Goal: Task Accomplishment & Management: Complete application form

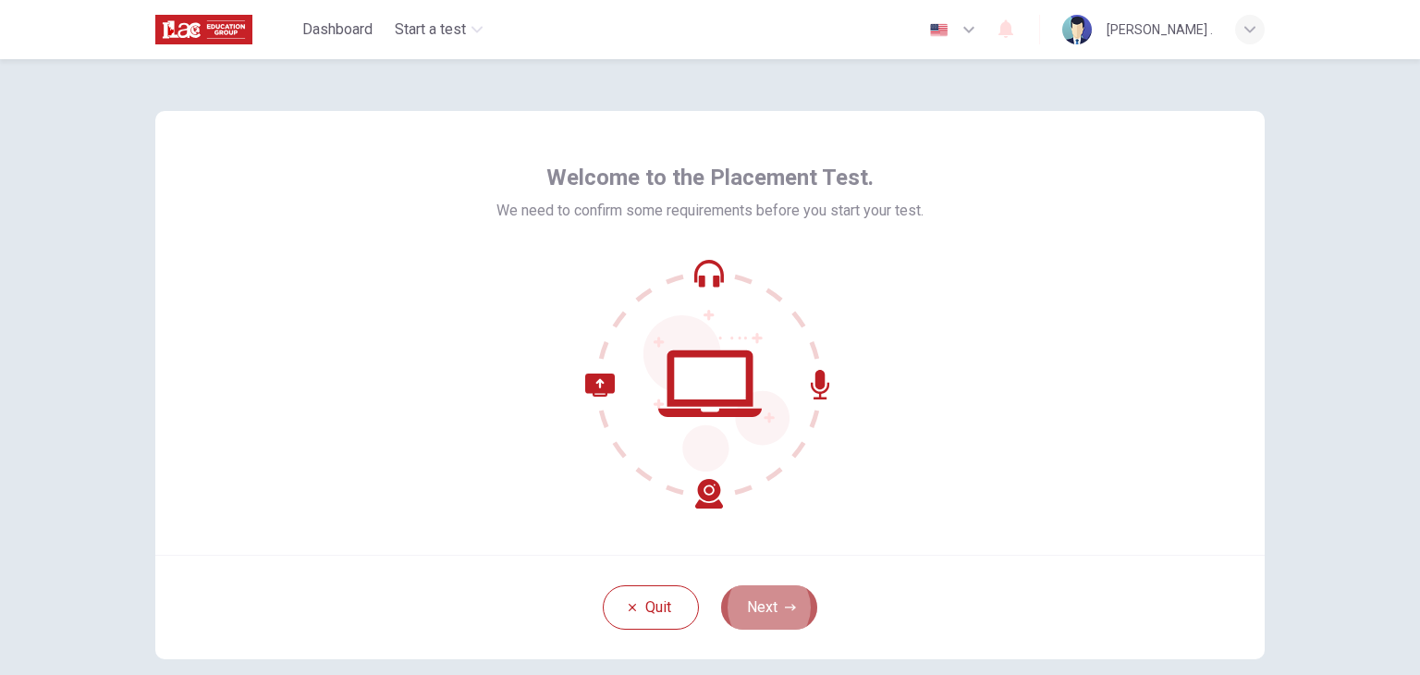
click at [770, 607] on button "Next" at bounding box center [769, 607] width 96 height 44
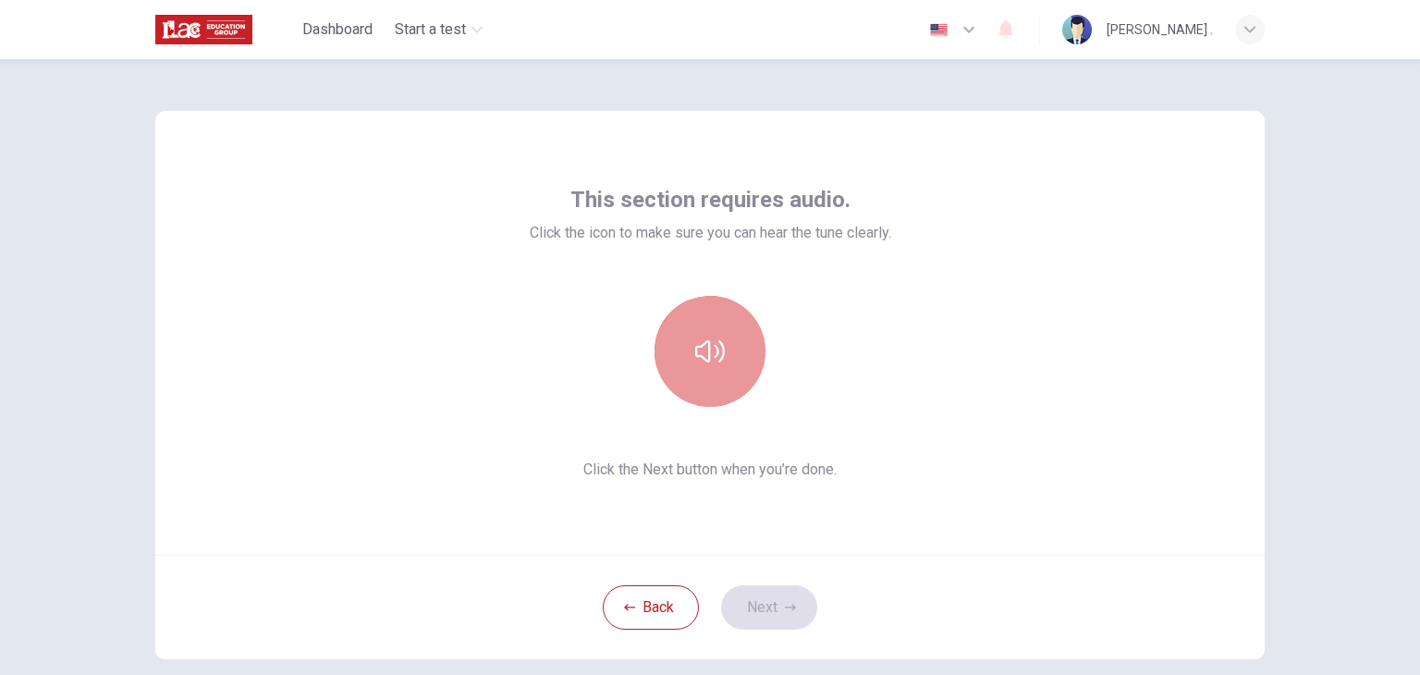
click at [717, 358] on icon "button" at bounding box center [710, 351] width 30 height 22
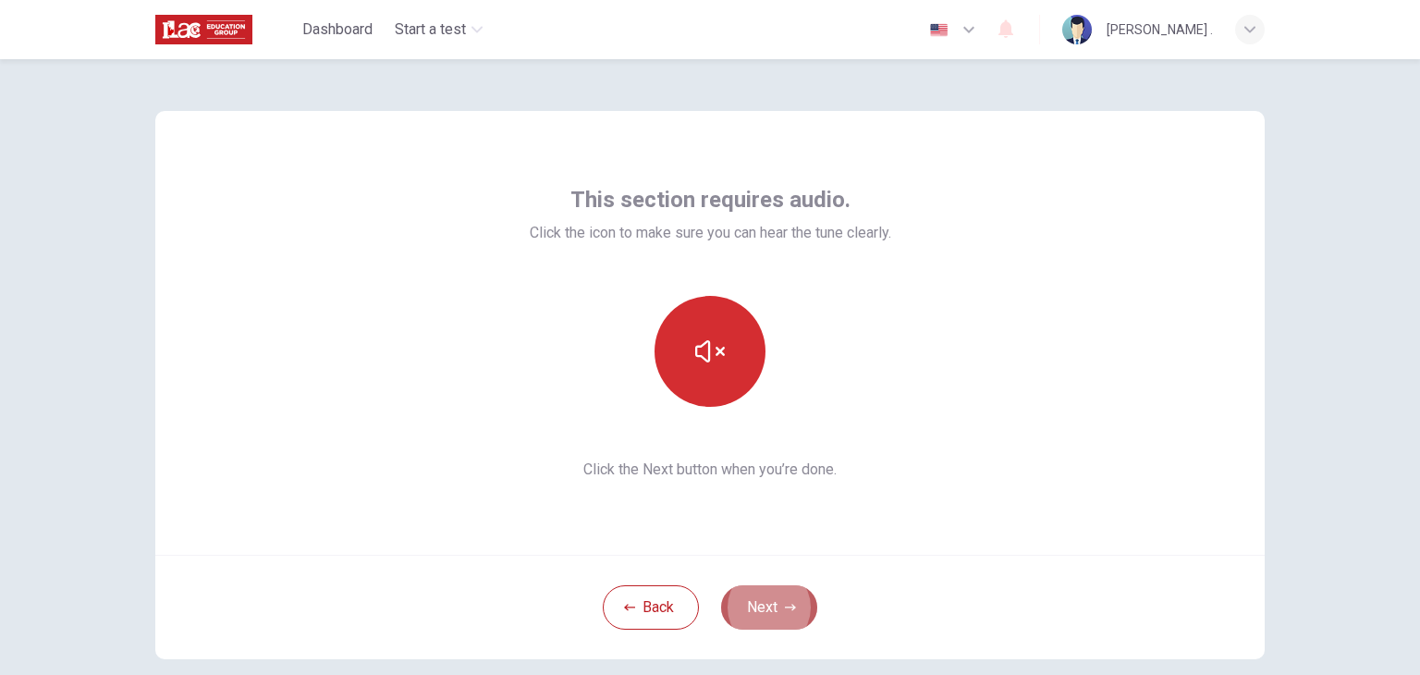
click at [769, 585] on button "Next" at bounding box center [769, 607] width 96 height 44
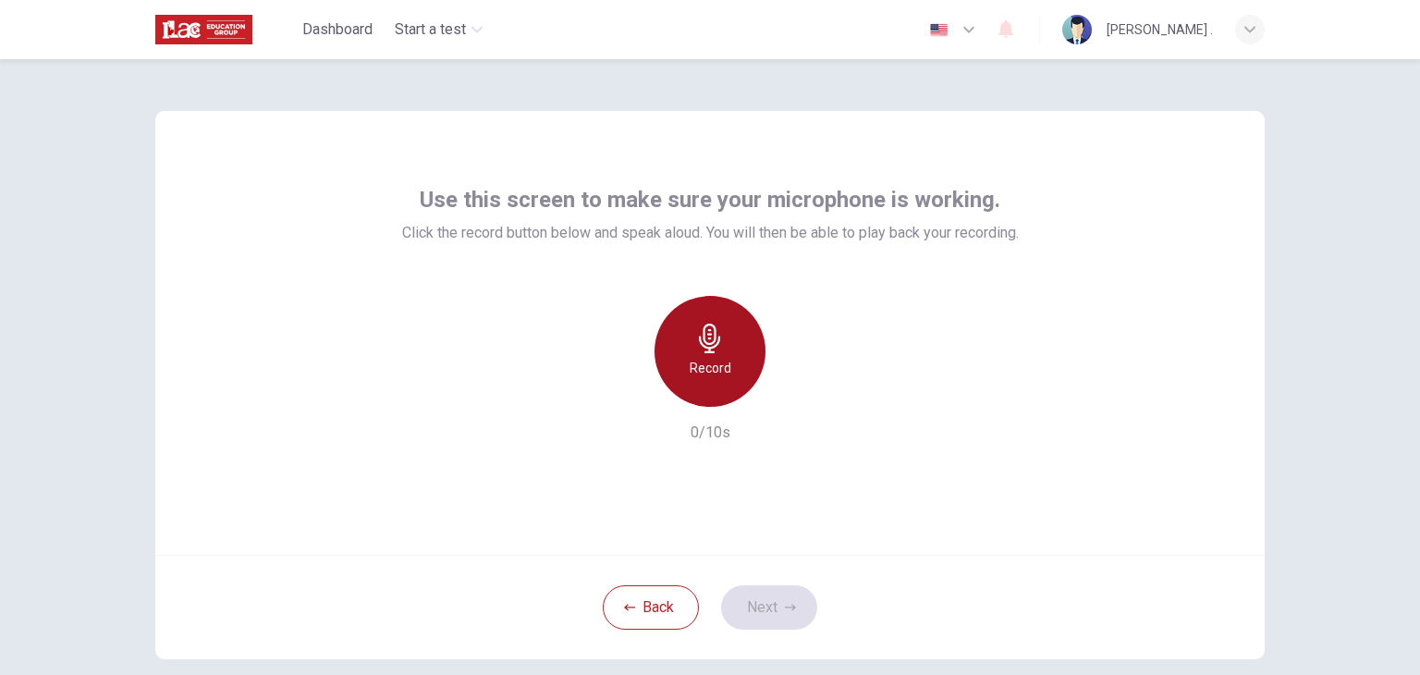
click at [702, 373] on h6 "Record" at bounding box center [711, 368] width 42 height 22
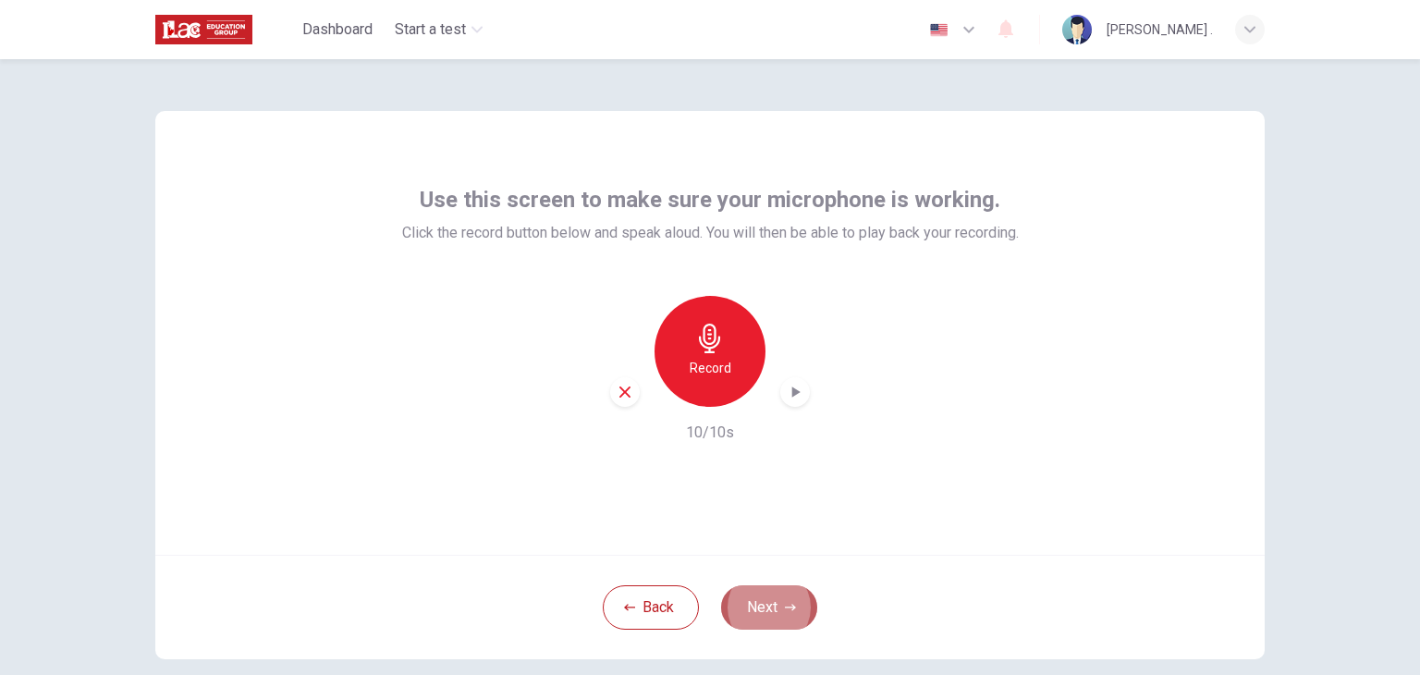
click at [773, 620] on button "Next" at bounding box center [769, 607] width 96 height 44
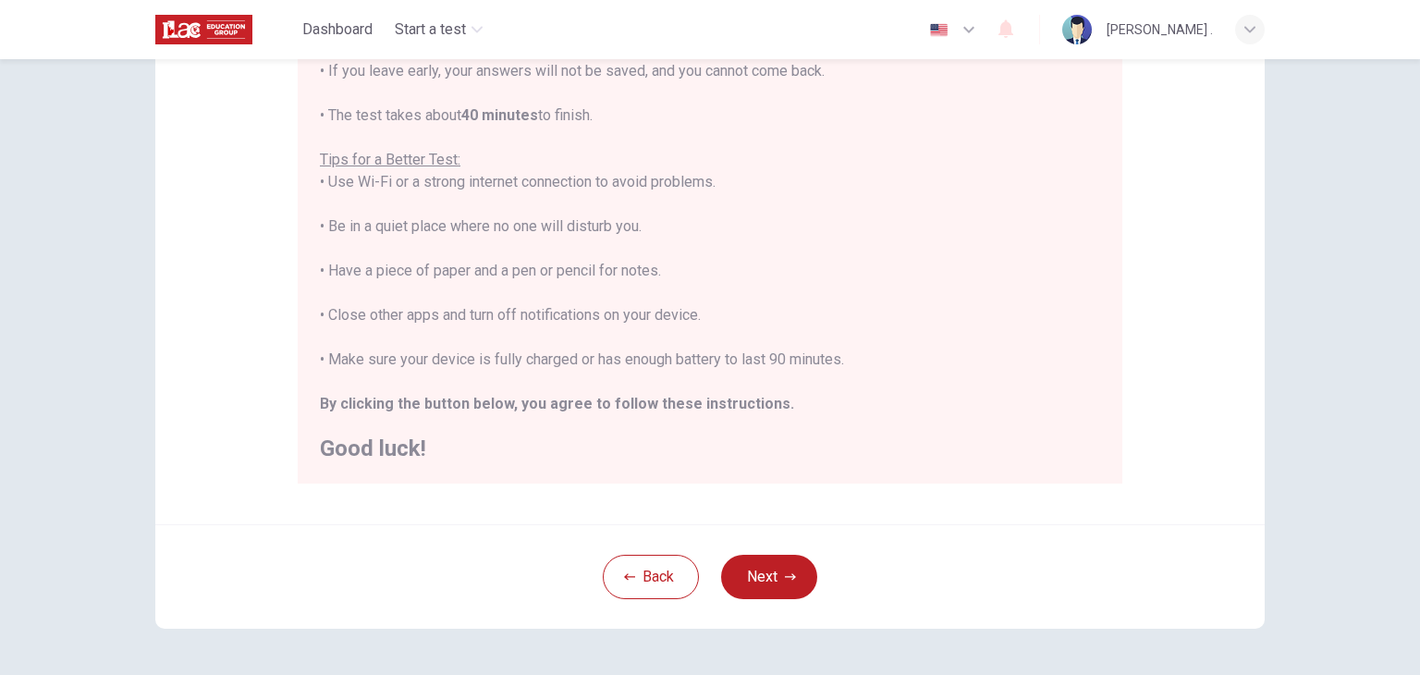
scroll to position [303, 0]
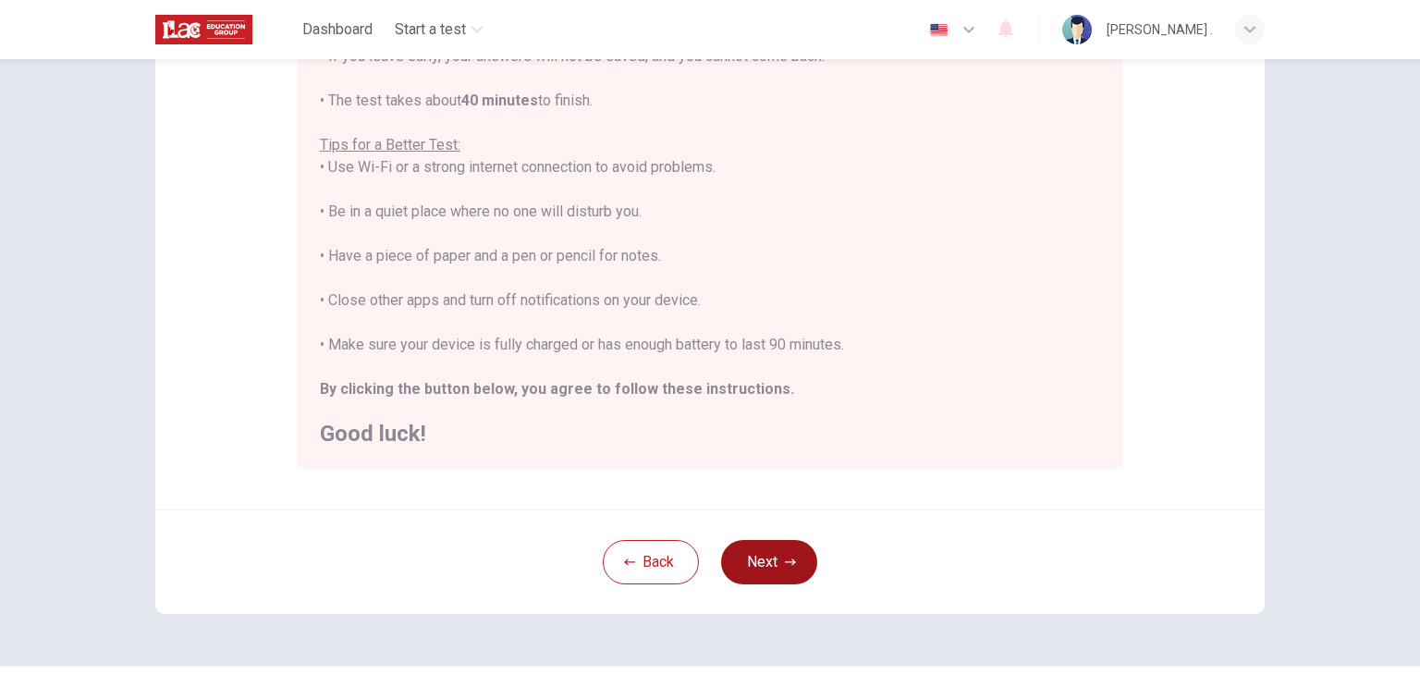
drag, startPoint x: 788, startPoint y: 438, endPoint x: 779, endPoint y: 563, distance: 125.1
click at [779, 563] on div "Disclaimer: You are about to start a Placement Test . Before You Start the Test…" at bounding box center [709, 211] width 1109 height 806
click at [785, 563] on icon "button" at bounding box center [790, 561] width 11 height 11
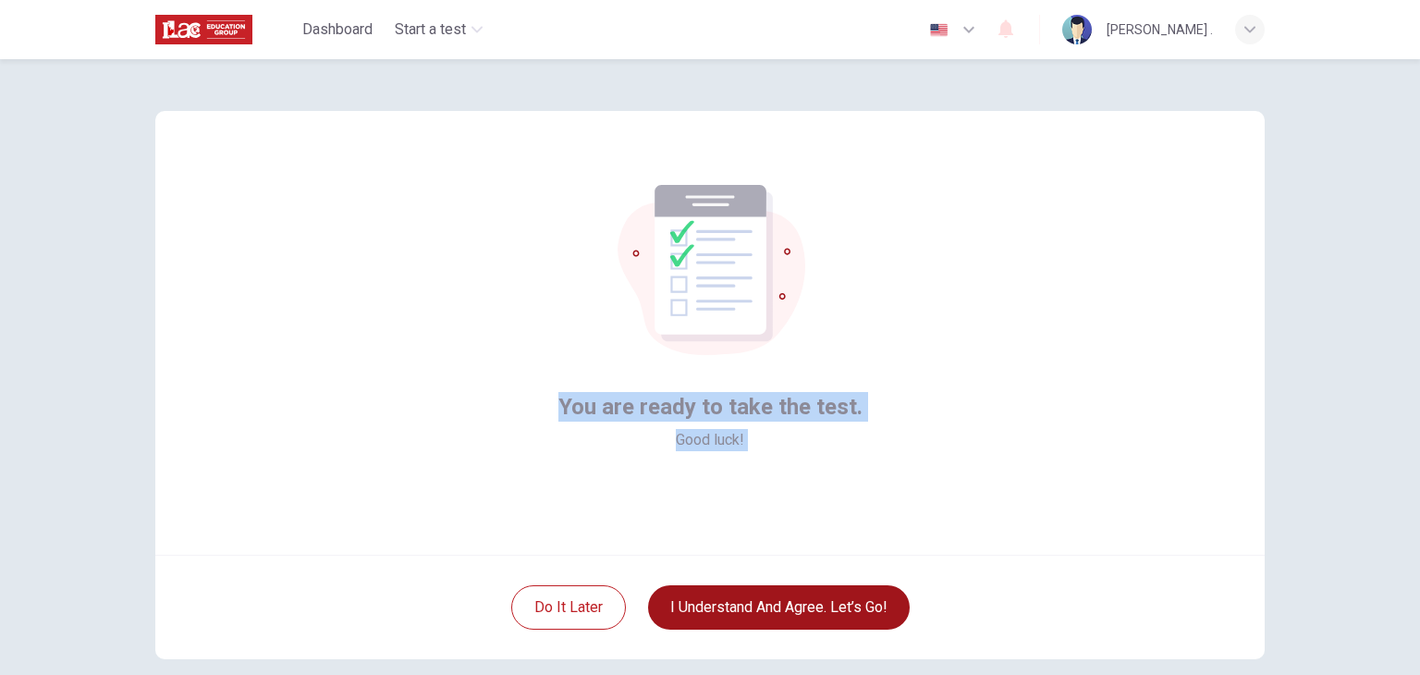
scroll to position [11, 0]
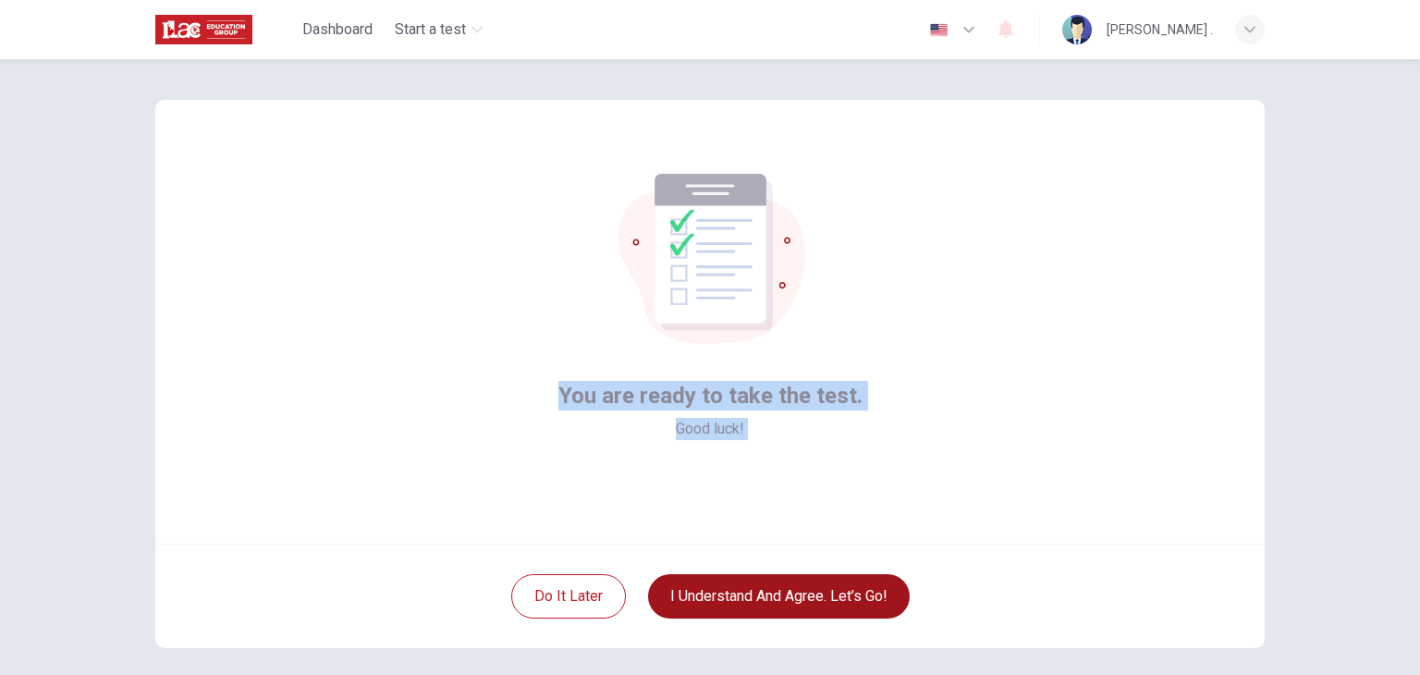
click at [831, 383] on span "You are ready to take the test." at bounding box center [710, 396] width 304 height 30
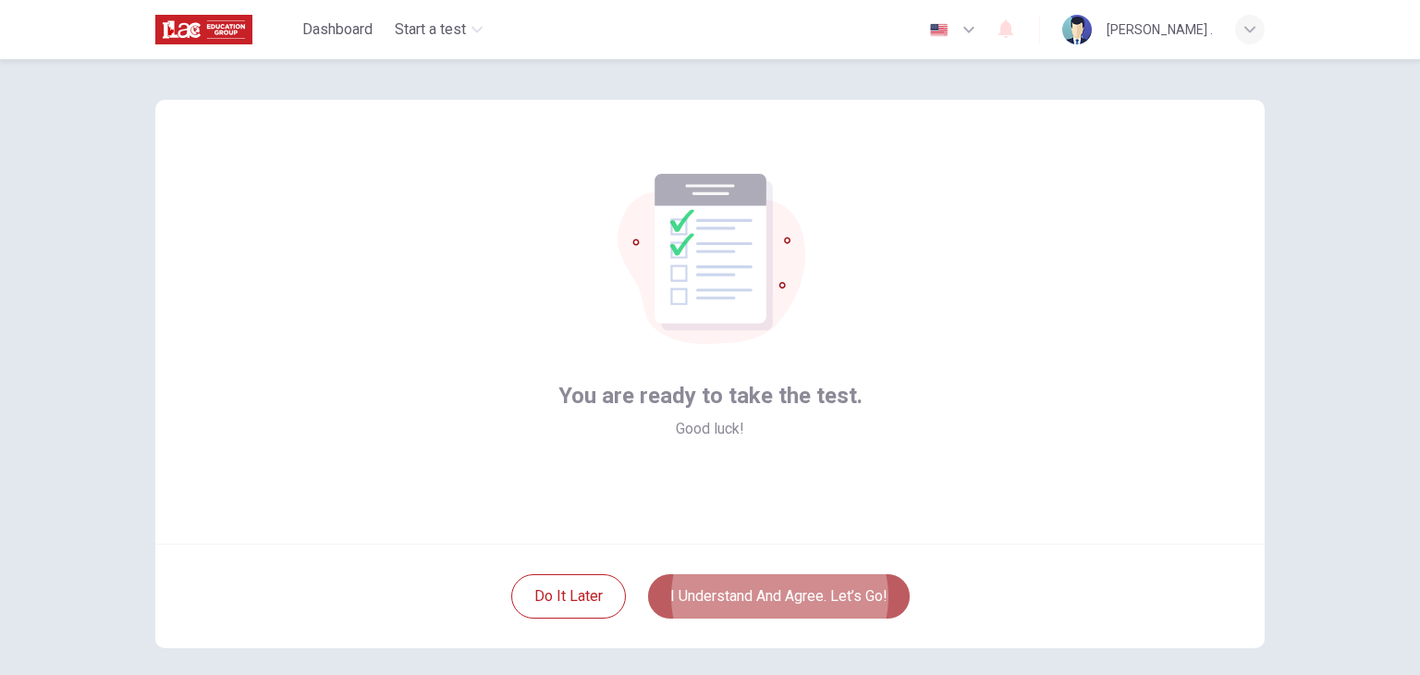
click at [875, 607] on button "I understand and agree. Let’s go!" at bounding box center [779, 596] width 262 height 44
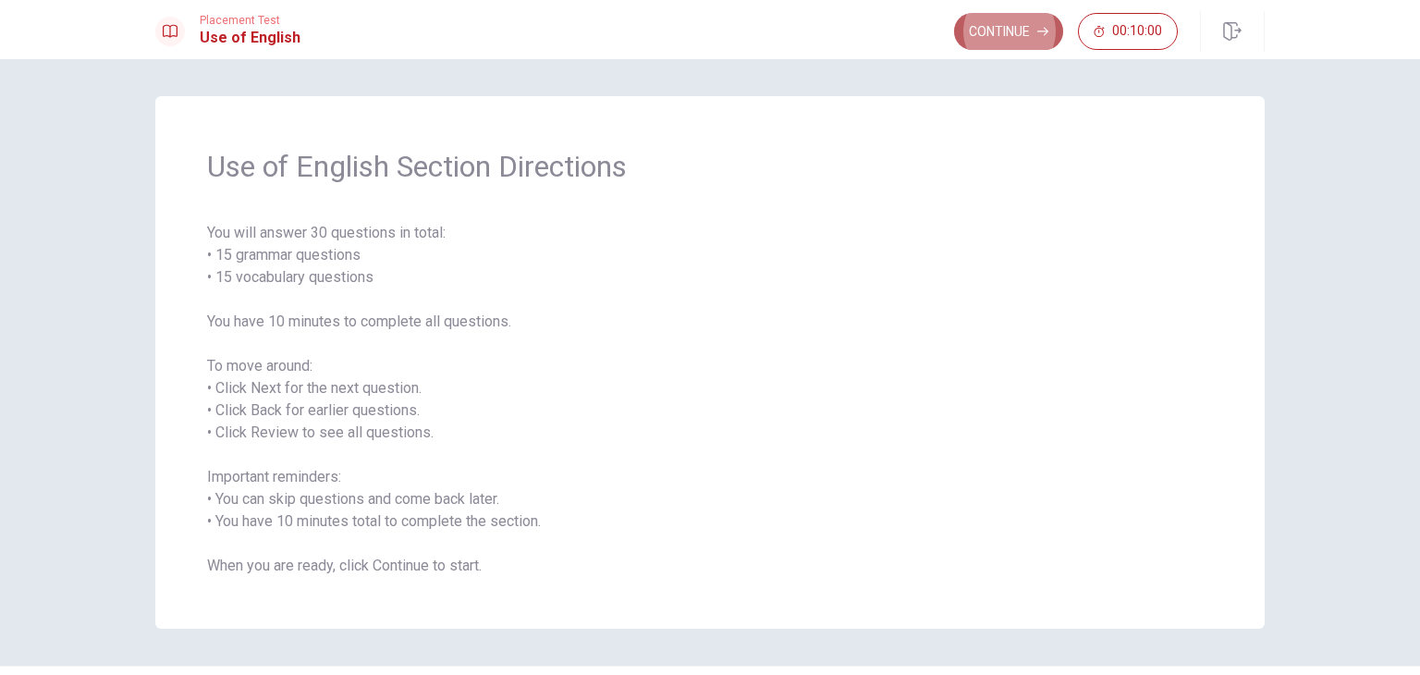
click at [1019, 43] on button "Continue" at bounding box center [1008, 31] width 109 height 37
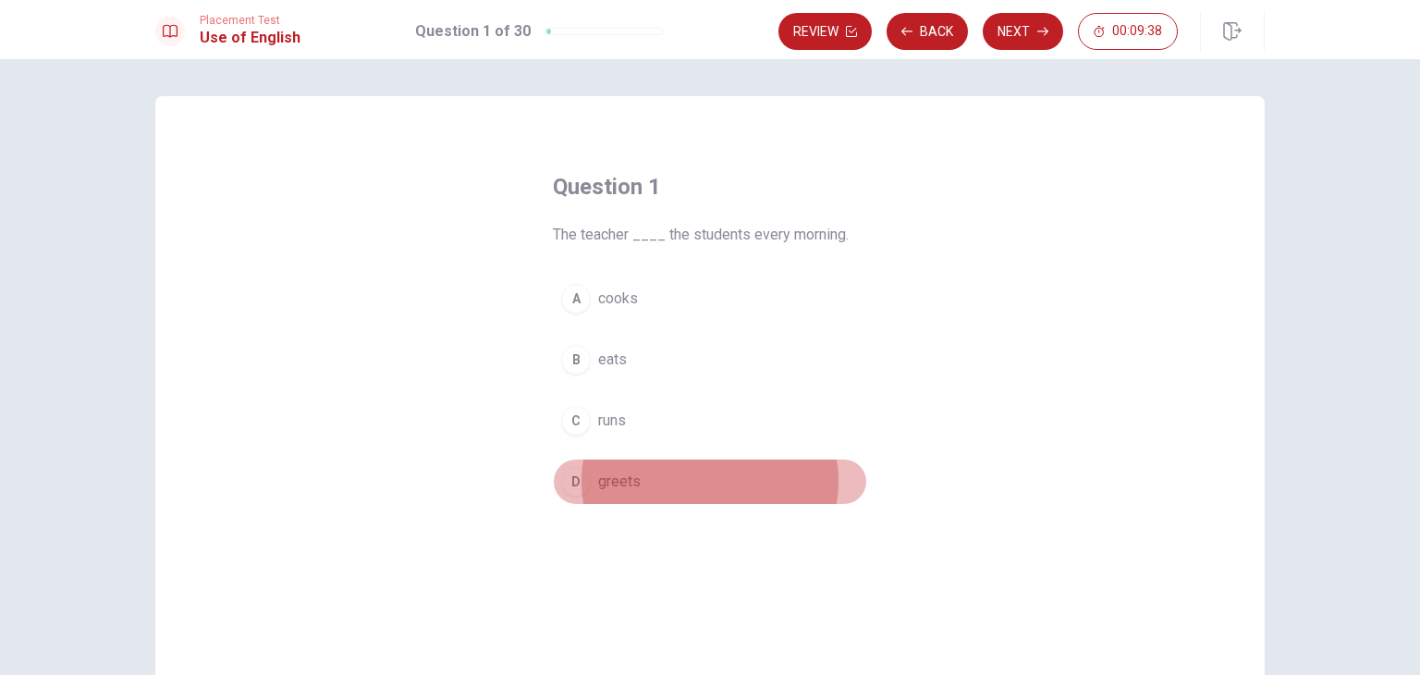
click at [567, 482] on div "D" at bounding box center [576, 482] width 30 height 30
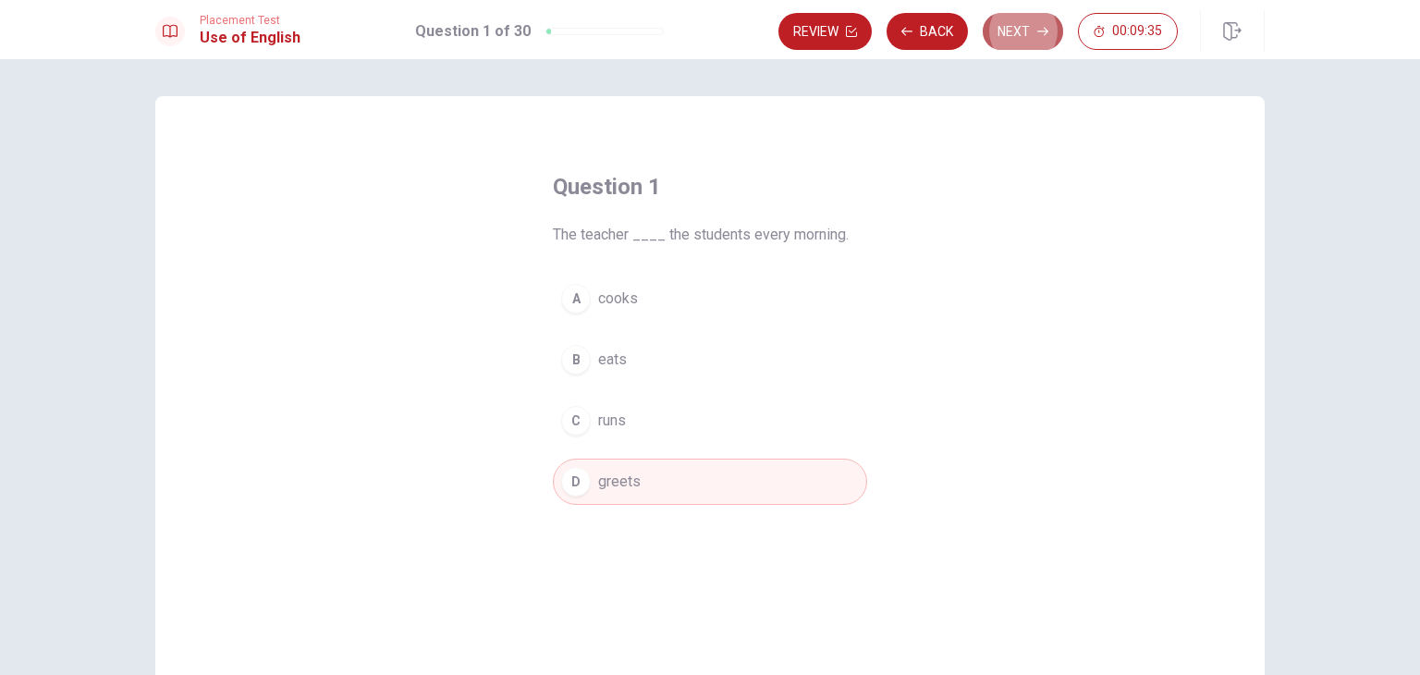
click at [1025, 26] on button "Next" at bounding box center [1023, 31] width 80 height 37
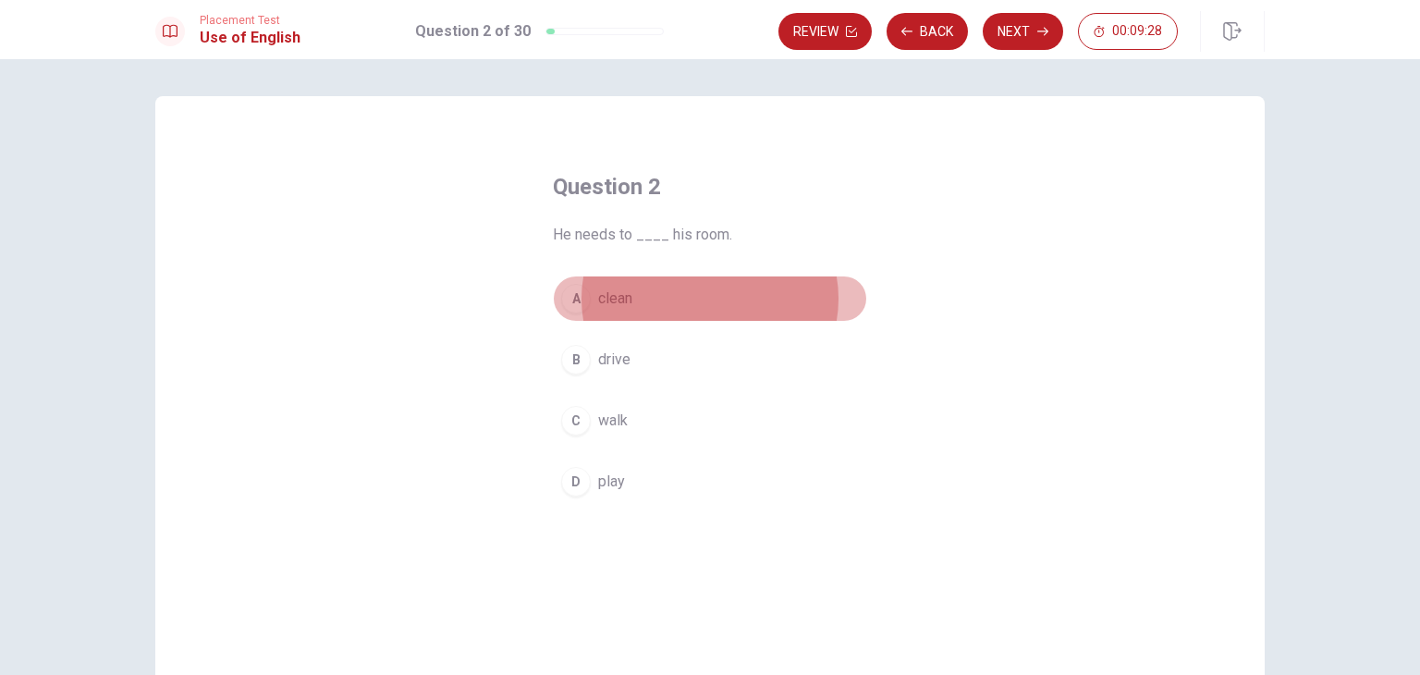
click at [572, 297] on div "A" at bounding box center [576, 299] width 30 height 30
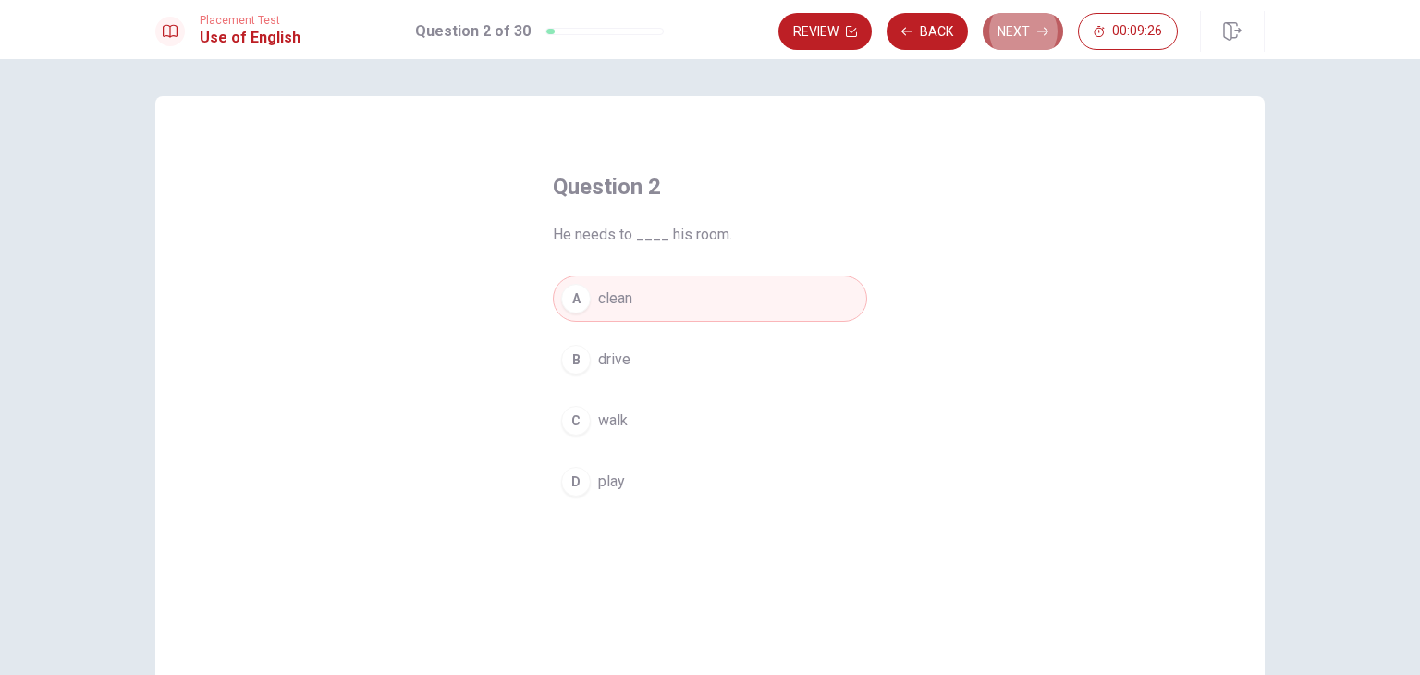
click at [1027, 34] on button "Next" at bounding box center [1023, 31] width 80 height 37
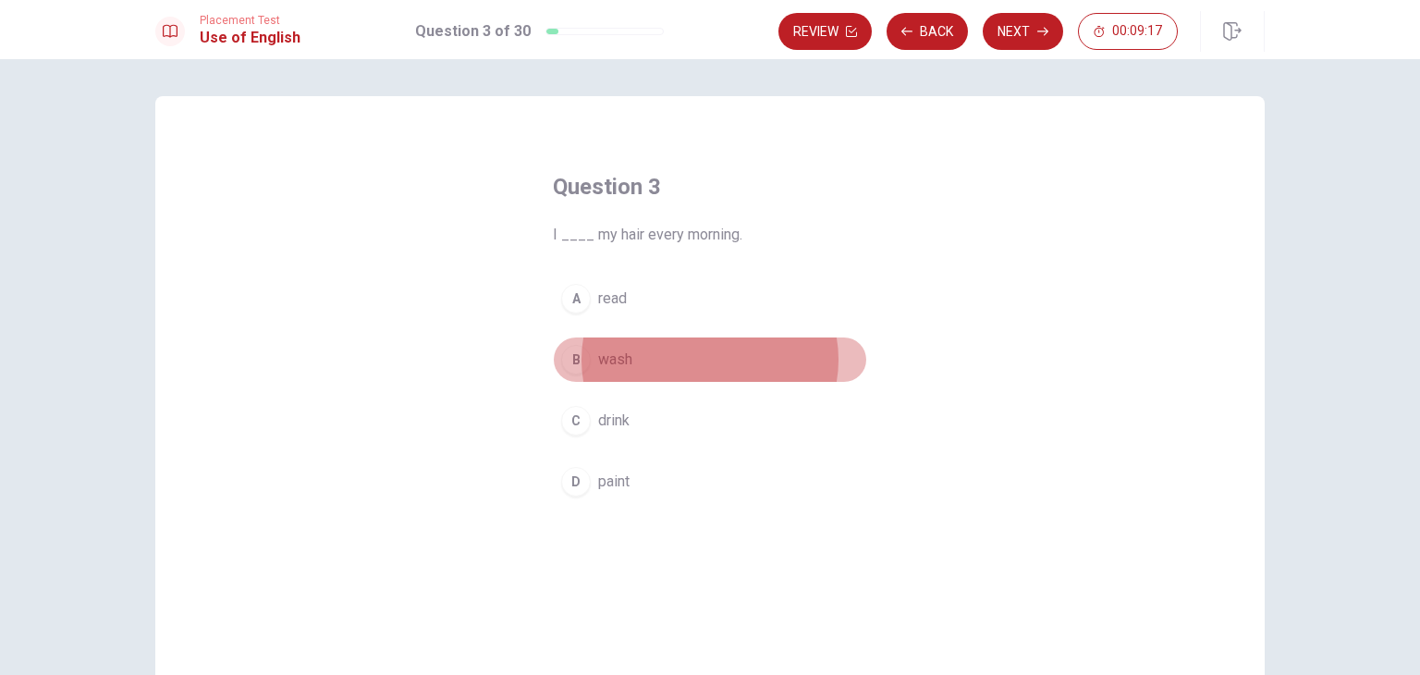
click at [566, 363] on div "B" at bounding box center [576, 360] width 30 height 30
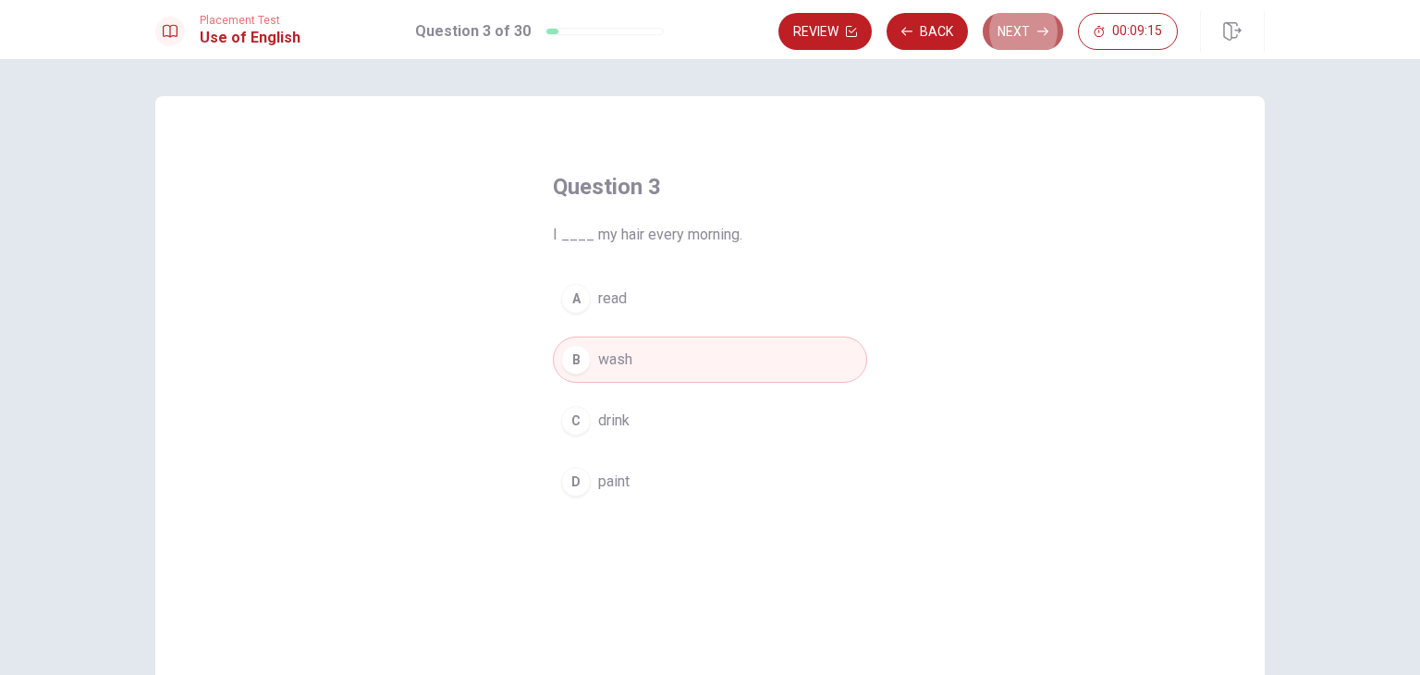
click at [1014, 25] on button "Next" at bounding box center [1023, 31] width 80 height 37
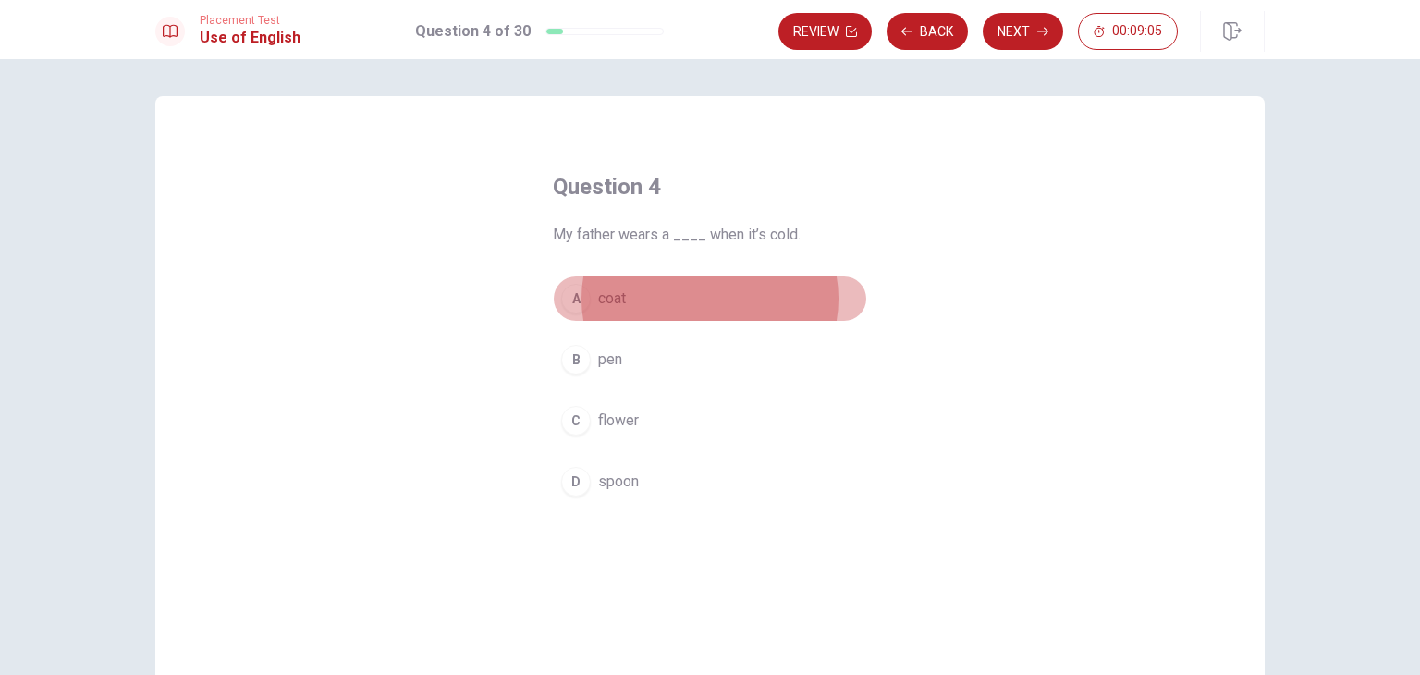
click at [570, 302] on div "A" at bounding box center [576, 299] width 30 height 30
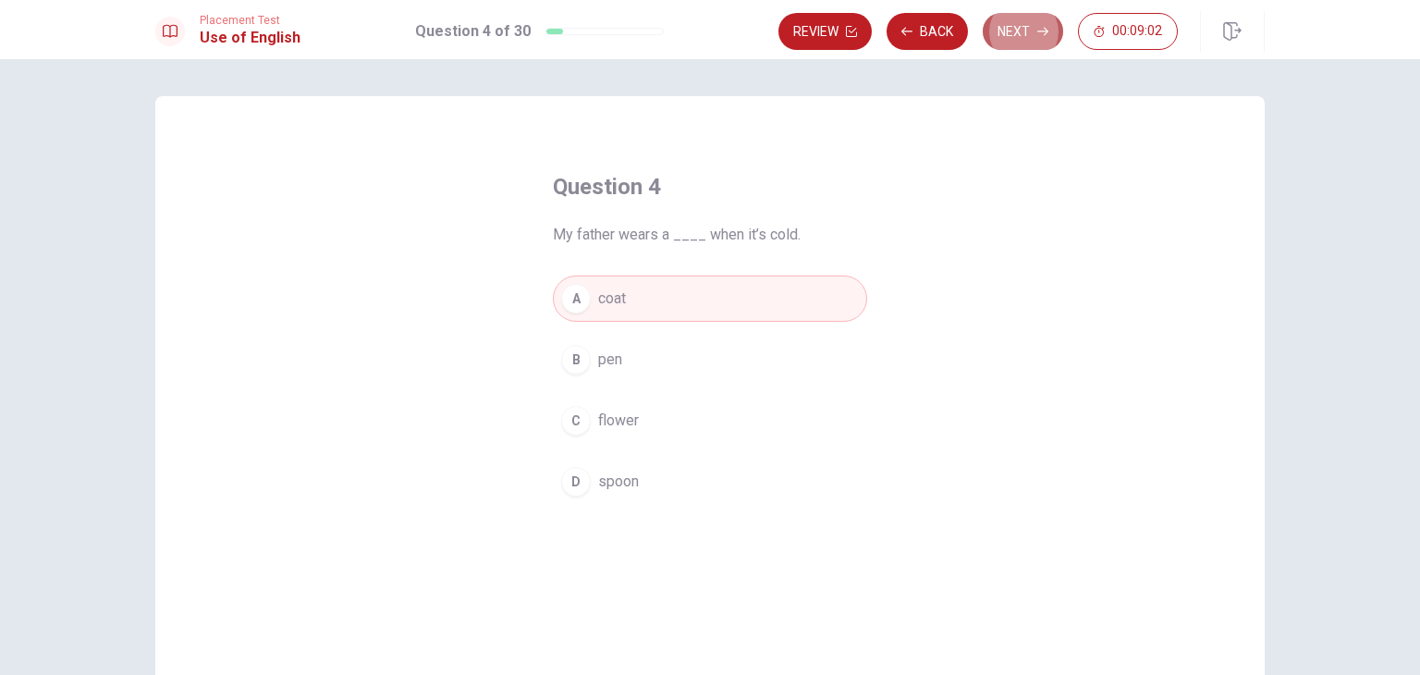
click at [1020, 28] on button "Next" at bounding box center [1023, 31] width 80 height 37
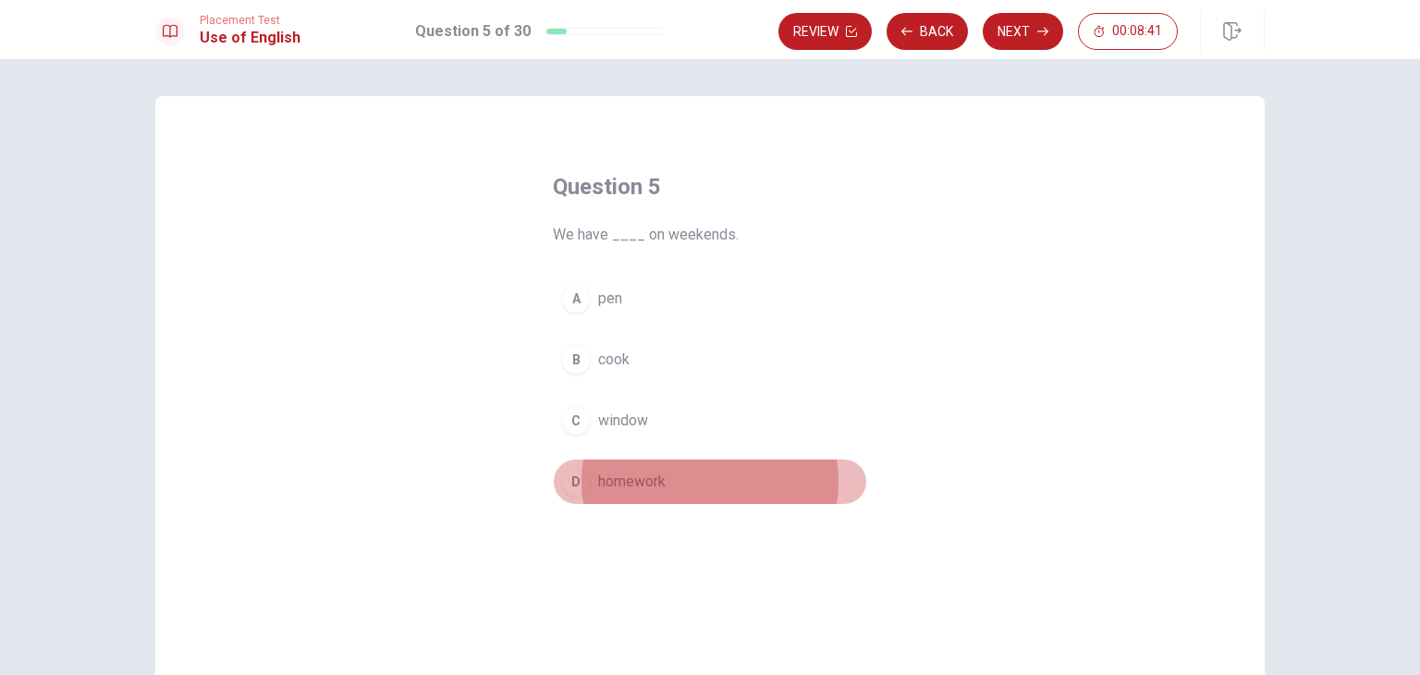
click at [569, 482] on div "D" at bounding box center [576, 482] width 30 height 30
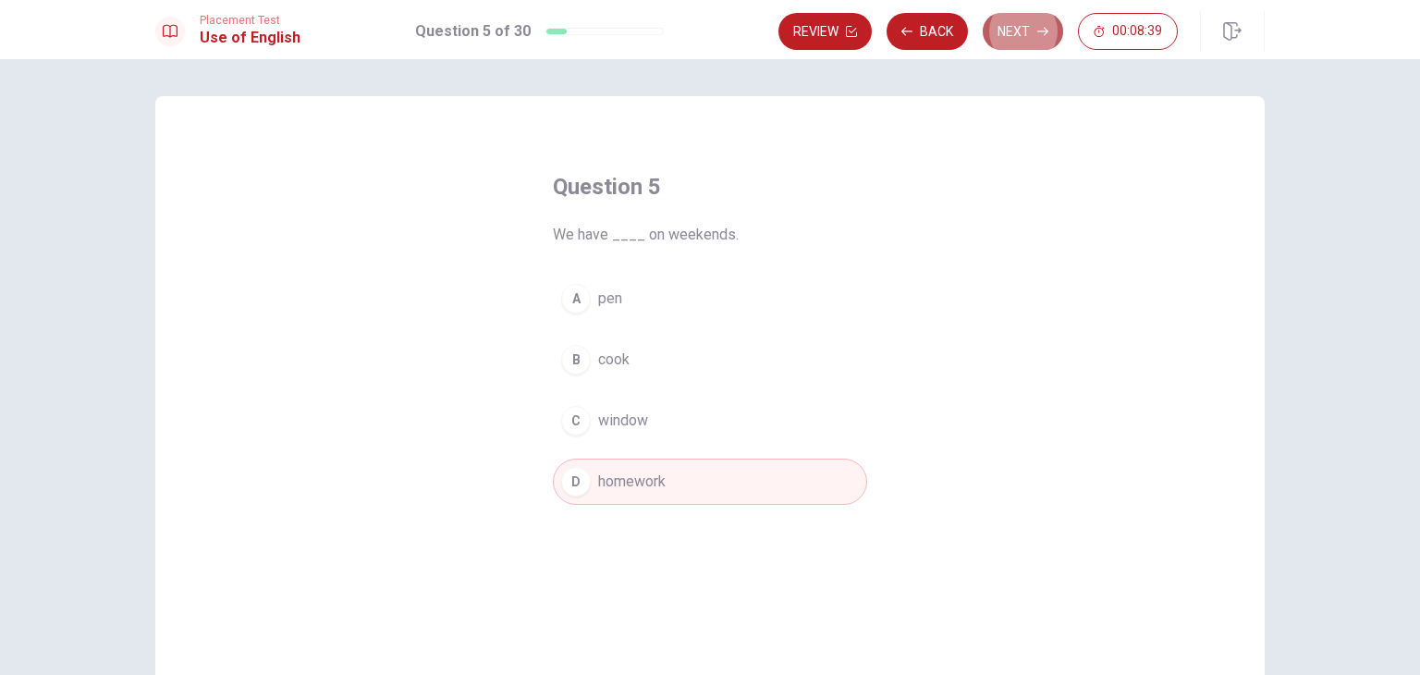
click at [999, 29] on button "Next" at bounding box center [1023, 31] width 80 height 37
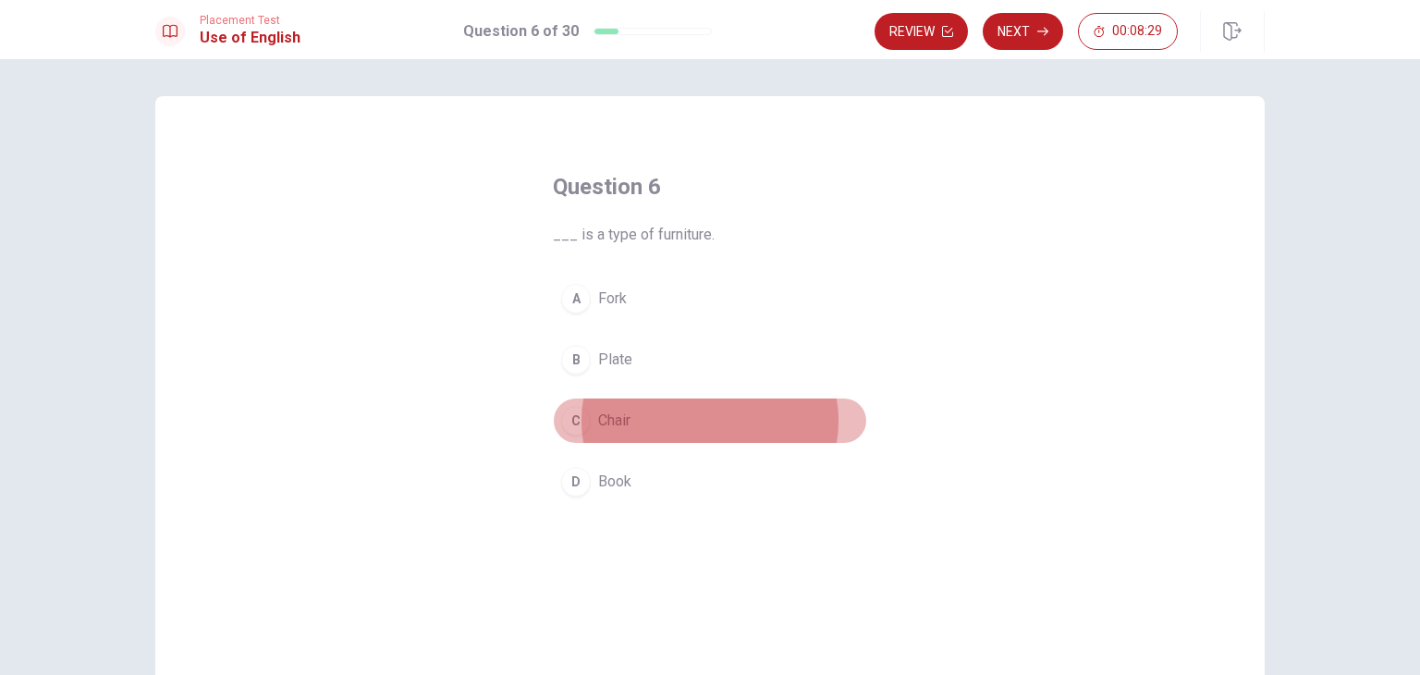
click at [566, 419] on div "C" at bounding box center [576, 421] width 30 height 30
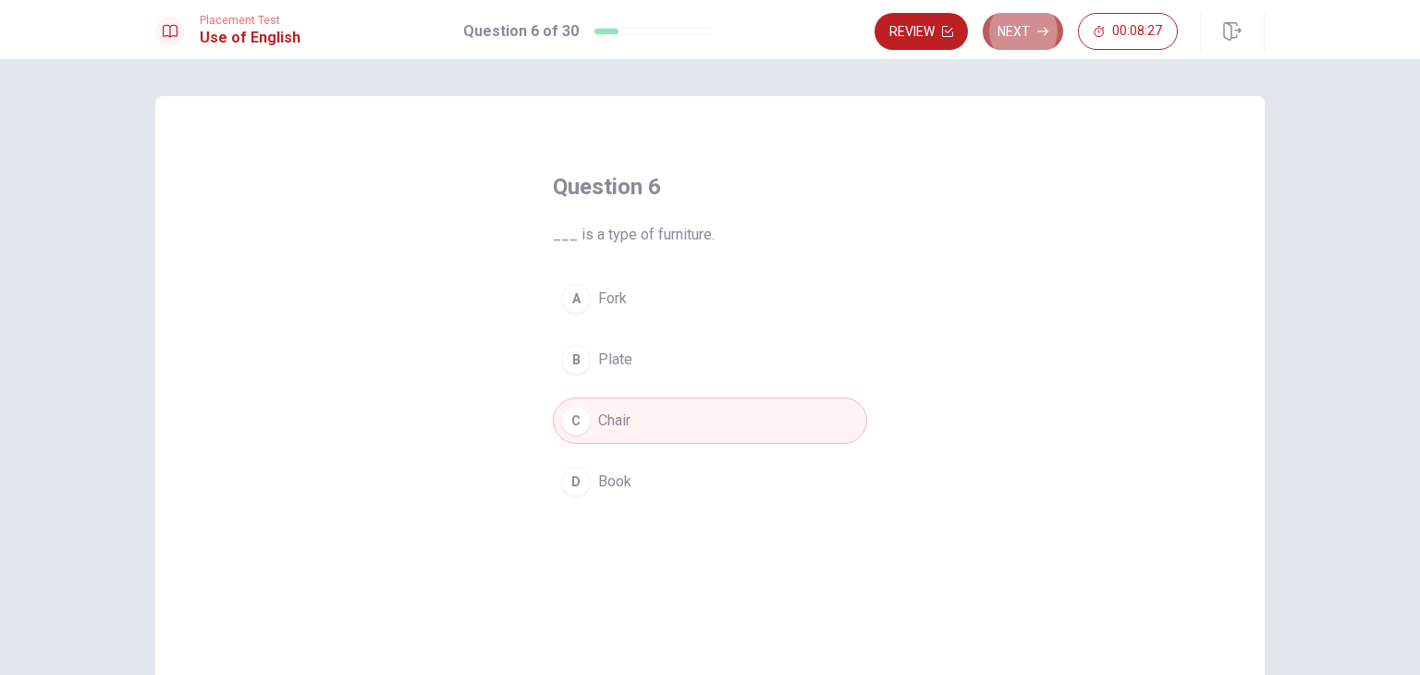
click at [1044, 31] on icon "button" at bounding box center [1042, 32] width 11 height 8
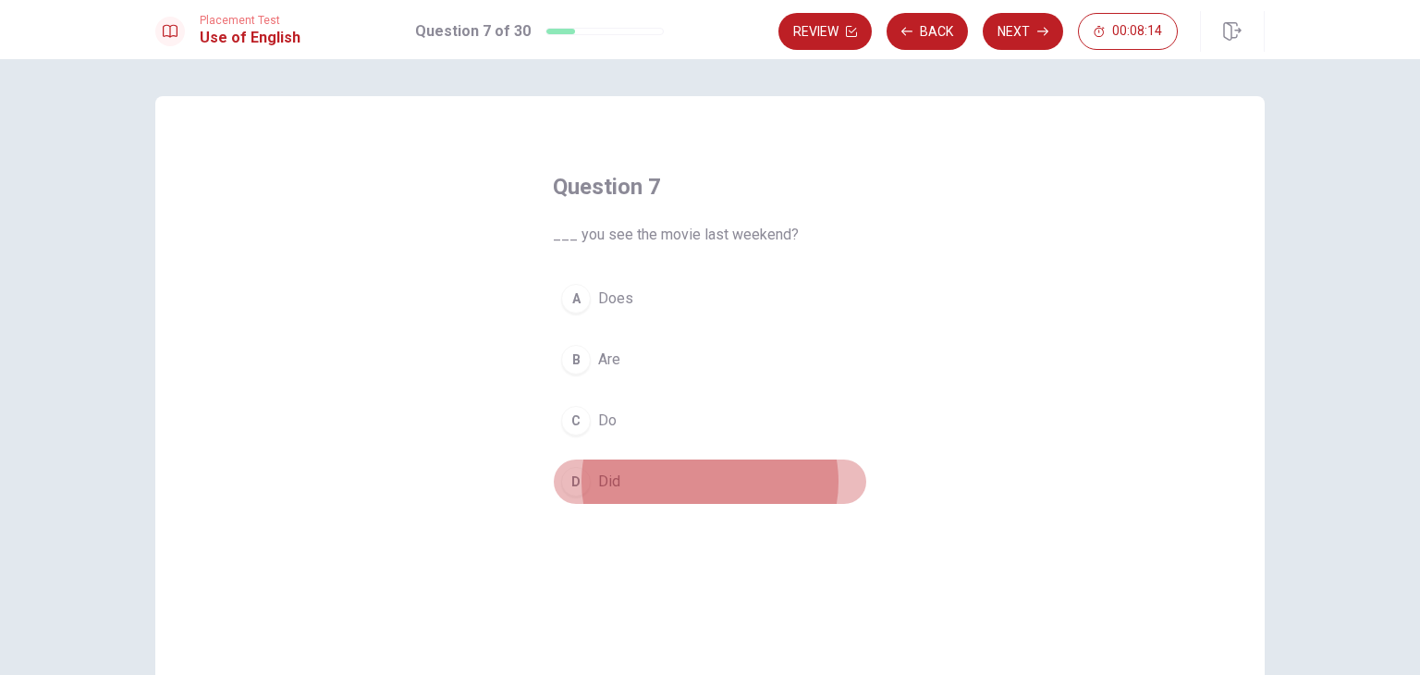
click at [573, 472] on div "D" at bounding box center [576, 482] width 30 height 30
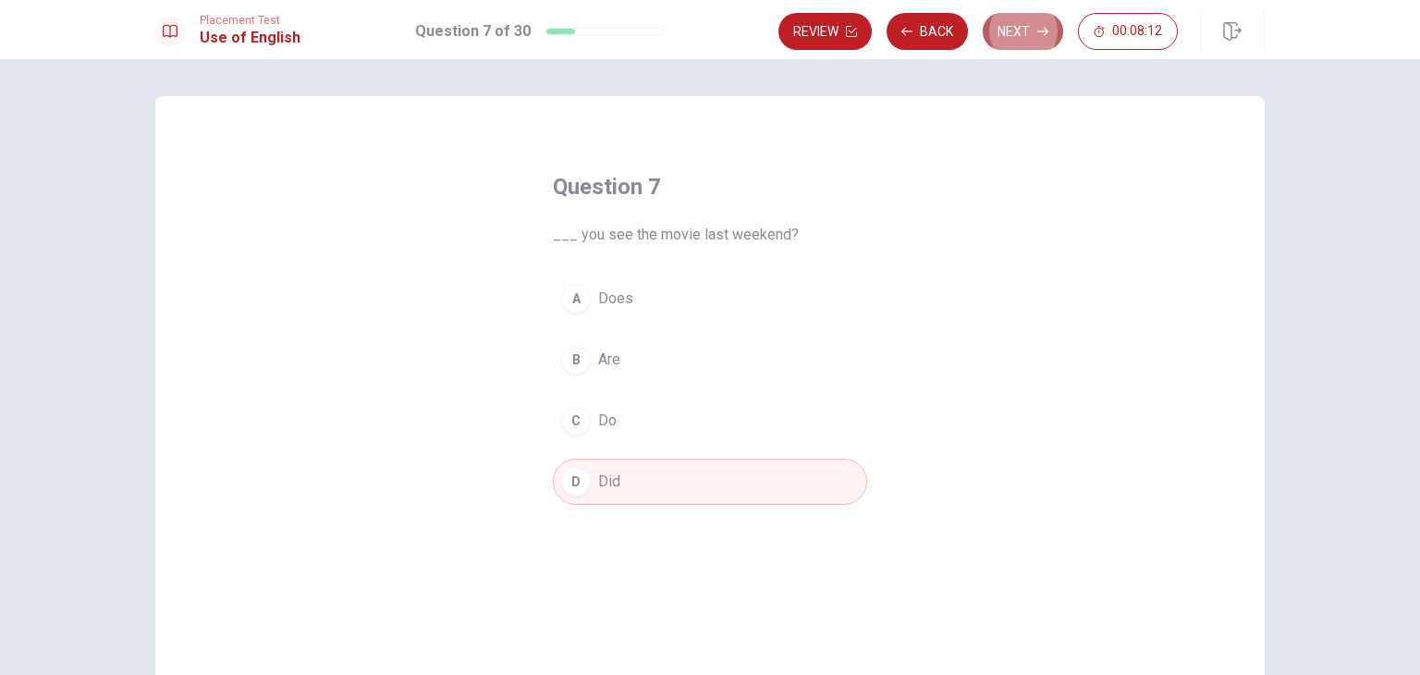
click at [1041, 28] on icon "button" at bounding box center [1042, 31] width 11 height 11
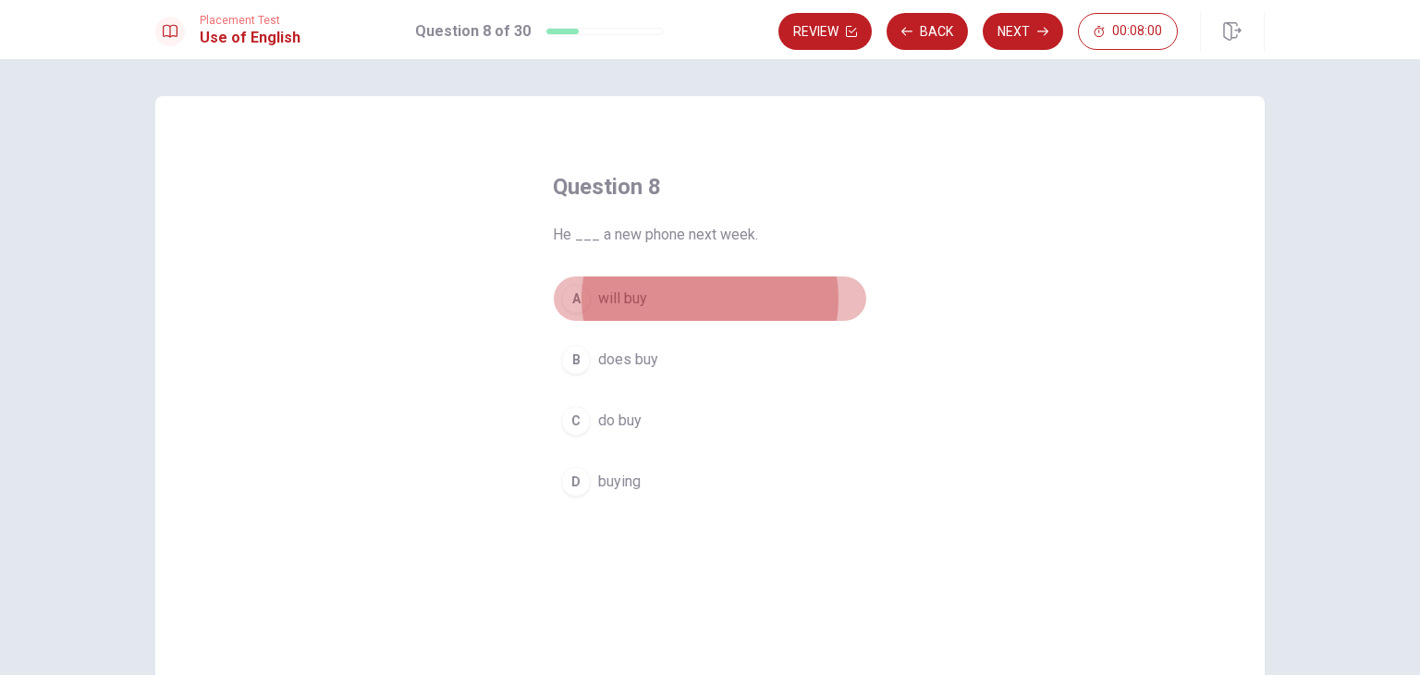
click at [568, 299] on div "A" at bounding box center [576, 299] width 30 height 30
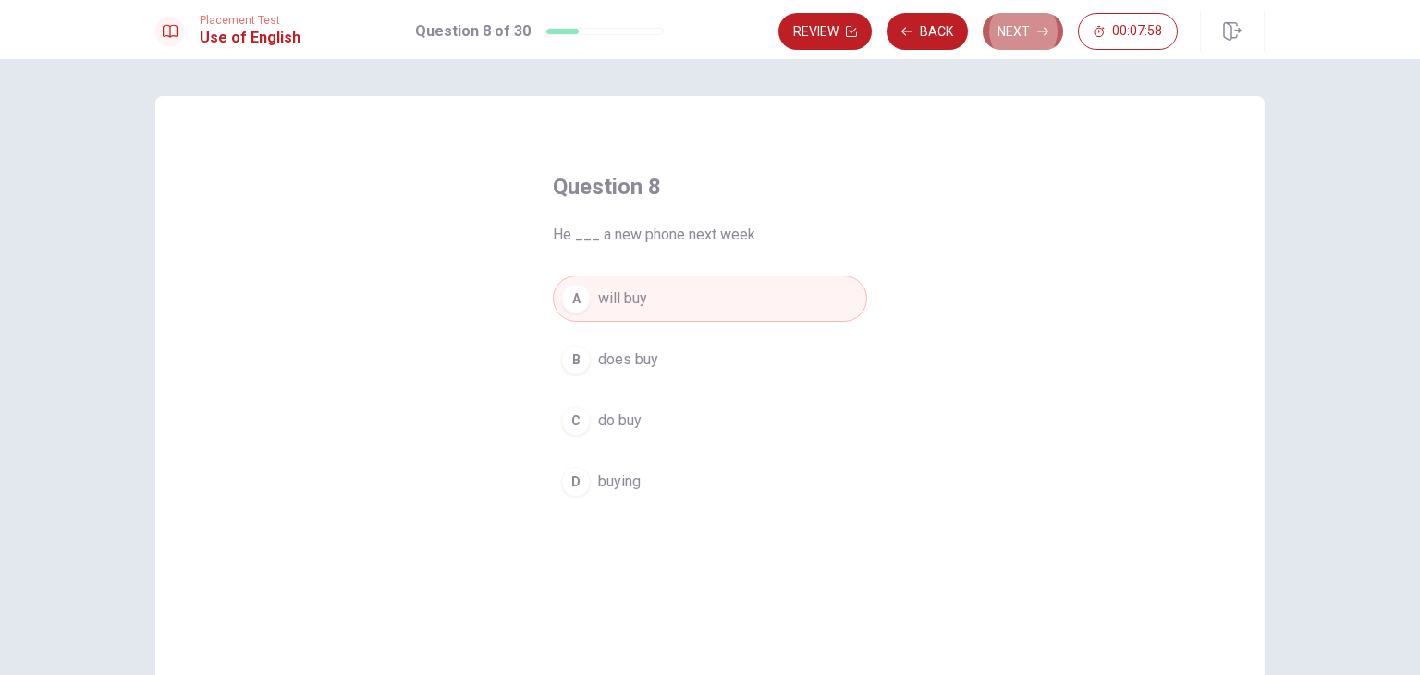
click at [1016, 23] on button "Next" at bounding box center [1023, 31] width 80 height 37
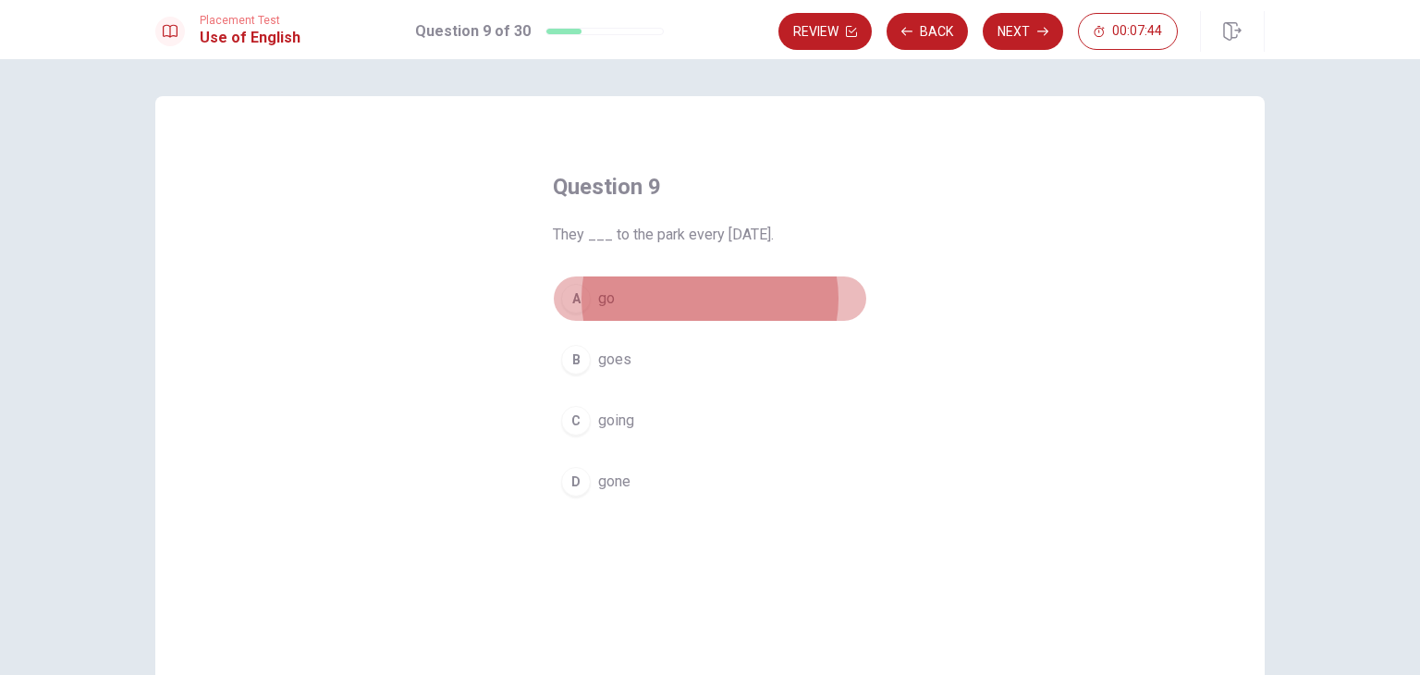
click at [569, 299] on div "A" at bounding box center [576, 299] width 30 height 30
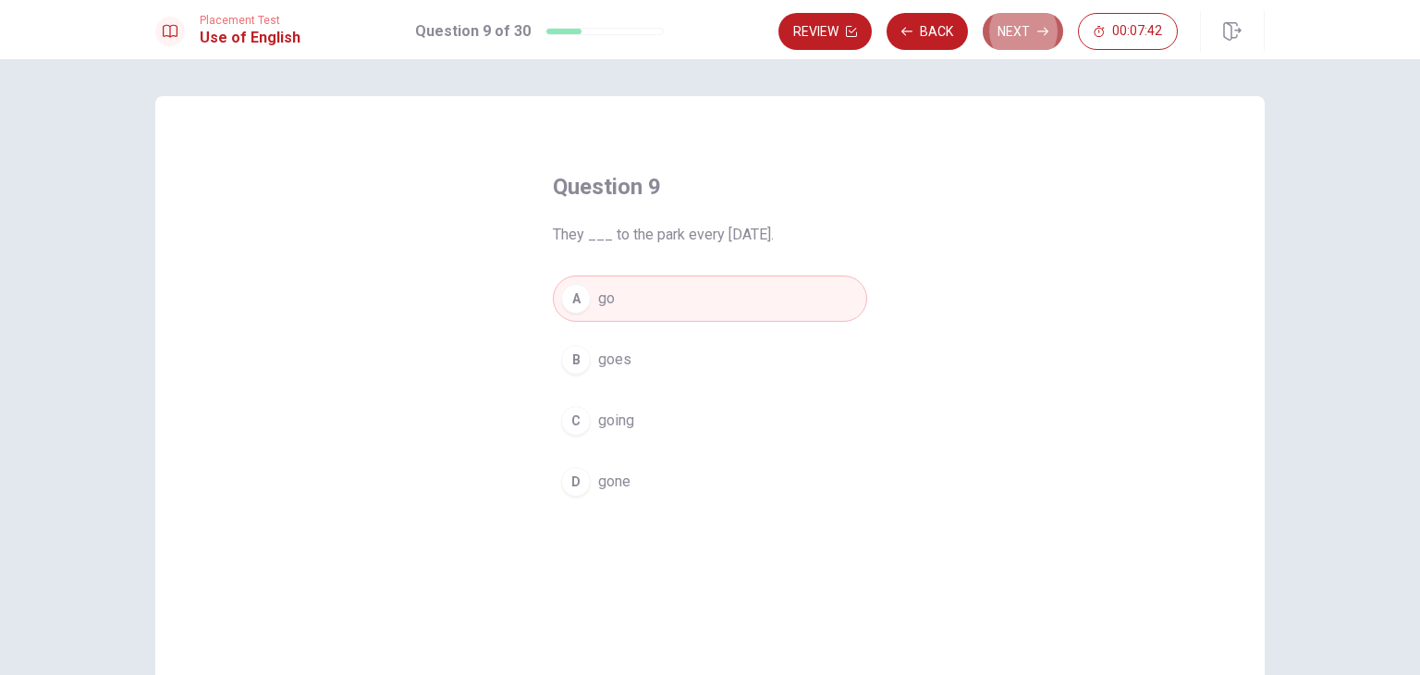
click at [1022, 41] on button "Next" at bounding box center [1023, 31] width 80 height 37
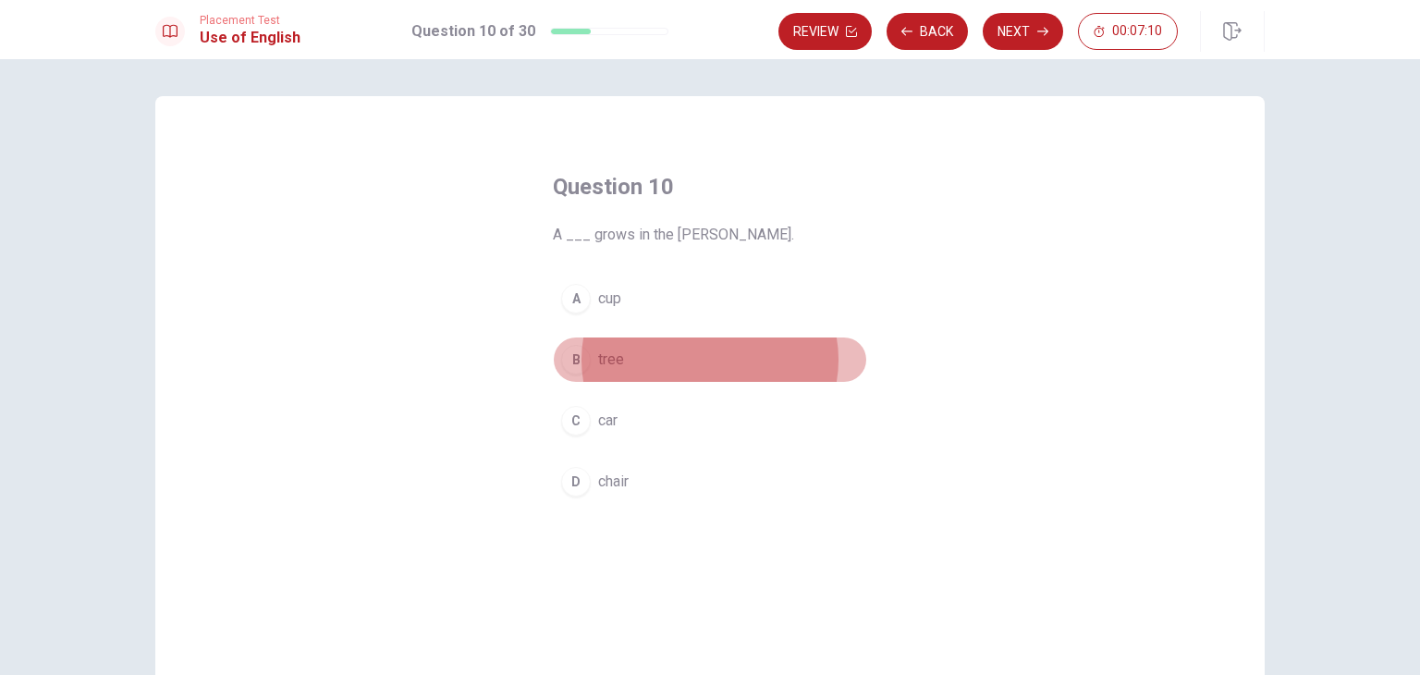
click at [575, 356] on div "B" at bounding box center [576, 360] width 30 height 30
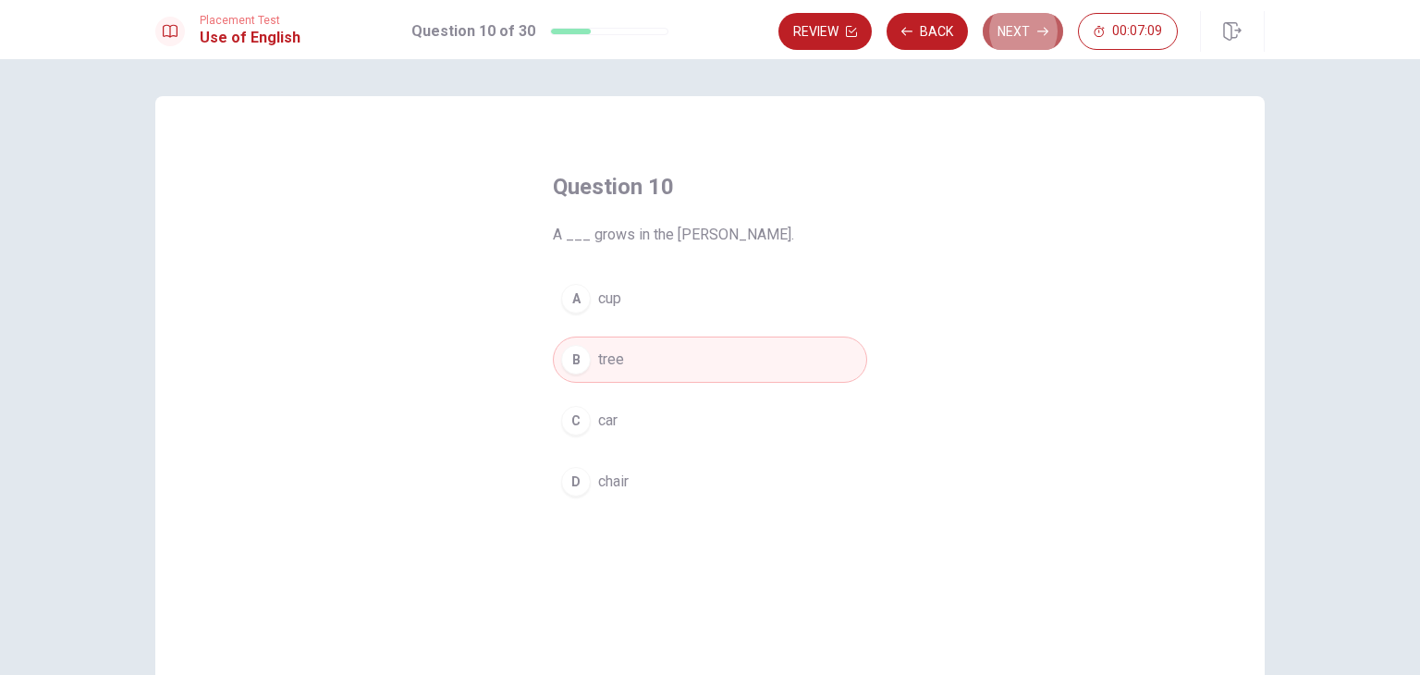
click at [1030, 19] on button "Next" at bounding box center [1023, 31] width 80 height 37
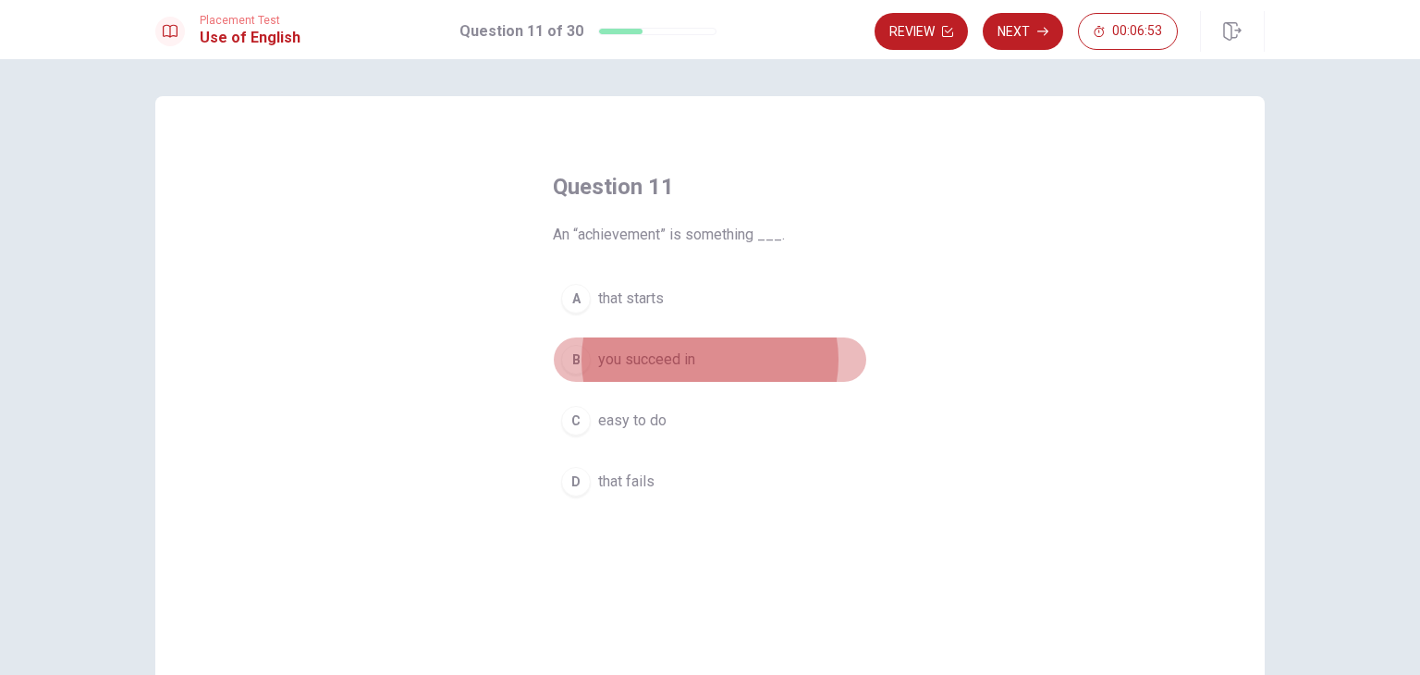
click at [573, 363] on div "B" at bounding box center [576, 360] width 30 height 30
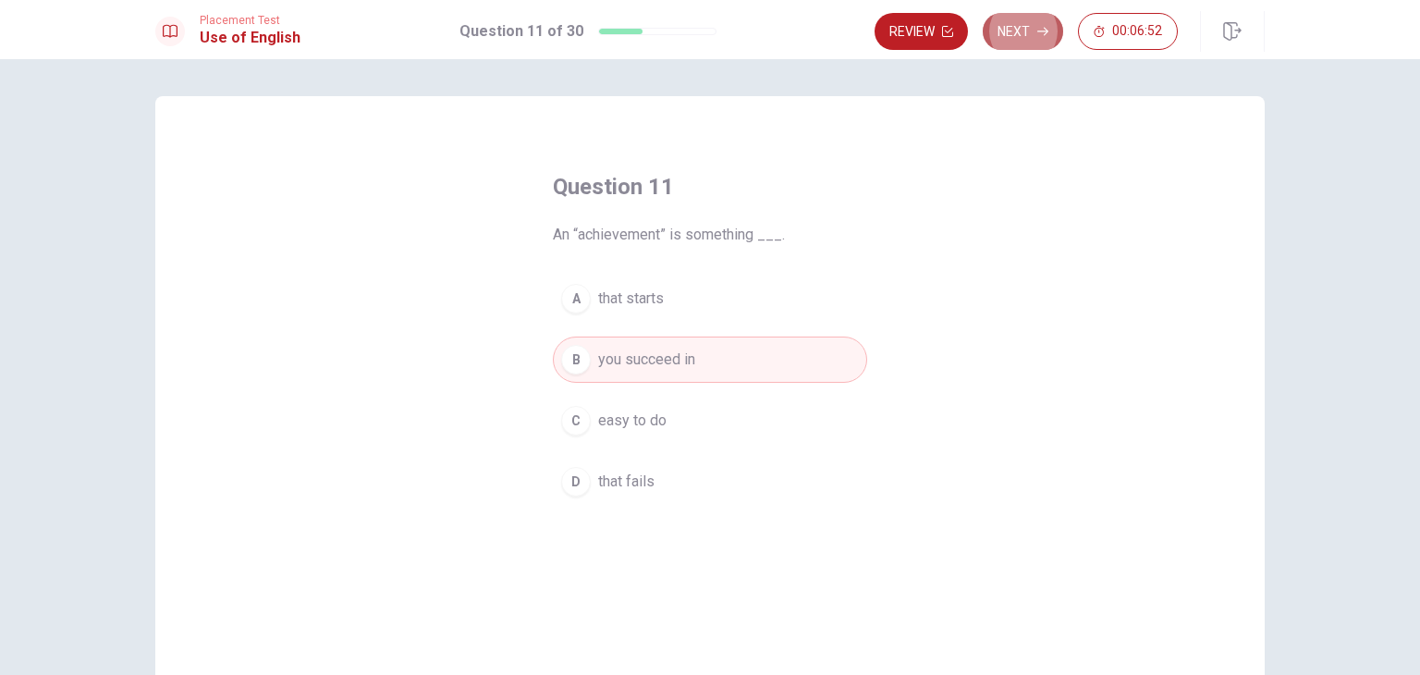
click at [1020, 23] on button "Next" at bounding box center [1023, 31] width 80 height 37
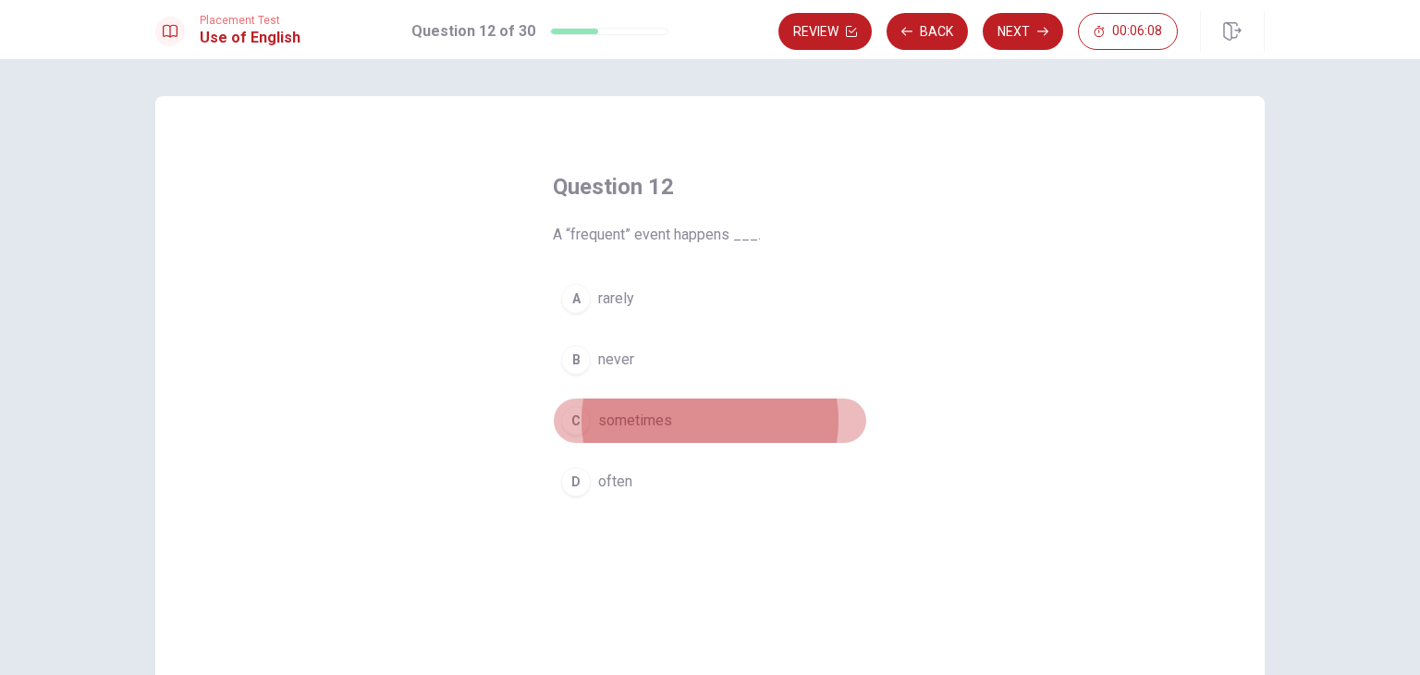
click at [563, 412] on div "C" at bounding box center [576, 421] width 30 height 30
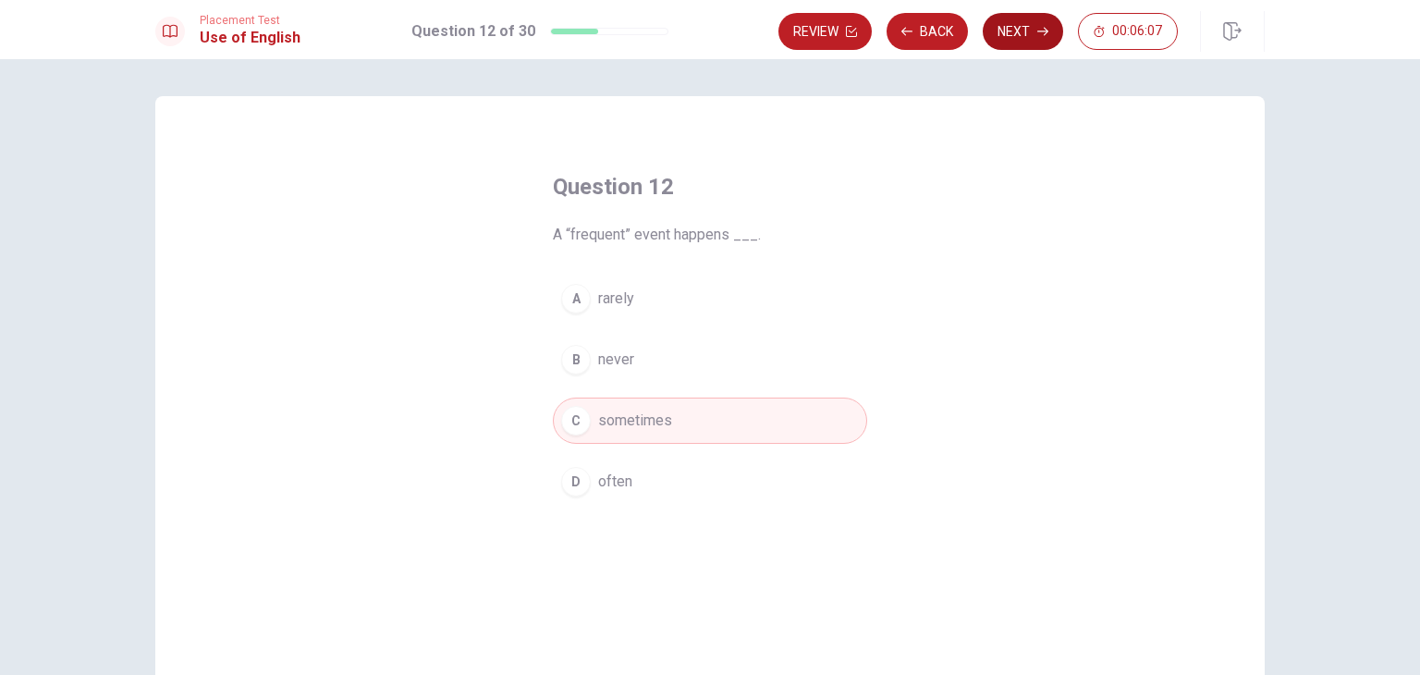
click at [1008, 21] on button "Next" at bounding box center [1023, 31] width 80 height 37
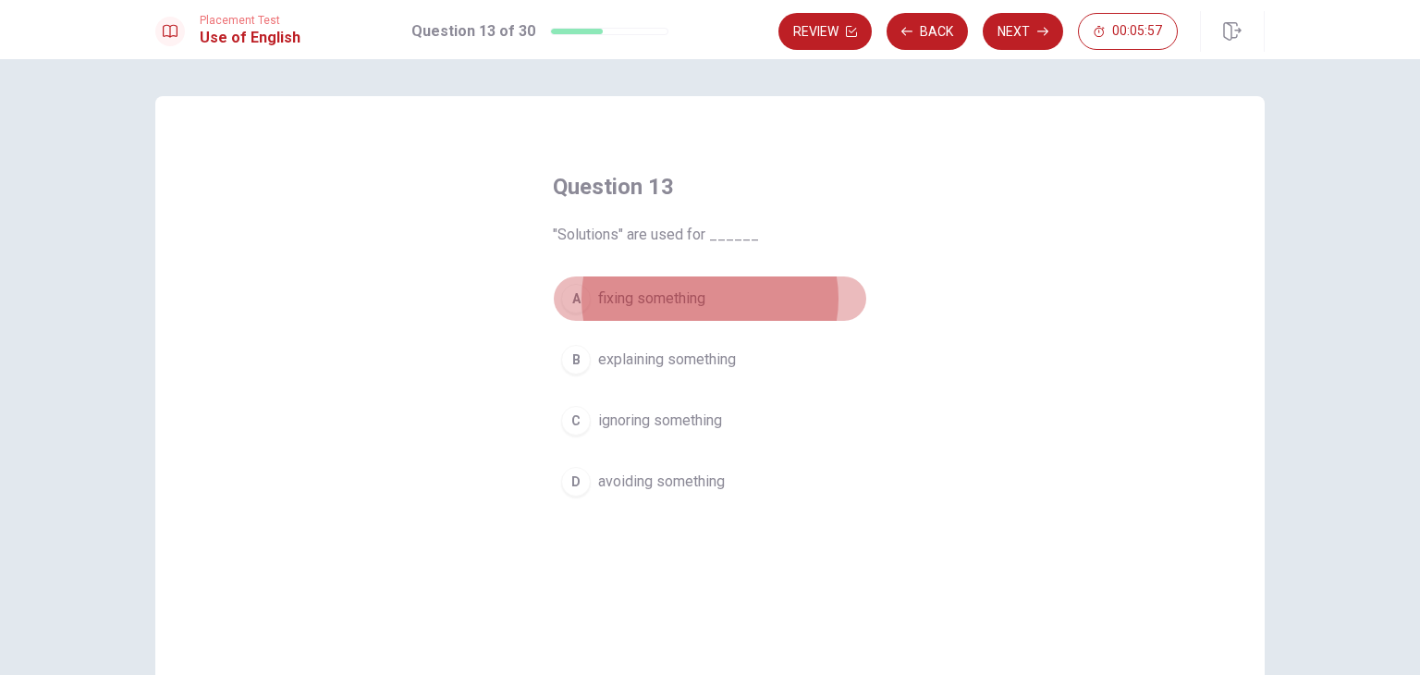
click at [572, 297] on div "A" at bounding box center [576, 299] width 30 height 30
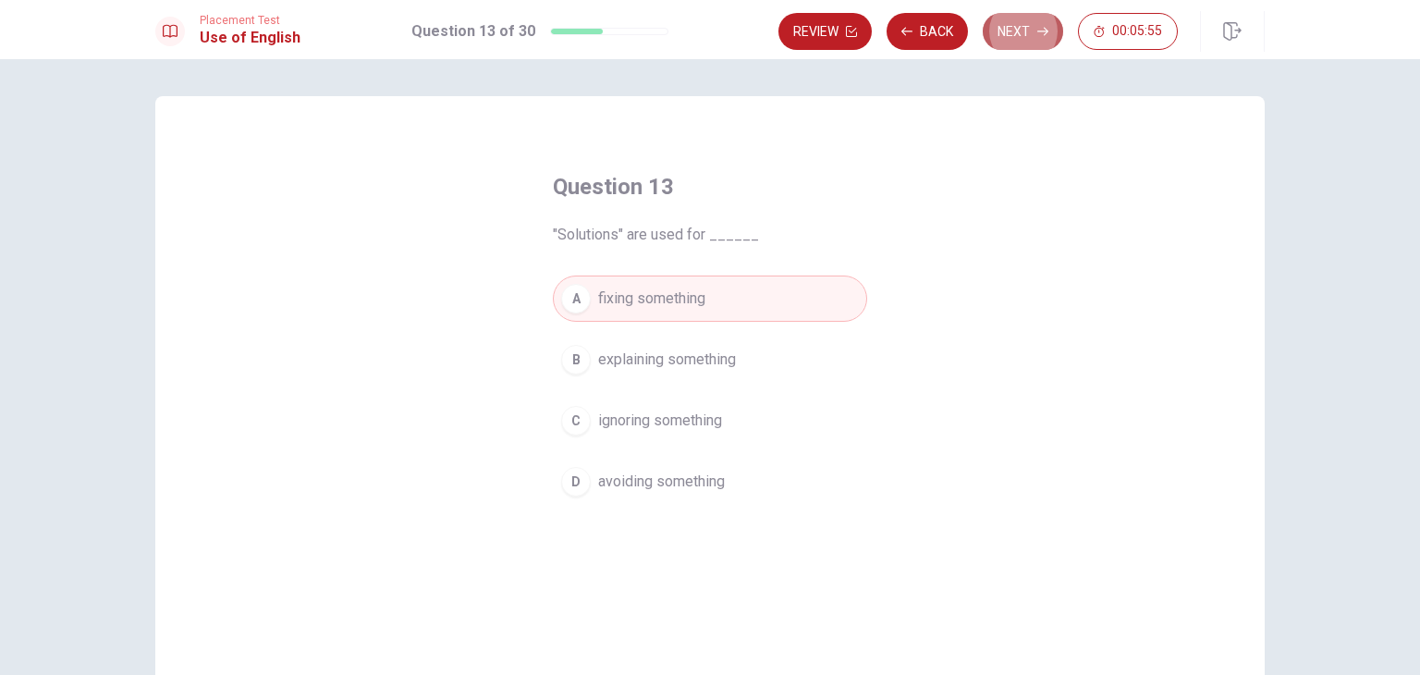
click at [1039, 18] on button "Next" at bounding box center [1023, 31] width 80 height 37
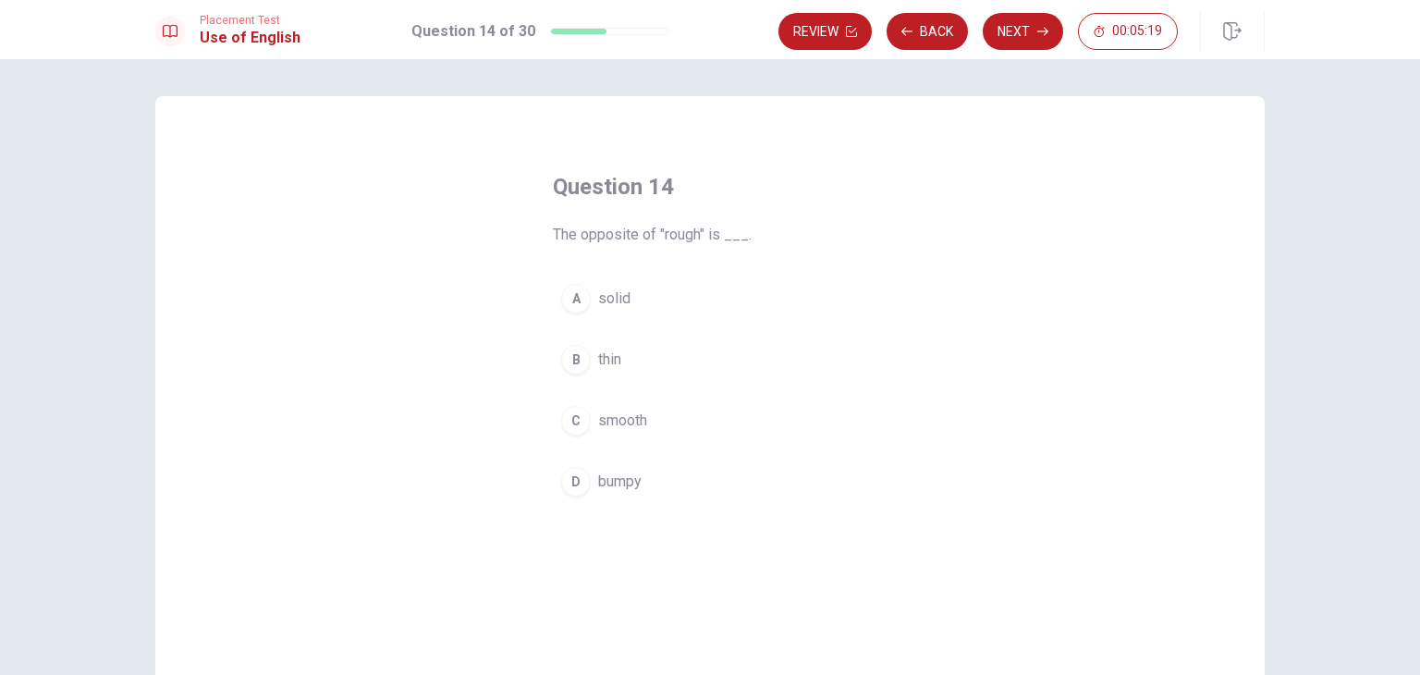
click at [572, 421] on div "C" at bounding box center [576, 421] width 30 height 30
click at [1055, 13] on div "Review Back Next 00:05:17" at bounding box center [977, 31] width 399 height 37
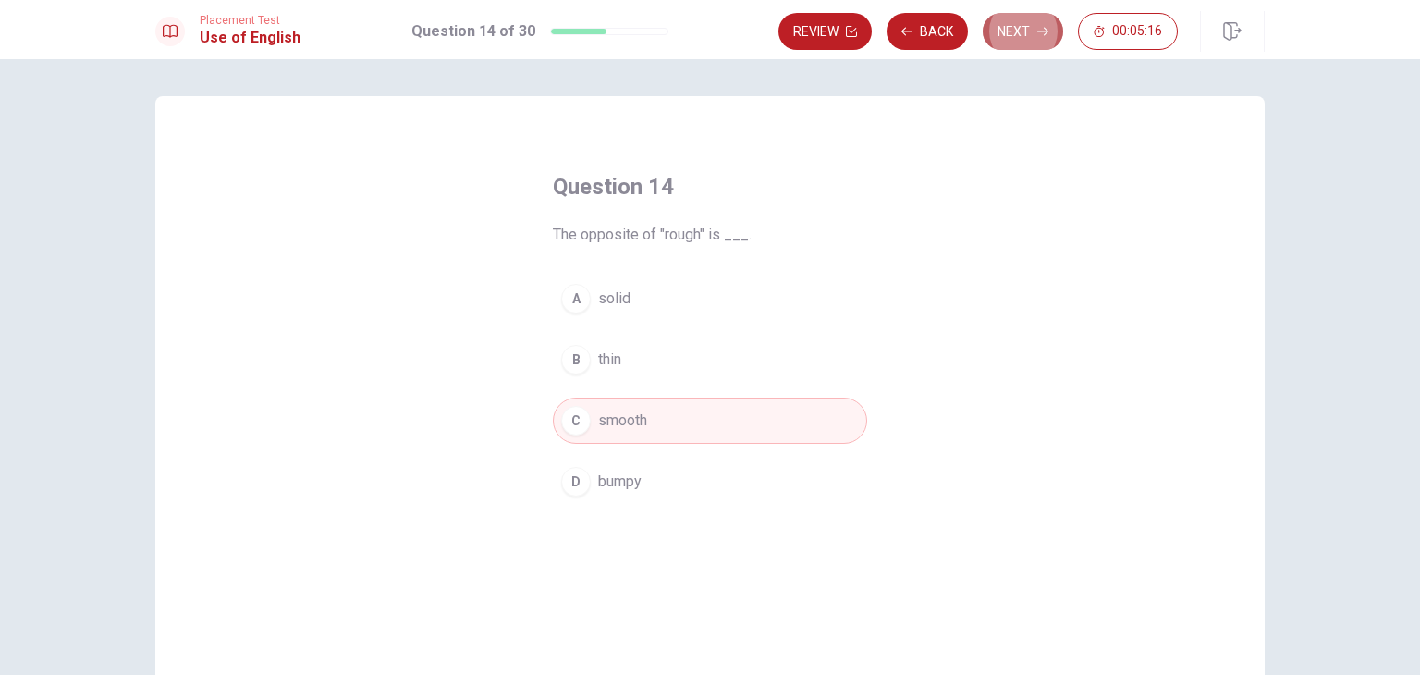
click at [1041, 34] on icon "button" at bounding box center [1042, 31] width 11 height 11
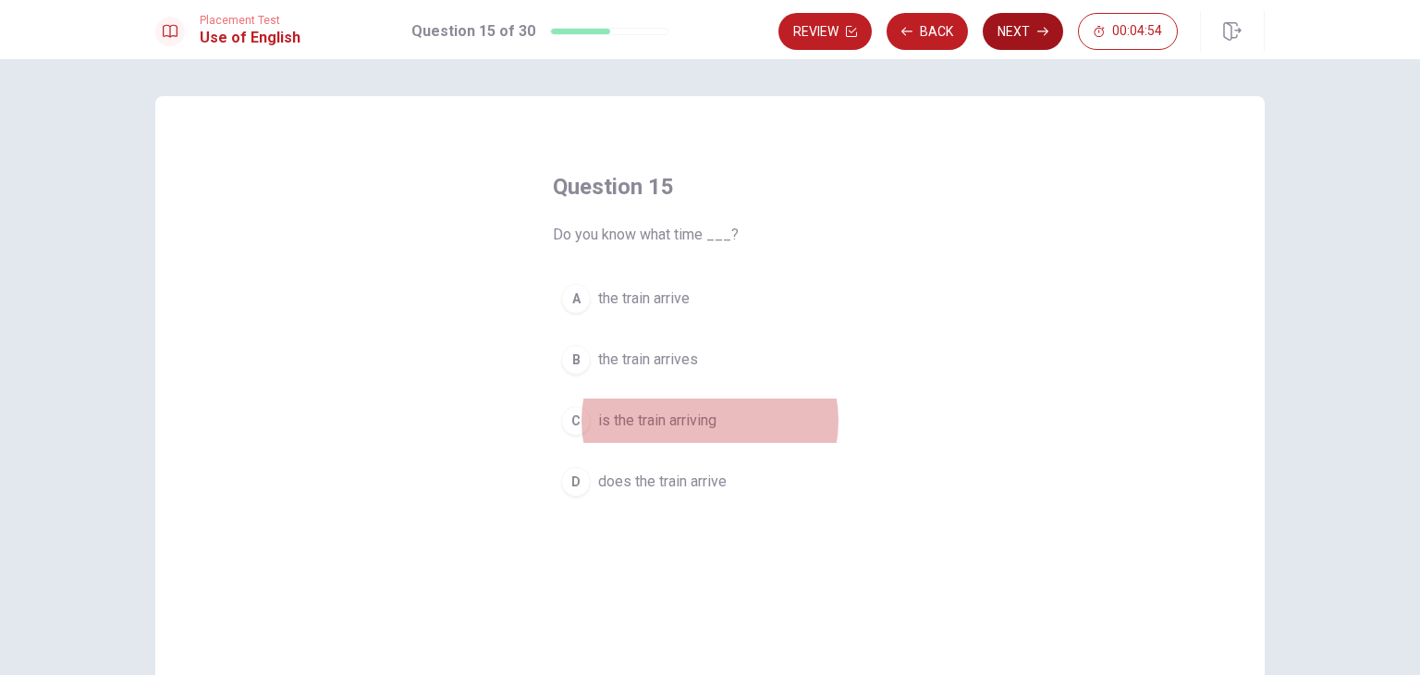
drag, startPoint x: 575, startPoint y: 421, endPoint x: 1036, endPoint y: 31, distance: 604.0
click at [1036, 31] on div "Placement Test Use of English Question 15 of 30 Review Back Next 00:04:54 Quest…" at bounding box center [710, 337] width 1420 height 675
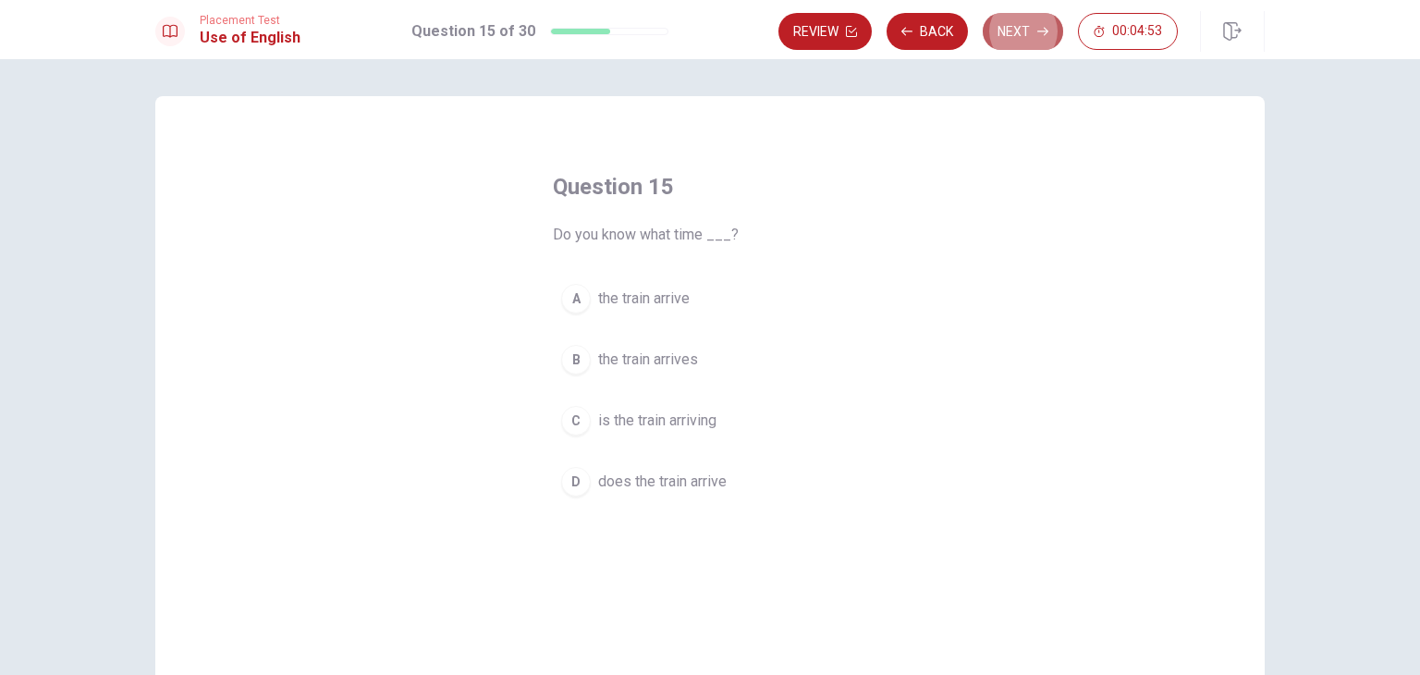
click at [1036, 31] on button "Next" at bounding box center [1023, 31] width 80 height 37
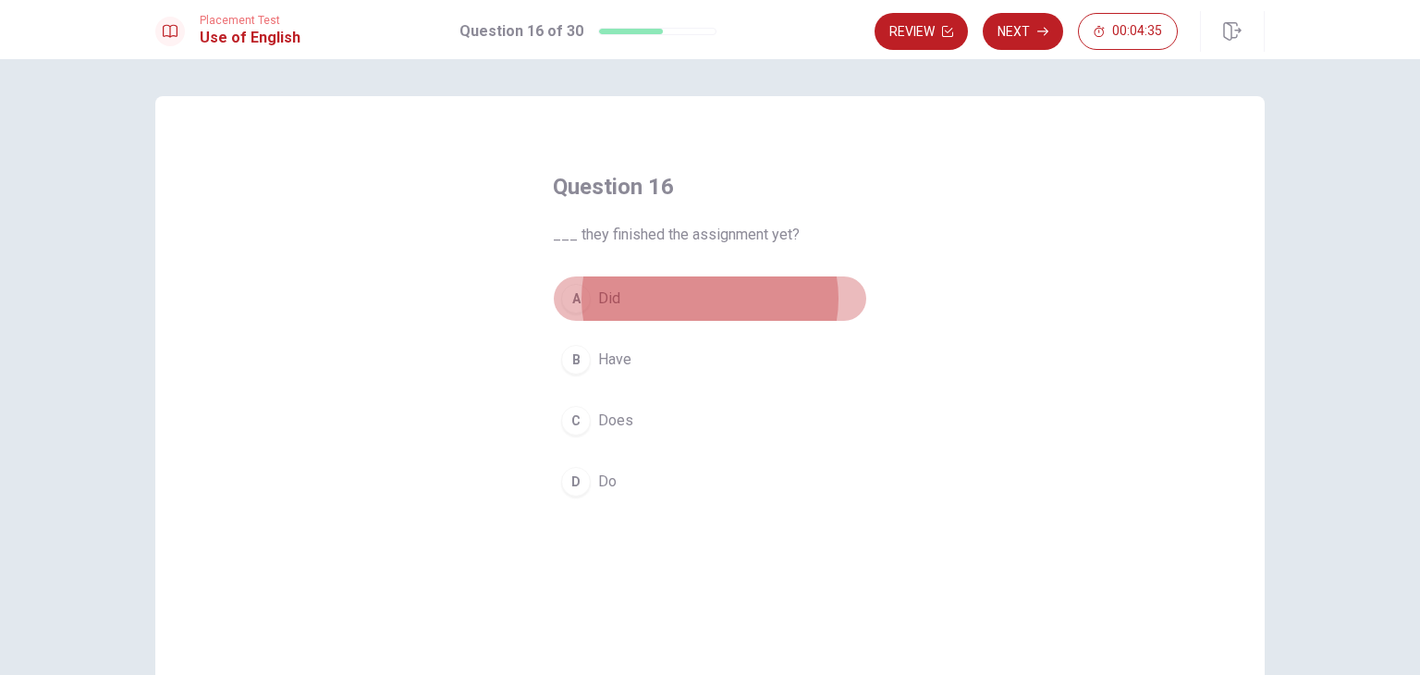
click at [577, 300] on div "A" at bounding box center [576, 299] width 30 height 30
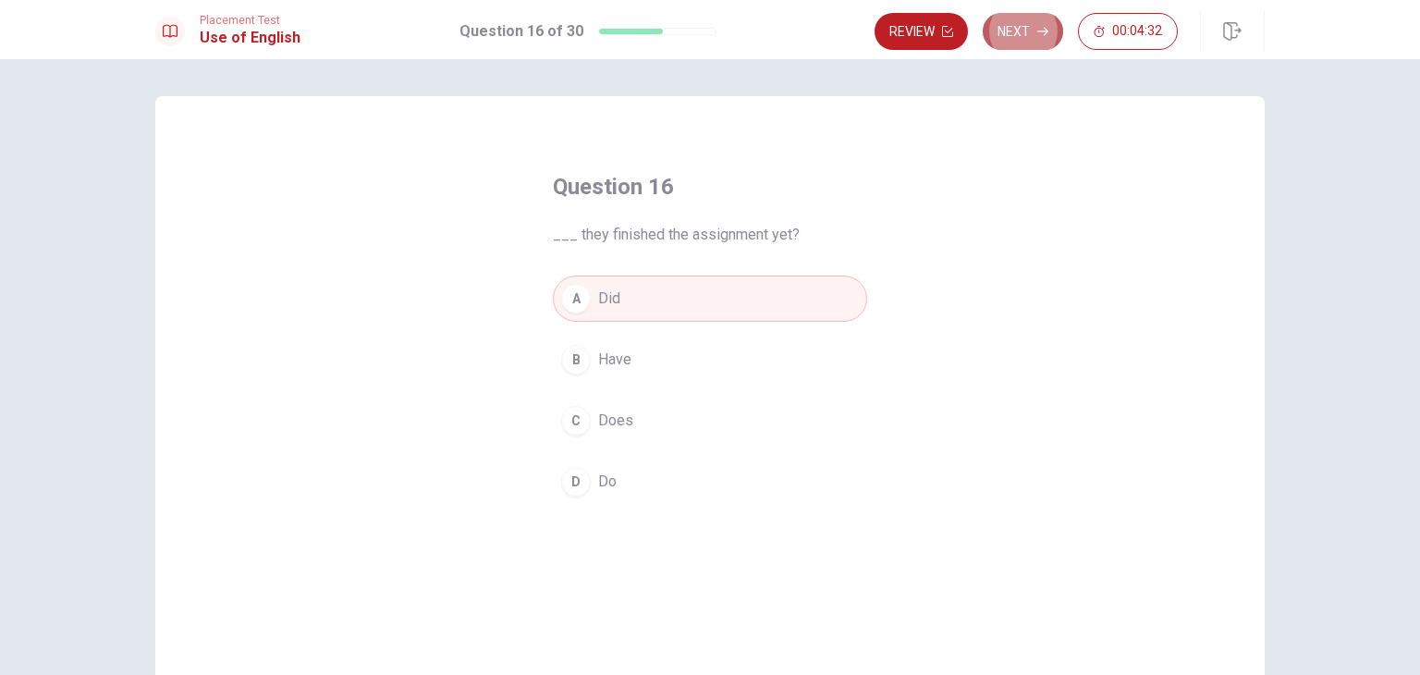
click at [1053, 27] on button "Next" at bounding box center [1023, 31] width 80 height 37
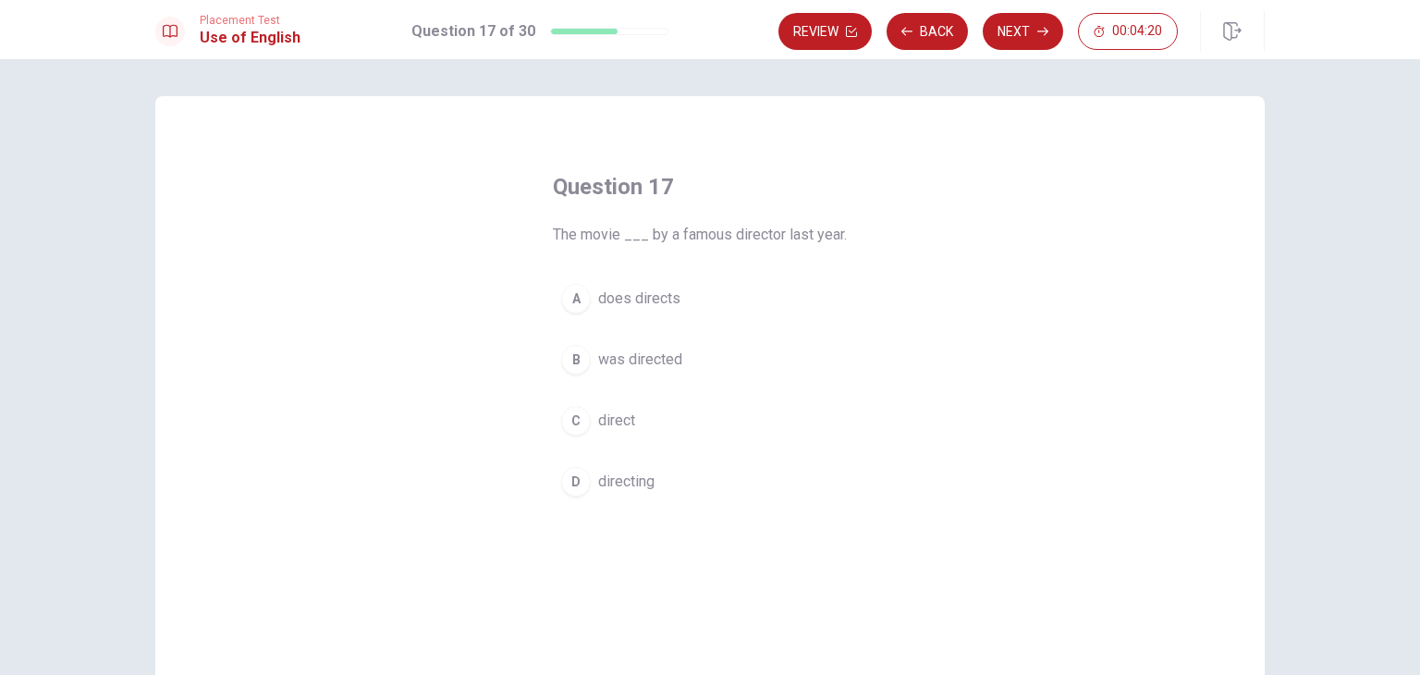
click at [572, 362] on div "B" at bounding box center [576, 360] width 30 height 30
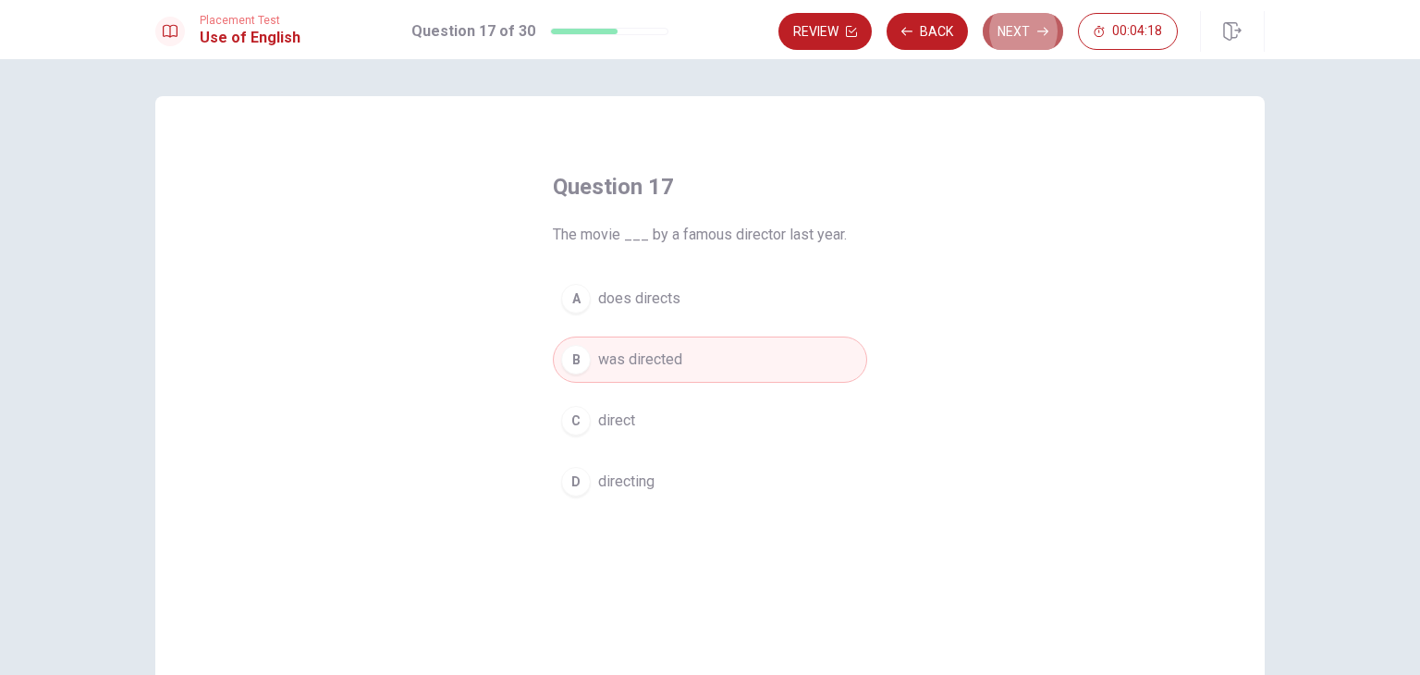
click at [1023, 19] on button "Next" at bounding box center [1023, 31] width 80 height 37
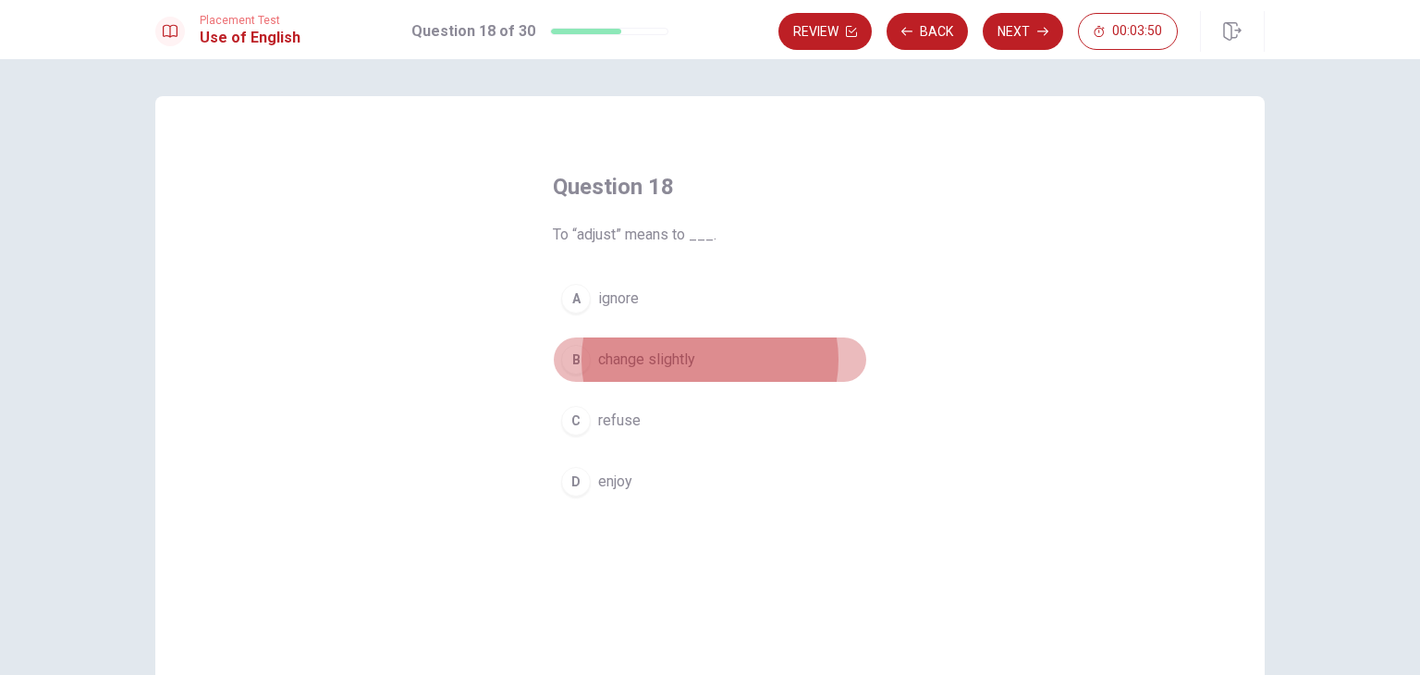
click at [567, 362] on div "B" at bounding box center [576, 360] width 30 height 30
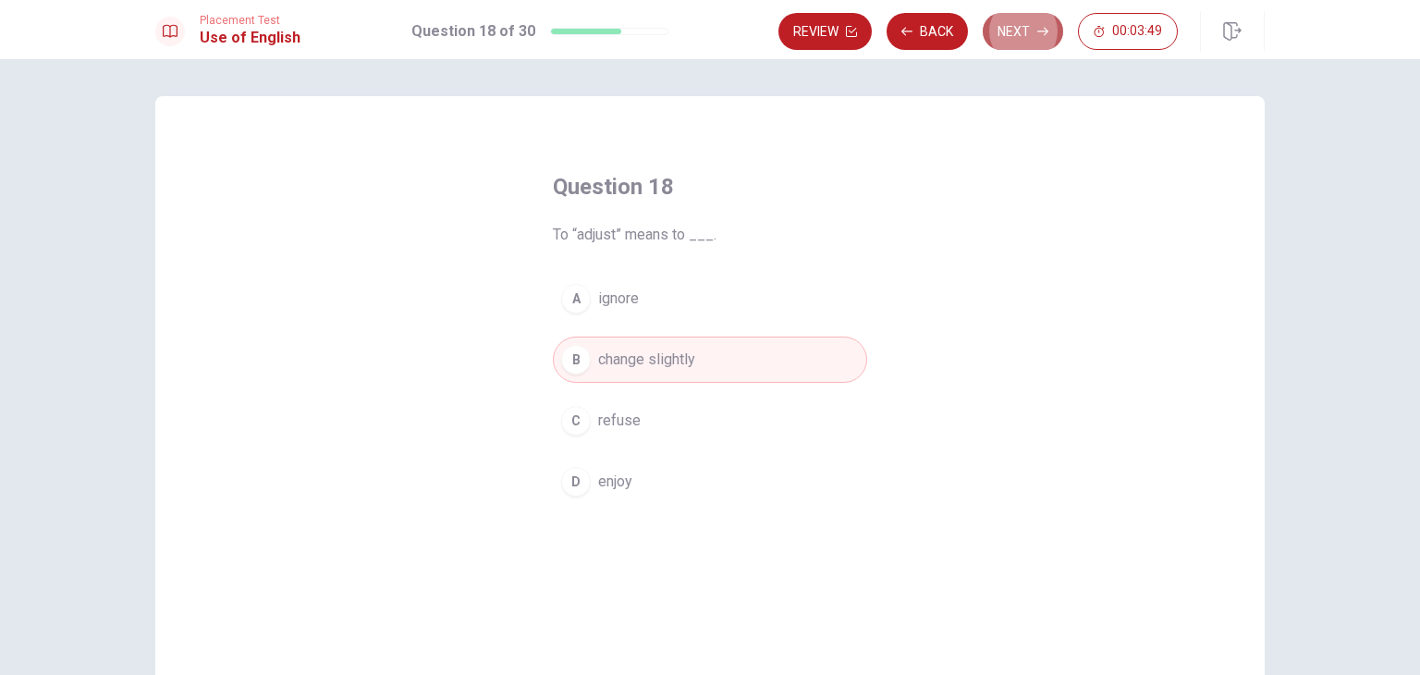
click at [1001, 31] on button "Next" at bounding box center [1023, 31] width 80 height 37
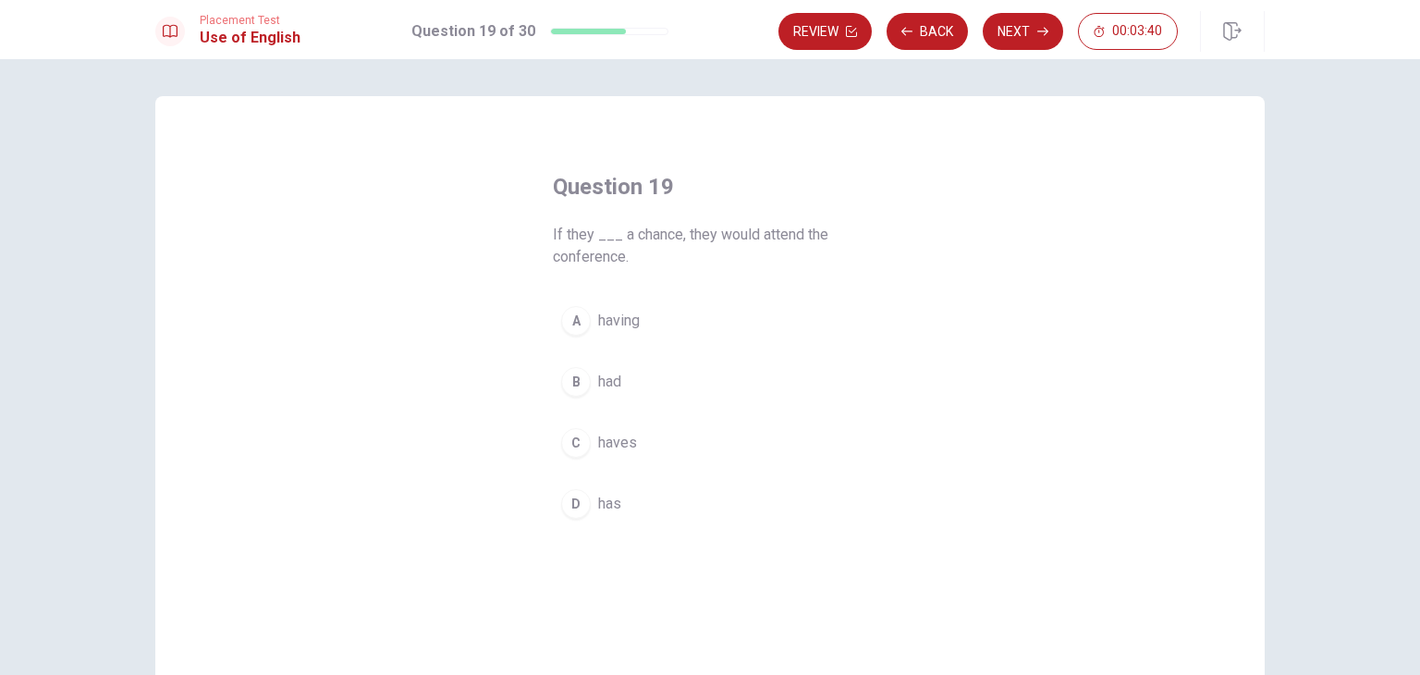
click at [666, 253] on span "If they ___ a chance, they would attend the conference." at bounding box center [710, 246] width 314 height 44
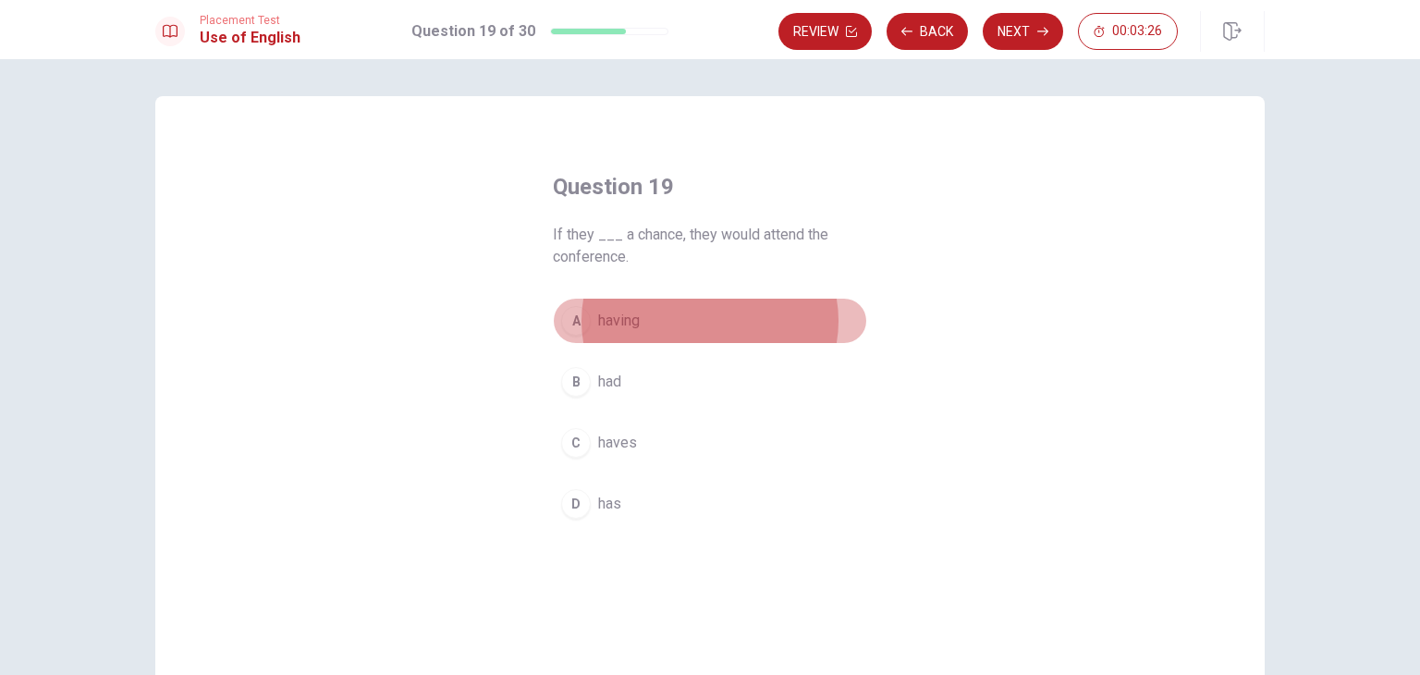
click at [573, 324] on div "A" at bounding box center [576, 321] width 30 height 30
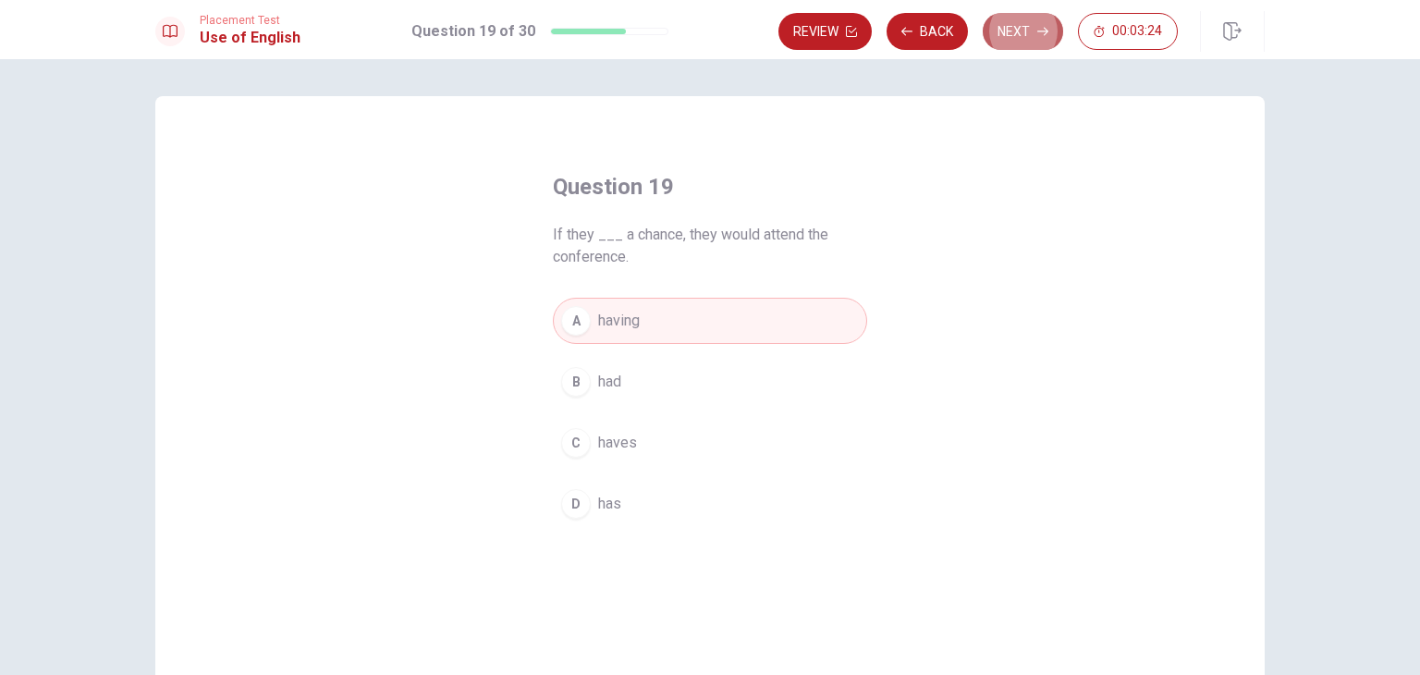
click at [1017, 29] on button "Next" at bounding box center [1023, 31] width 80 height 37
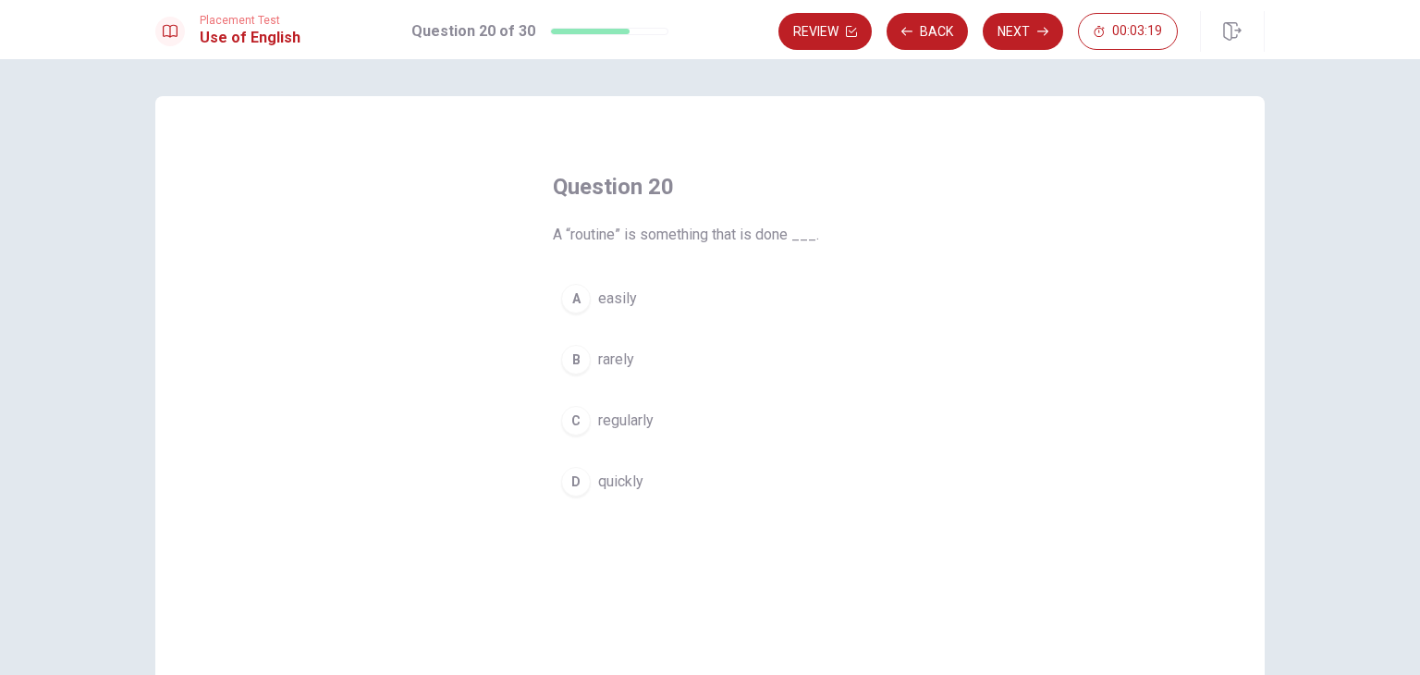
click at [547, 273] on div "Question 20 A “routine” is something that is done ___. A easily B rarely C regu…" at bounding box center [710, 338] width 388 height 392
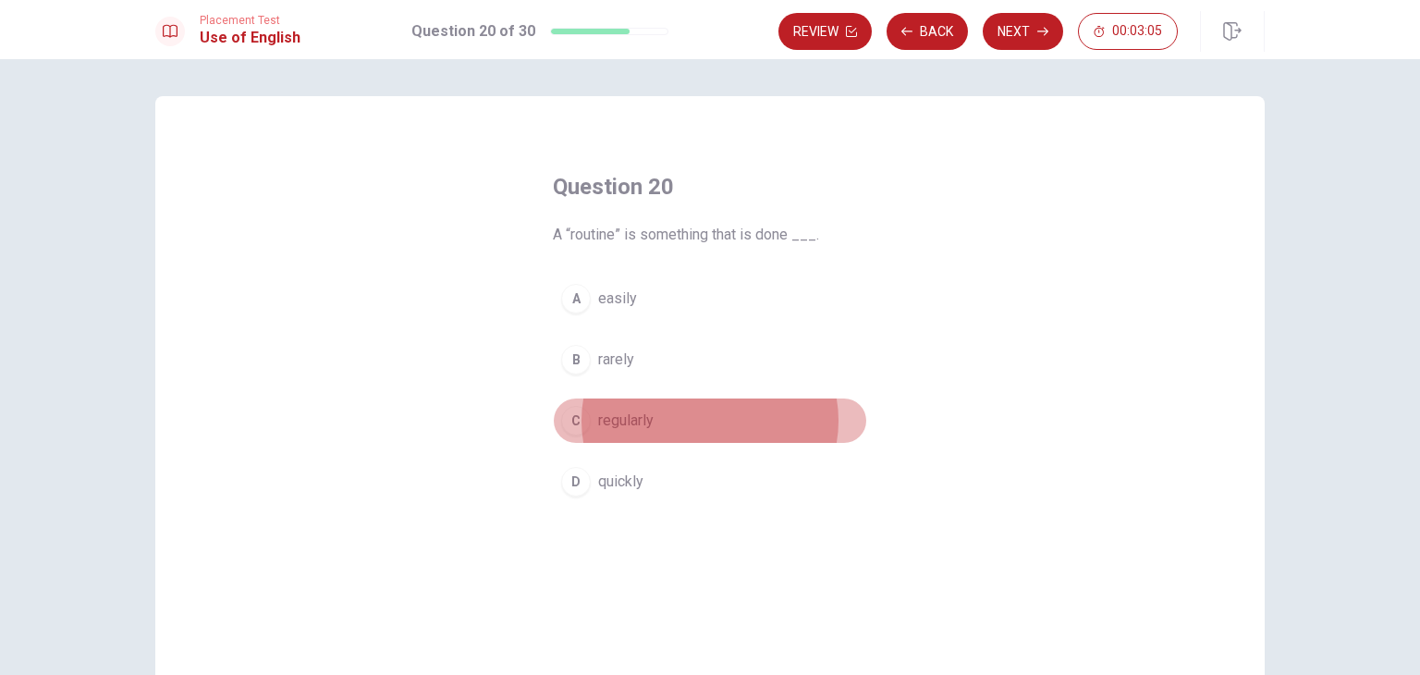
click at [568, 418] on div "C" at bounding box center [576, 421] width 30 height 30
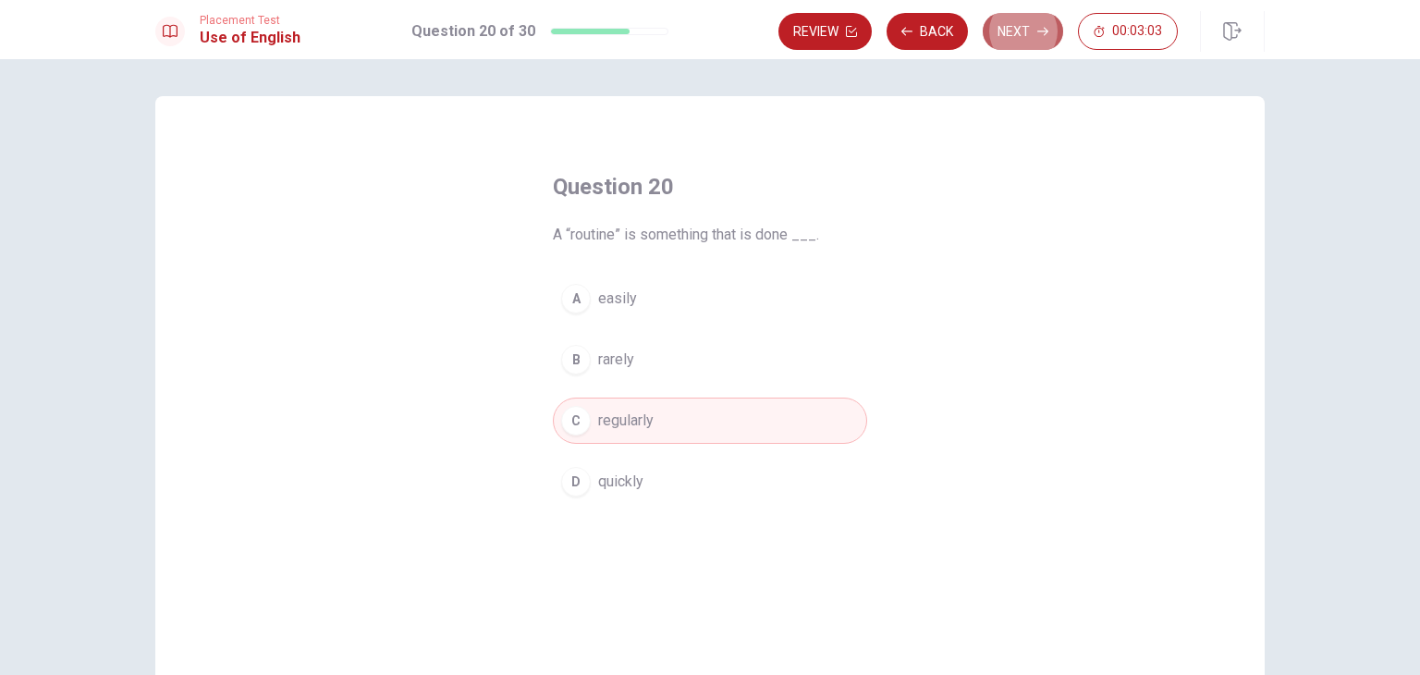
click at [1020, 42] on button "Next" at bounding box center [1023, 31] width 80 height 37
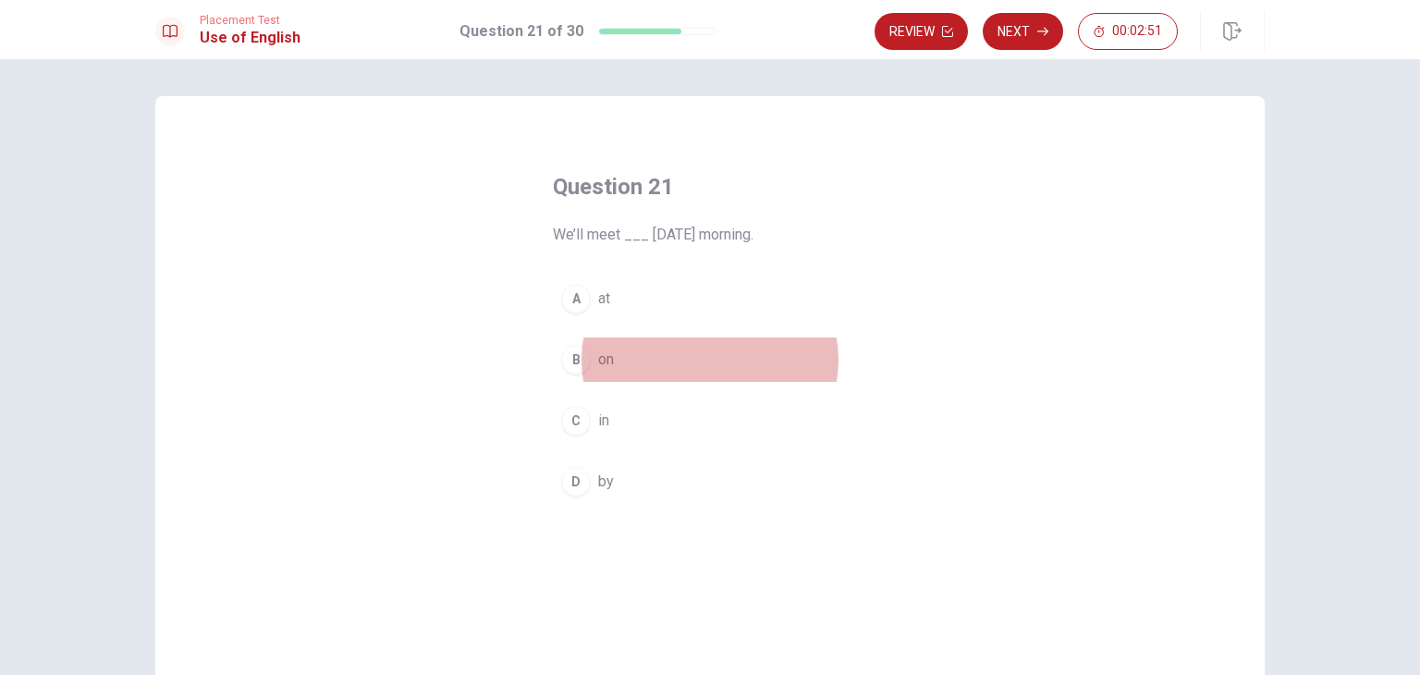
drag, startPoint x: 567, startPoint y: 359, endPoint x: 824, endPoint y: 163, distance: 323.1
click at [824, 163] on div "Question 21 We’ll meet ___ [DATE] morning. A at B on C in D by" at bounding box center [710, 338] width 388 height 392
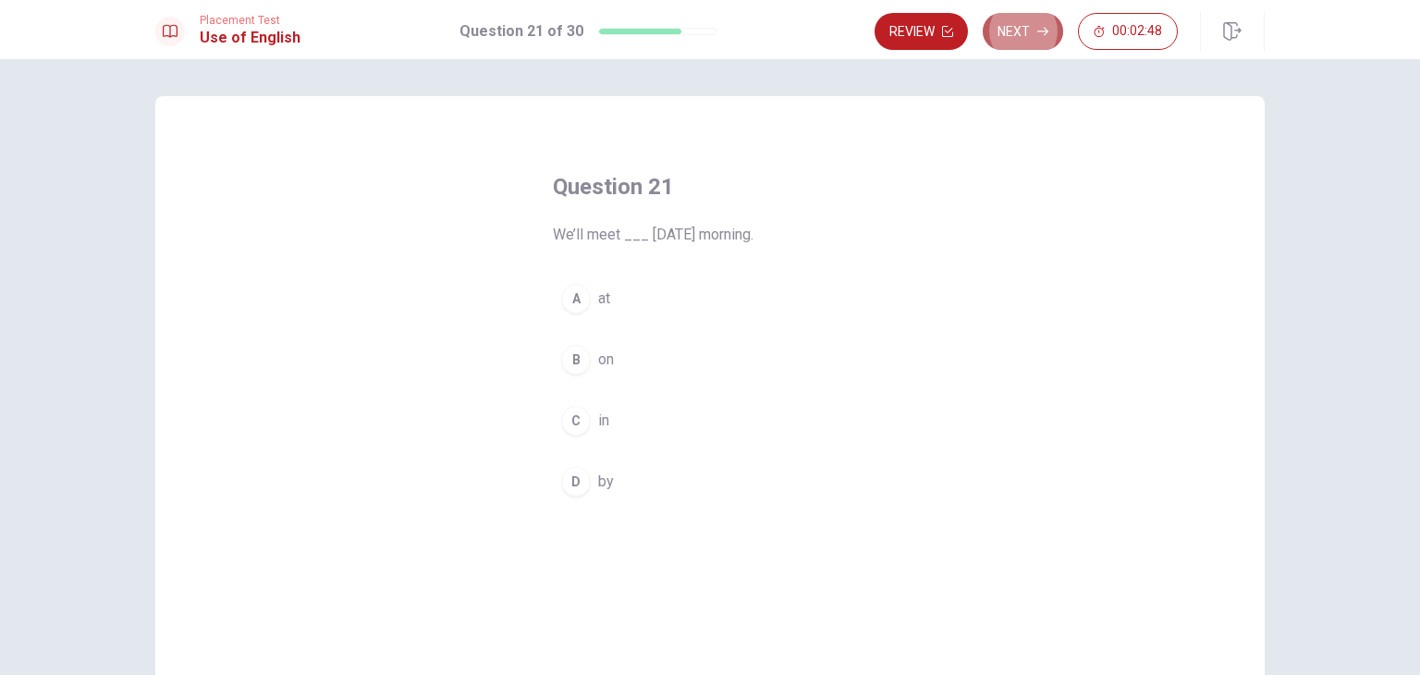
click at [1006, 36] on button "Next" at bounding box center [1023, 31] width 80 height 37
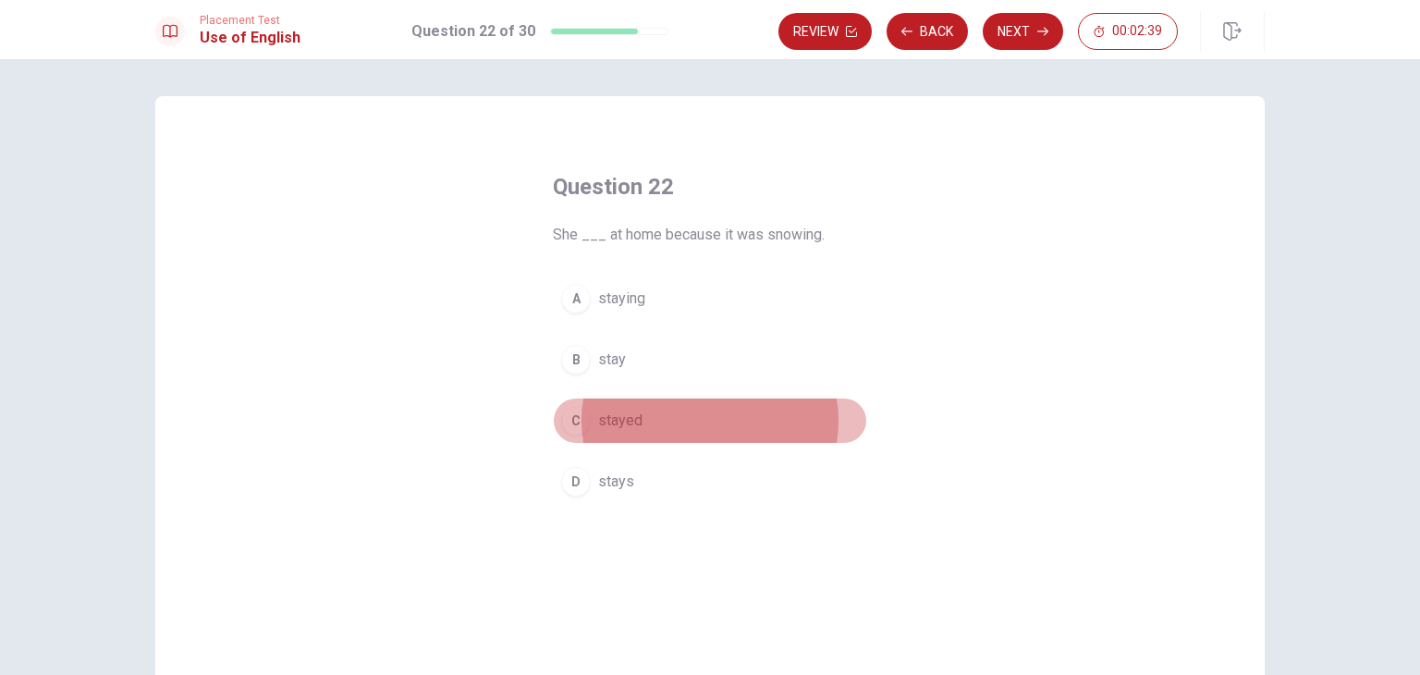
click at [568, 420] on div "C" at bounding box center [576, 421] width 30 height 30
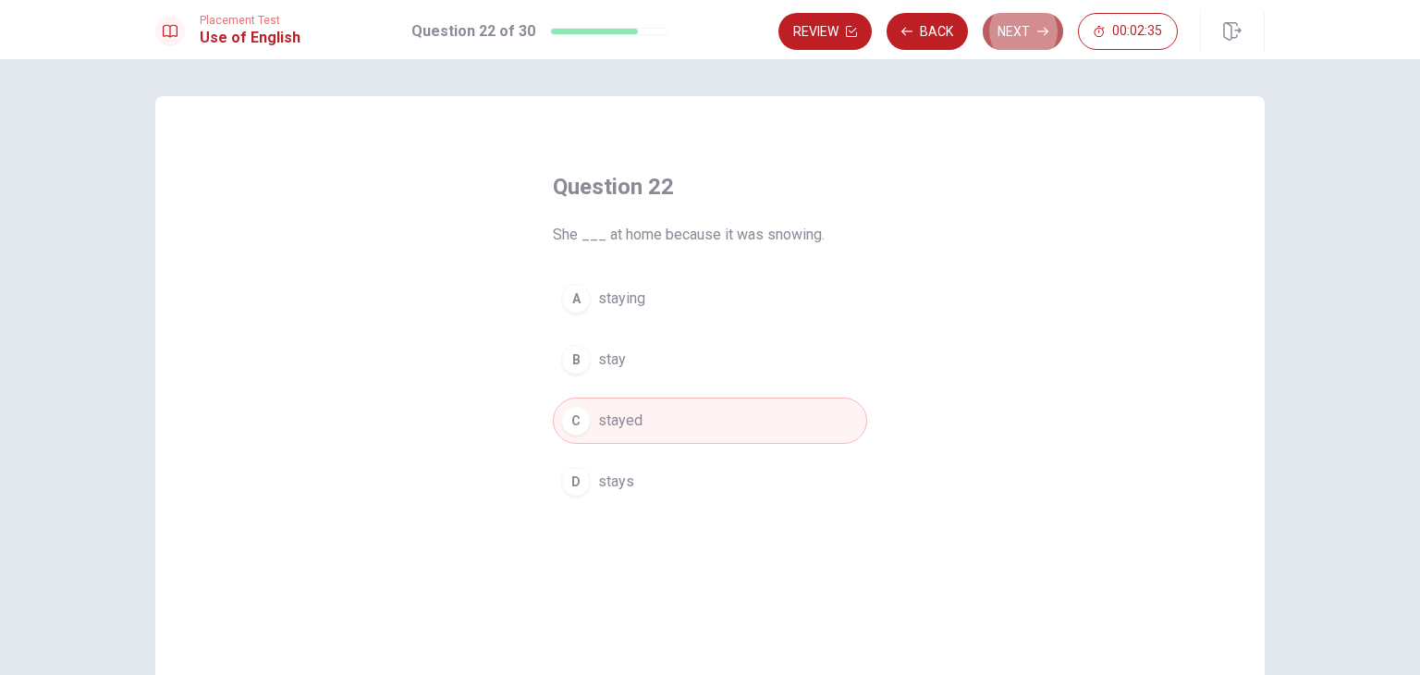
click at [1016, 23] on button "Next" at bounding box center [1023, 31] width 80 height 37
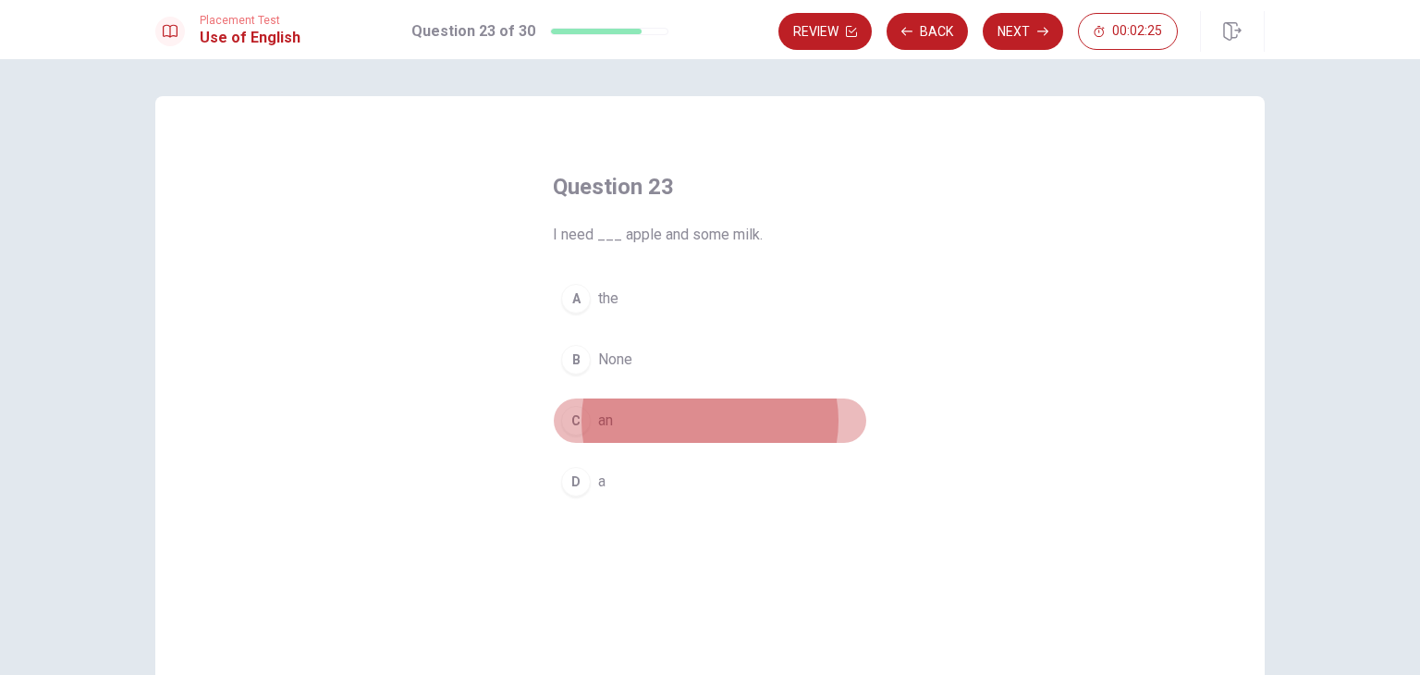
click at [568, 420] on div "C" at bounding box center [576, 421] width 30 height 30
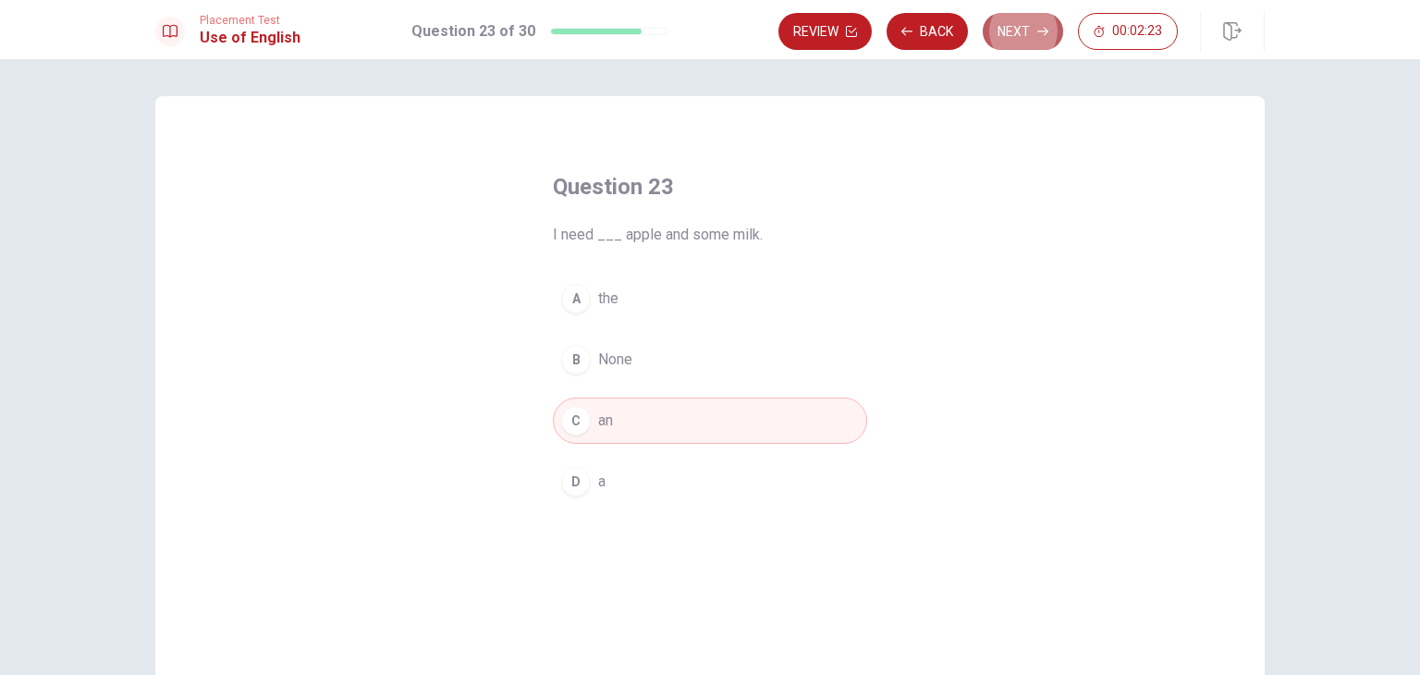
click at [1020, 44] on button "Next" at bounding box center [1023, 31] width 80 height 37
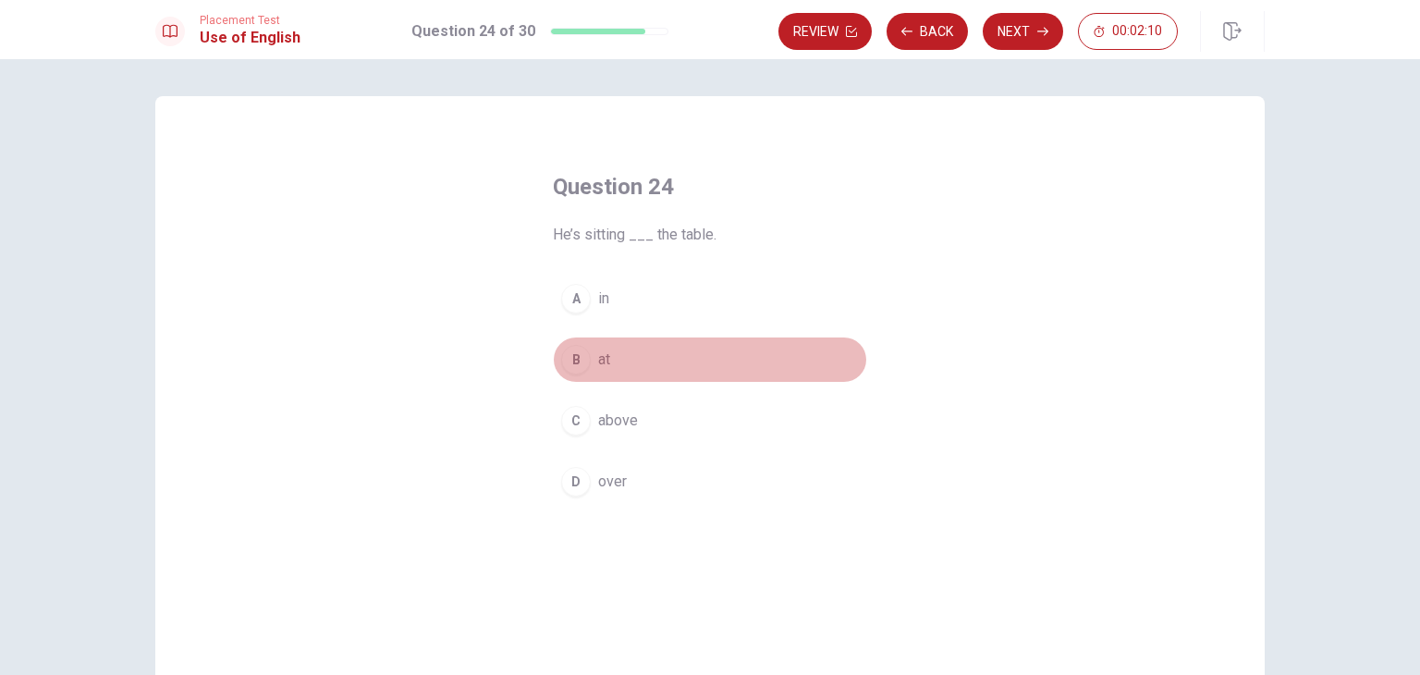
click at [571, 365] on div "B" at bounding box center [576, 360] width 30 height 30
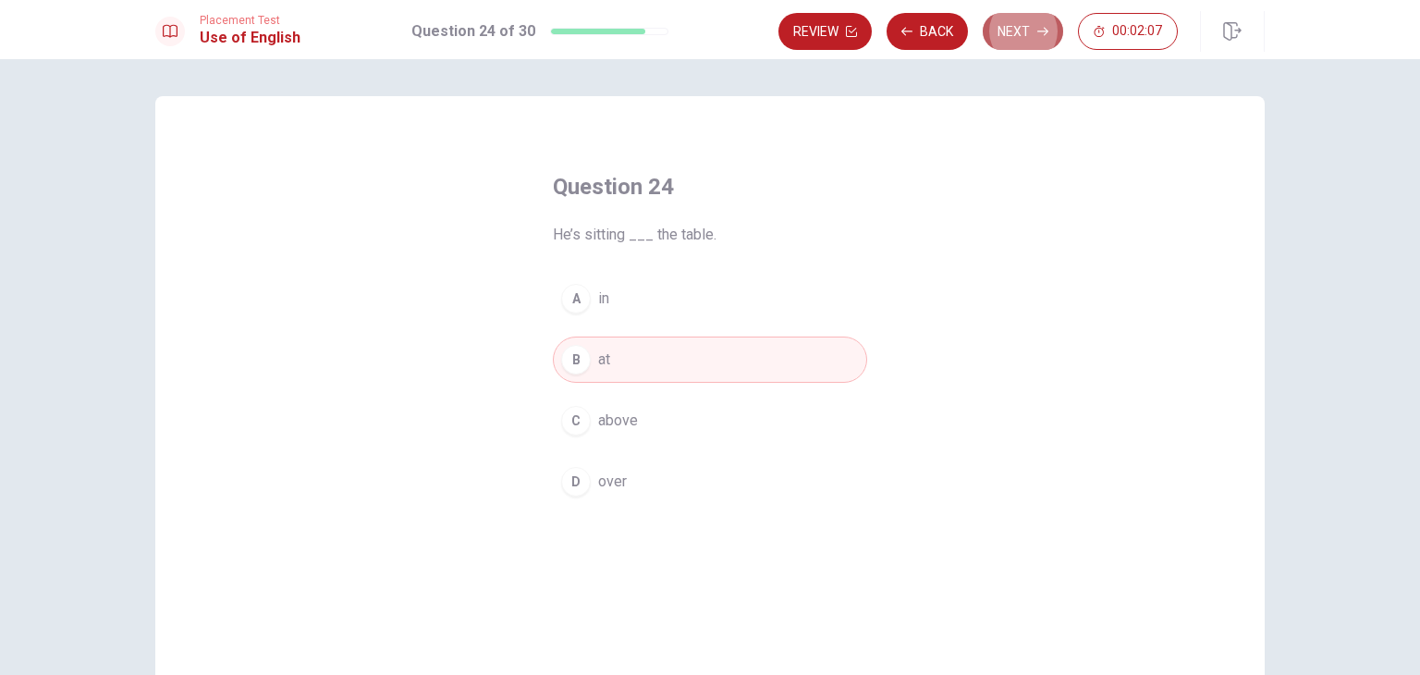
click at [1009, 32] on button "Next" at bounding box center [1023, 31] width 80 height 37
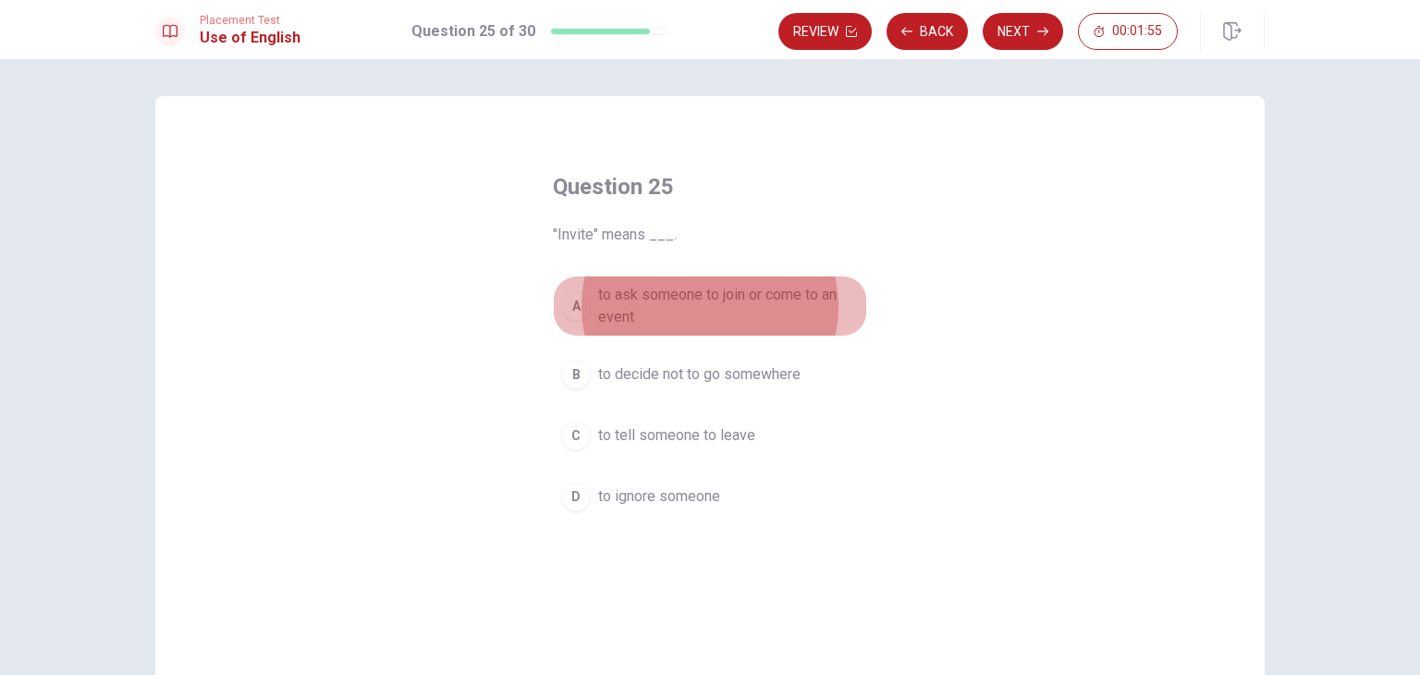
click at [573, 309] on div "A" at bounding box center [576, 306] width 30 height 30
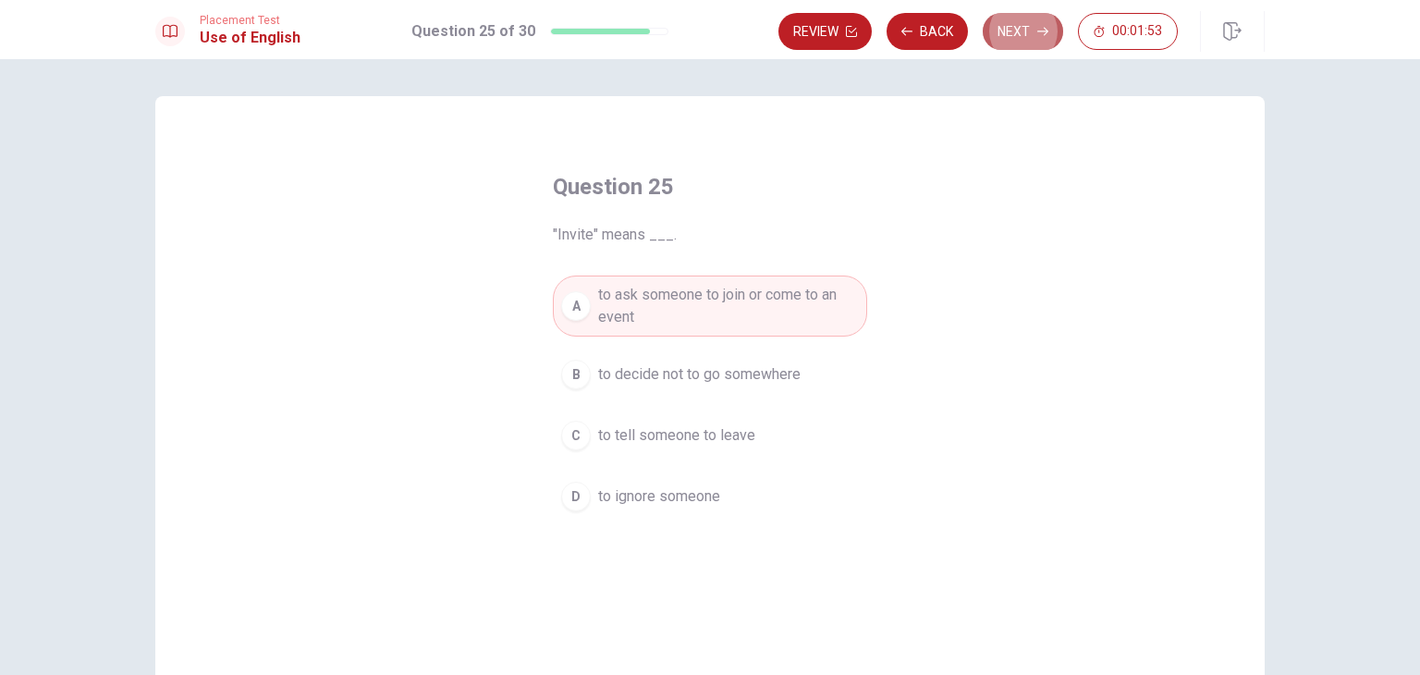
click at [1028, 20] on button "Next" at bounding box center [1023, 31] width 80 height 37
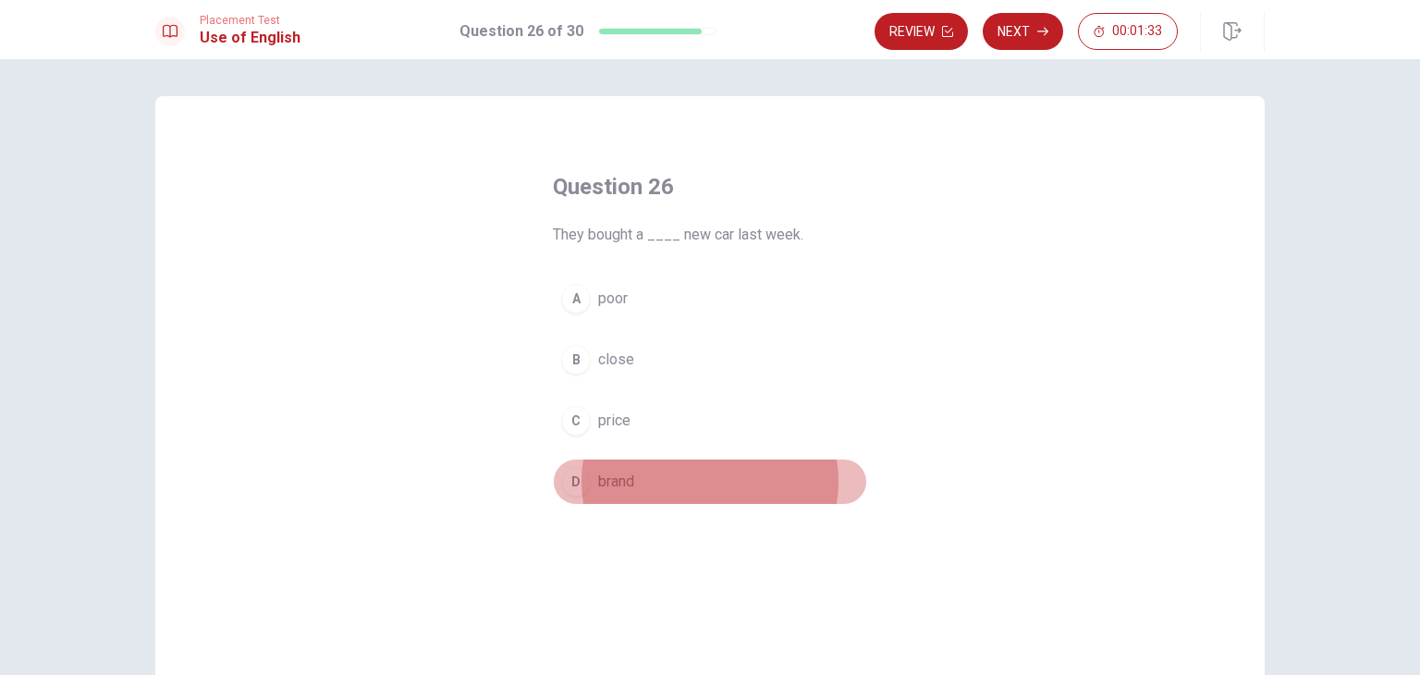
click at [573, 482] on div "D" at bounding box center [576, 482] width 30 height 30
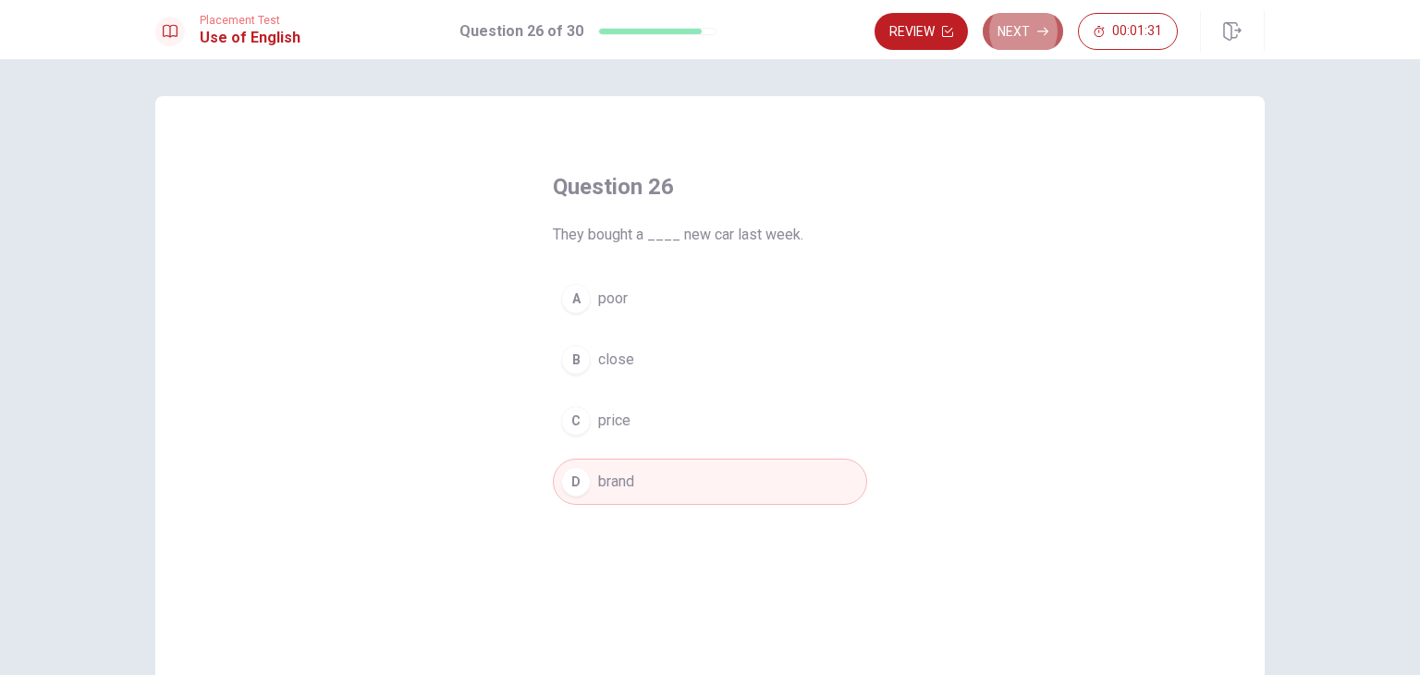
click at [1017, 38] on button "Next" at bounding box center [1023, 31] width 80 height 37
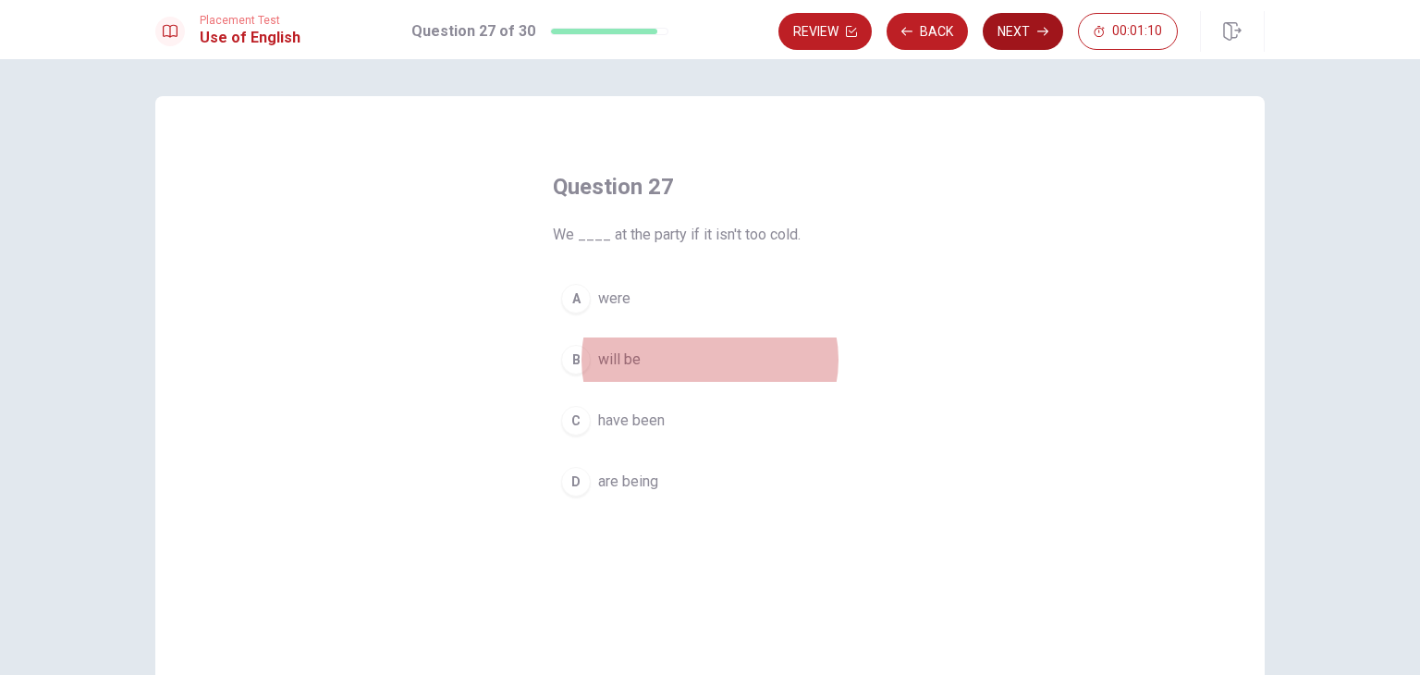
drag, startPoint x: 570, startPoint y: 360, endPoint x: 1009, endPoint y: 31, distance: 549.2
click at [1009, 31] on div "Placement Test Use of English Question 27 of 30 Review Back Next 00:01:10 Quest…" at bounding box center [710, 337] width 1420 height 675
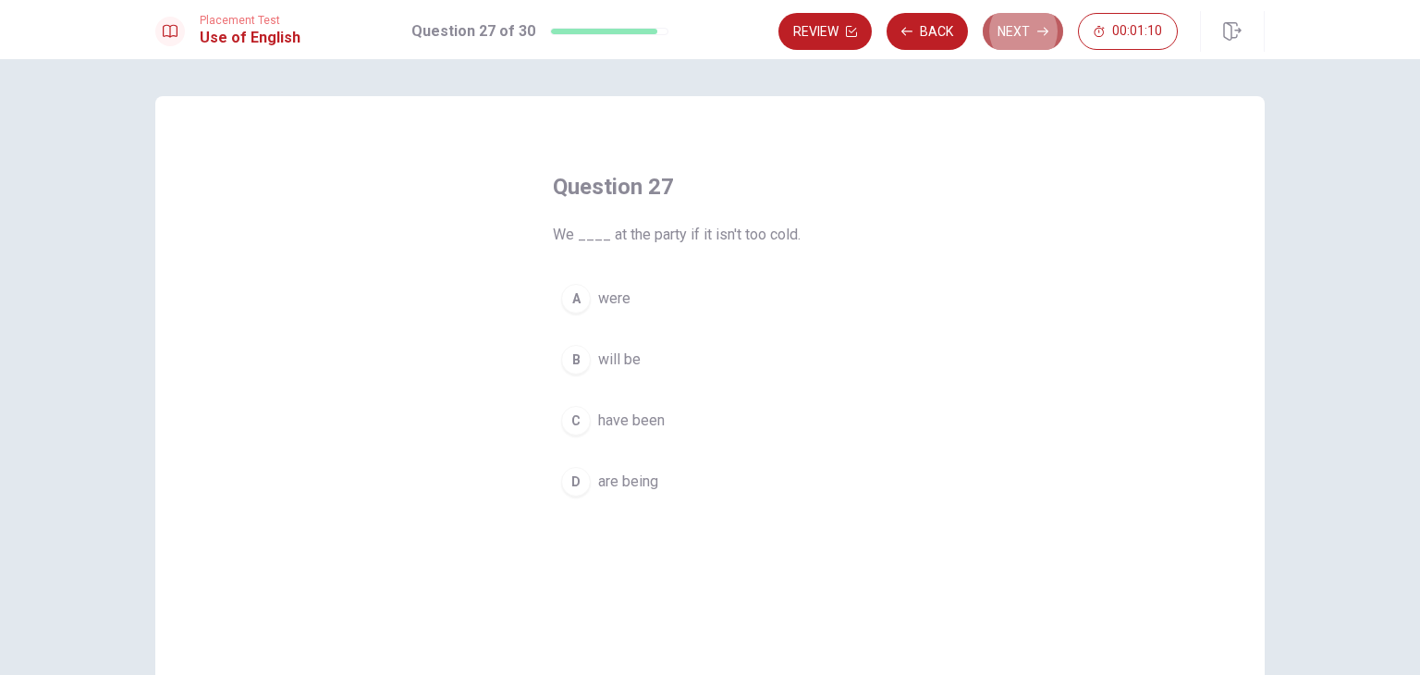
click at [1009, 31] on button "Next" at bounding box center [1023, 31] width 80 height 37
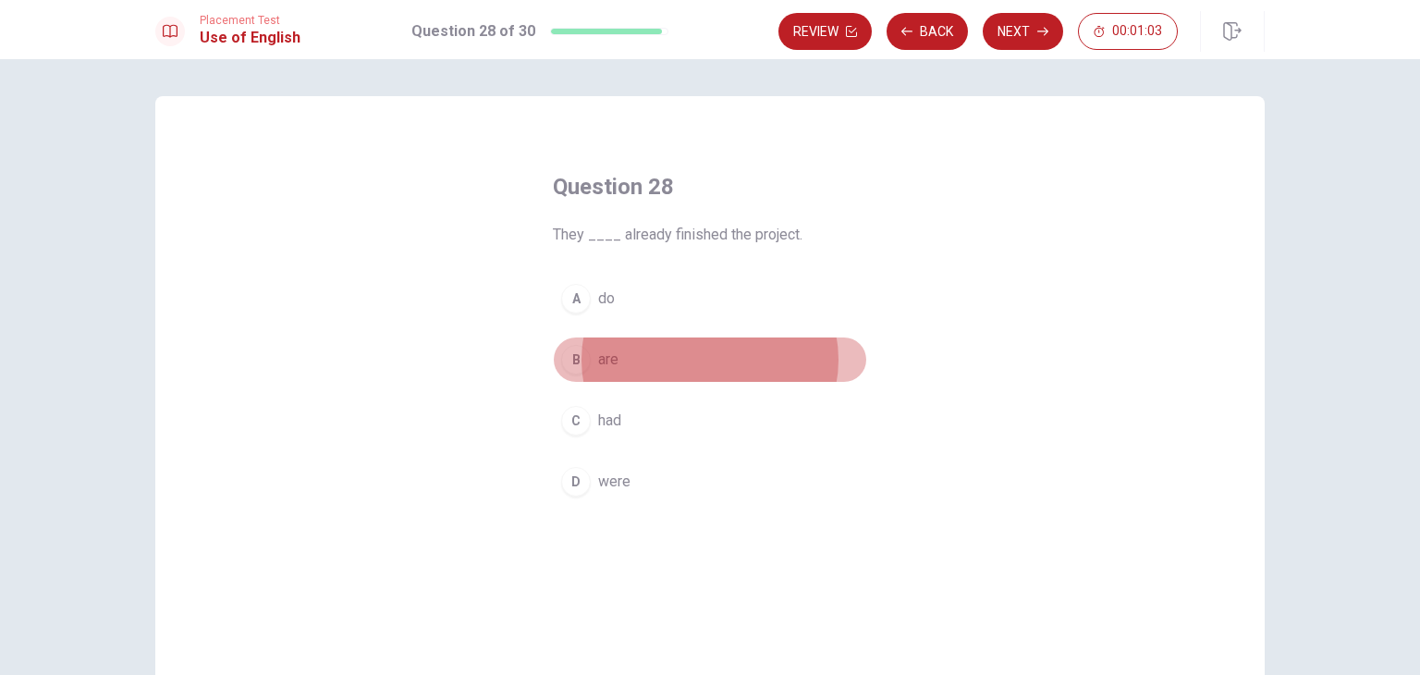
drag, startPoint x: 571, startPoint y: 357, endPoint x: 939, endPoint y: 69, distance: 466.9
click at [939, 69] on div "Question 28 They ____ already finished the project. A do B are C had D were © C…" at bounding box center [710, 367] width 1420 height 616
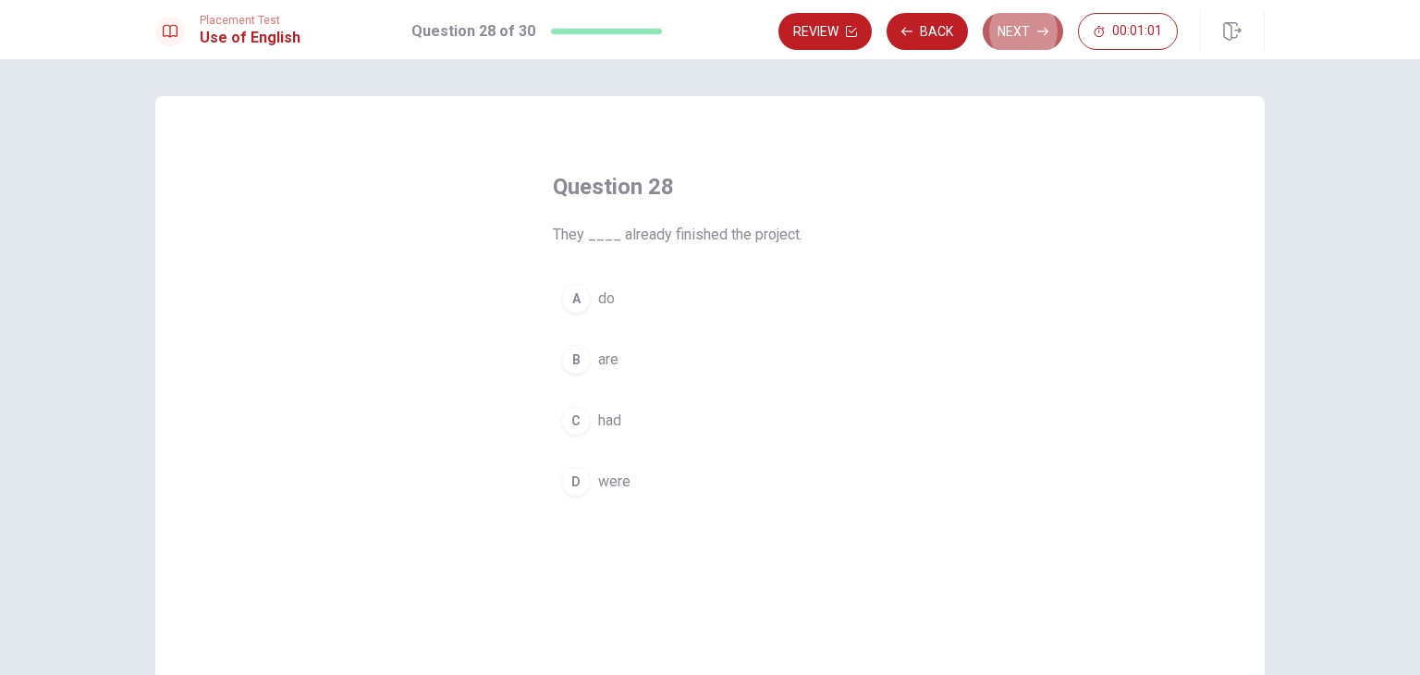
click at [1007, 36] on button "Next" at bounding box center [1023, 31] width 80 height 37
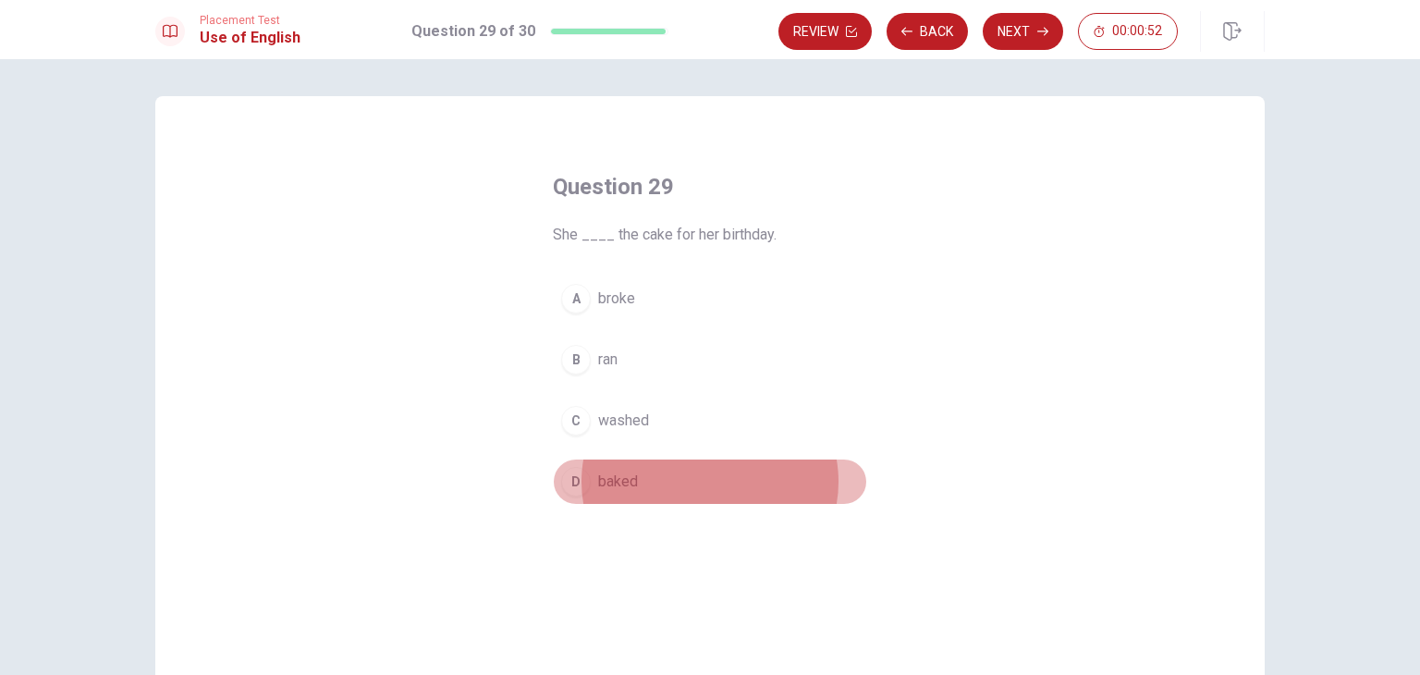
click at [579, 491] on div "D" at bounding box center [576, 482] width 30 height 30
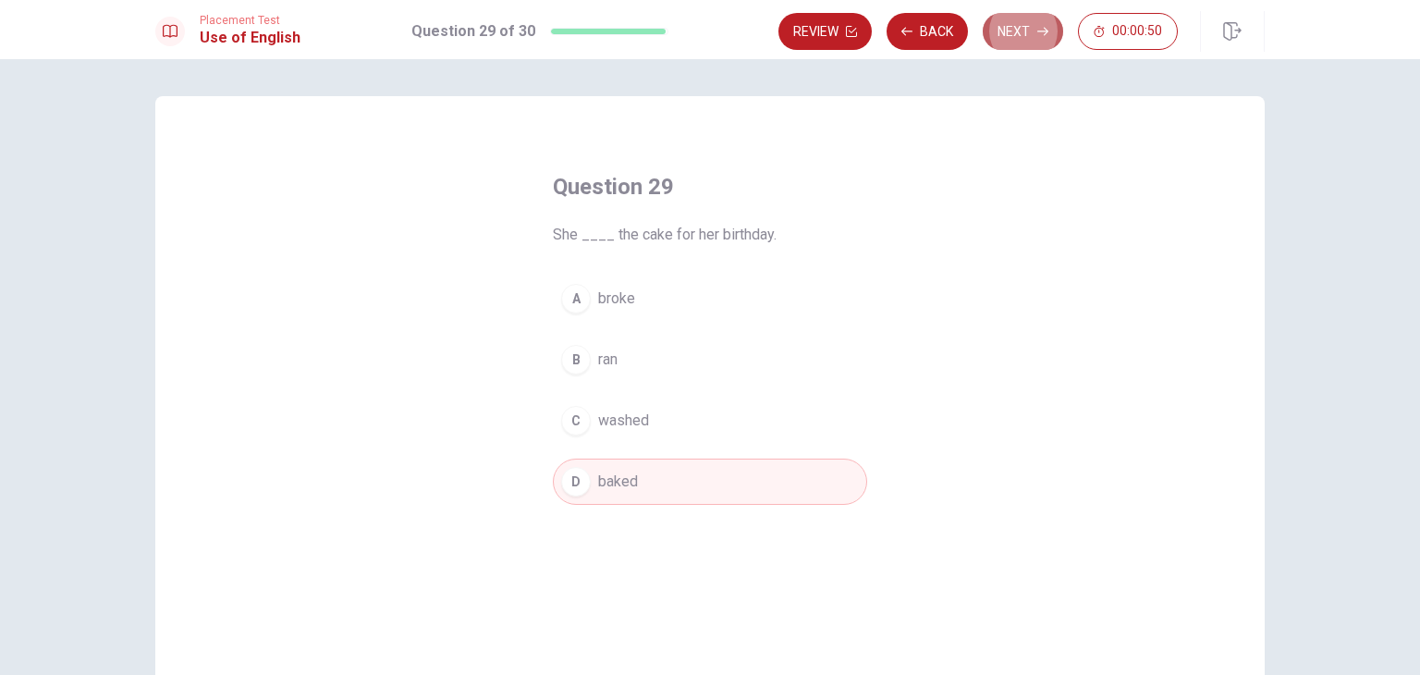
click at [1009, 27] on button "Next" at bounding box center [1023, 31] width 80 height 37
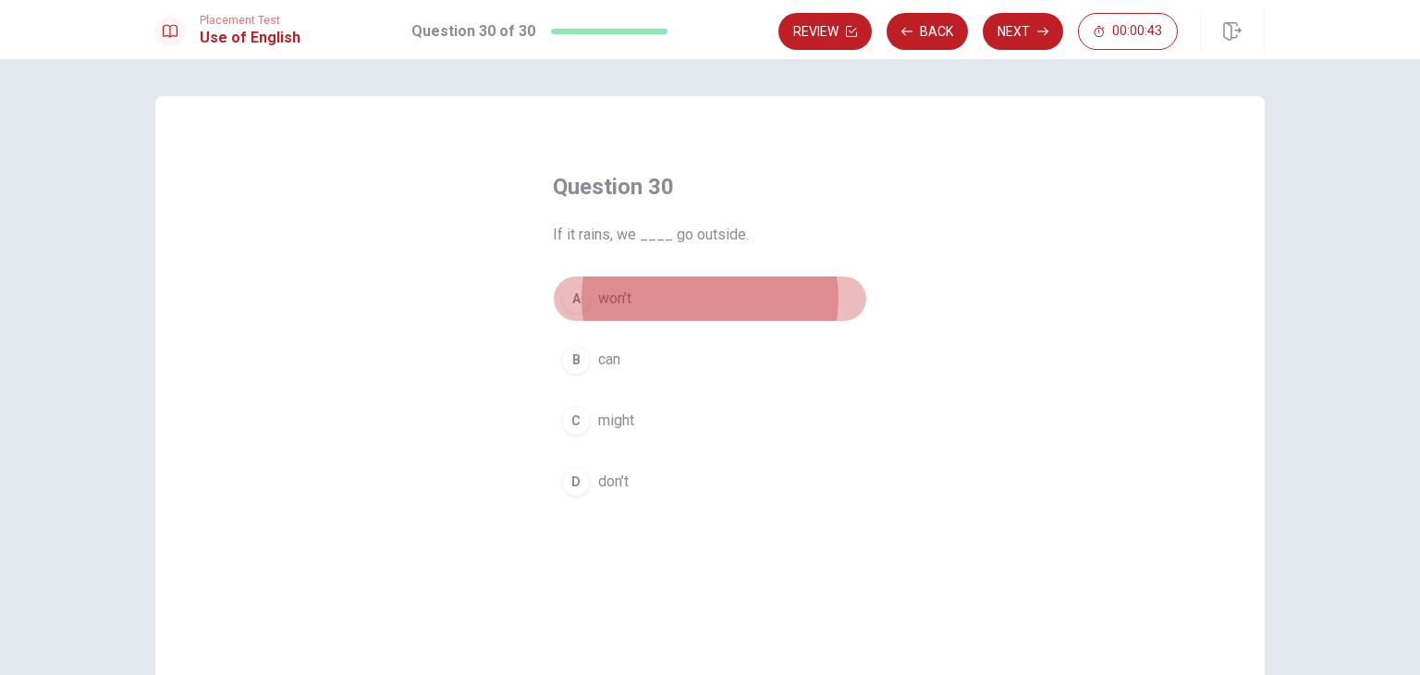
click at [566, 304] on div "A" at bounding box center [576, 299] width 30 height 30
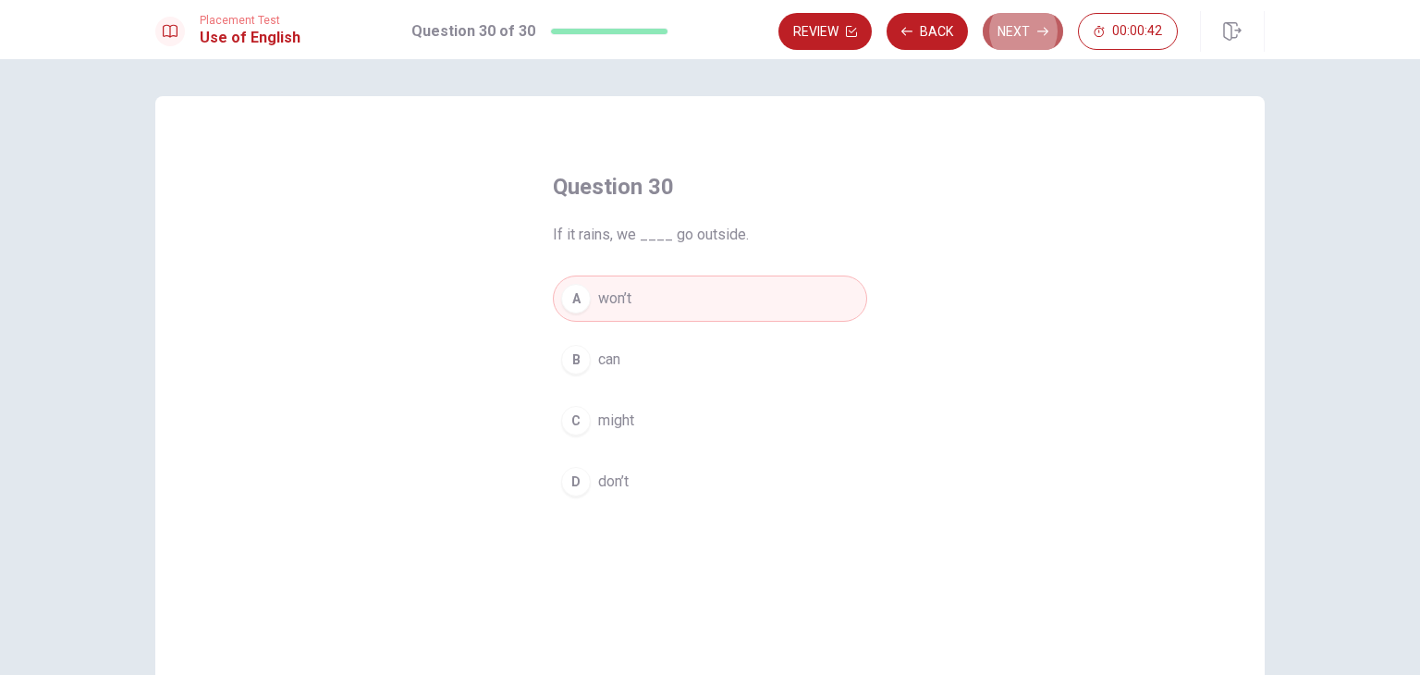
click at [1008, 41] on button "Next" at bounding box center [1023, 31] width 80 height 37
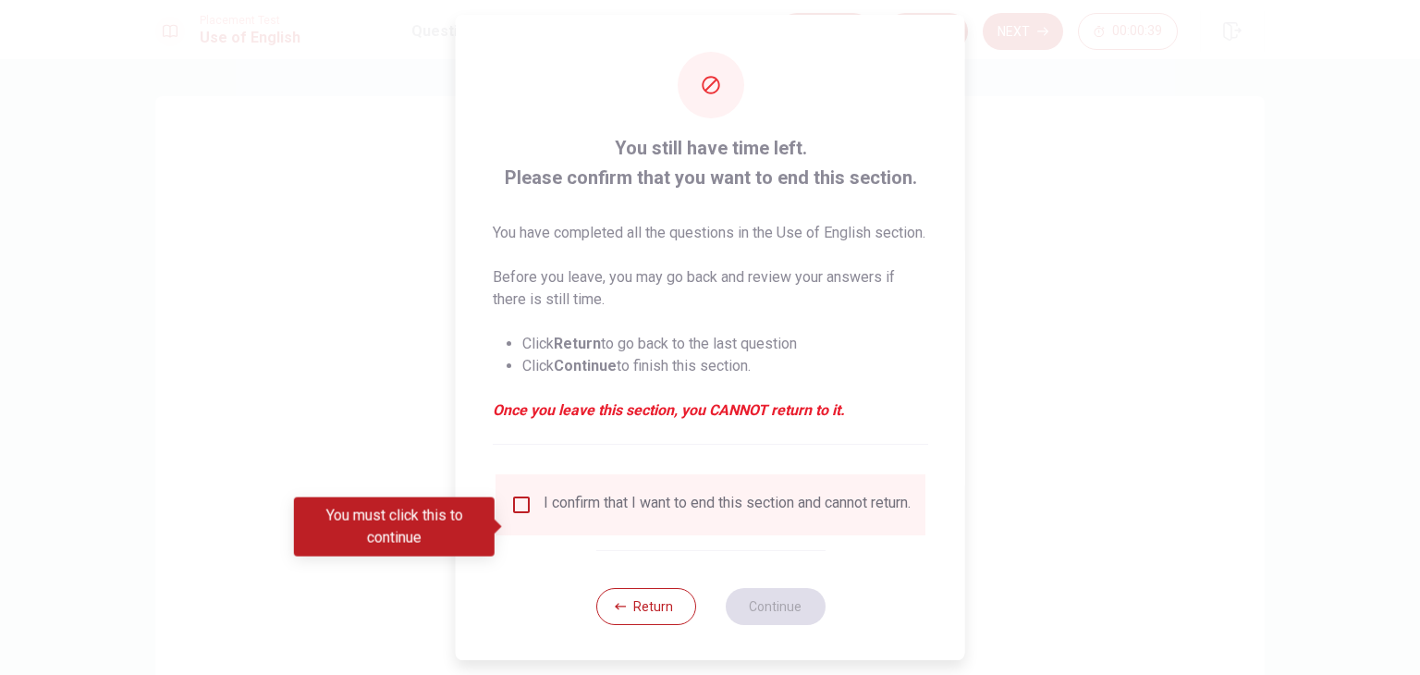
click at [1073, 157] on div at bounding box center [710, 337] width 1420 height 675
click at [517, 516] on input "You must click this to continue" at bounding box center [521, 505] width 22 height 22
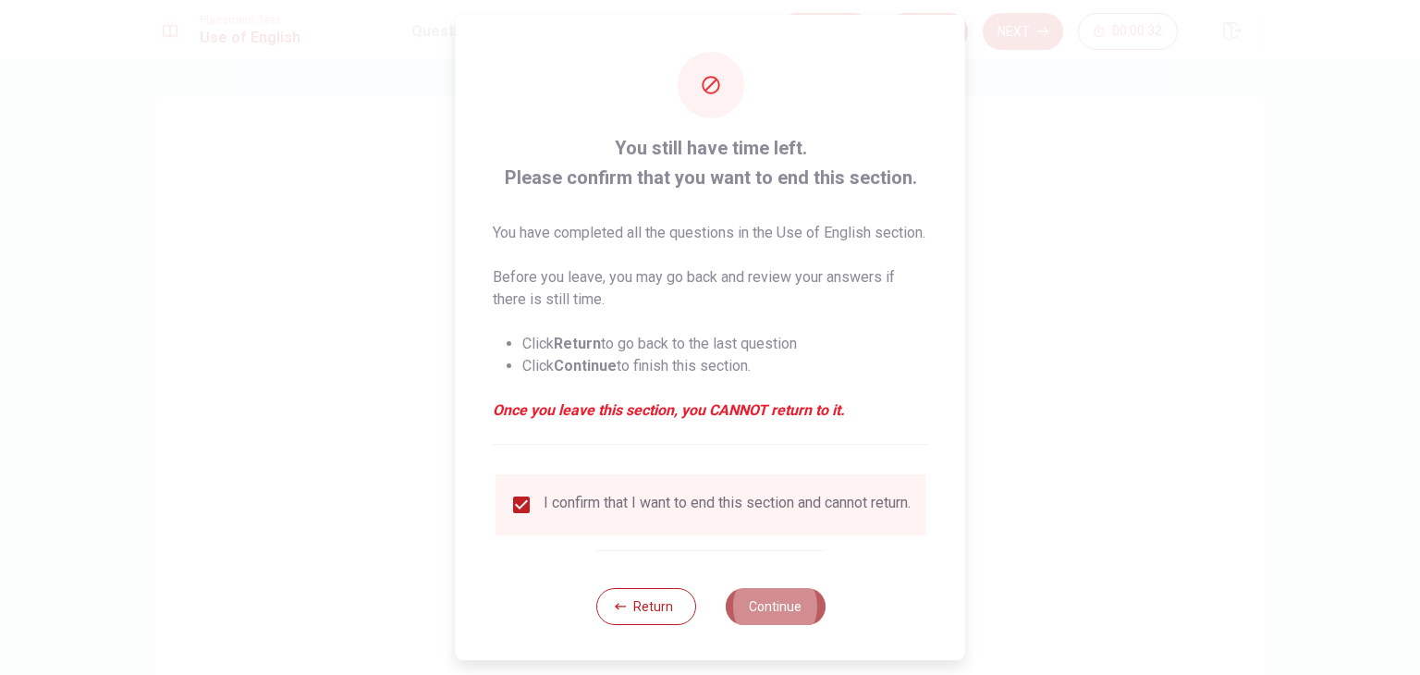
click at [784, 625] on button "Continue" at bounding box center [775, 606] width 100 height 37
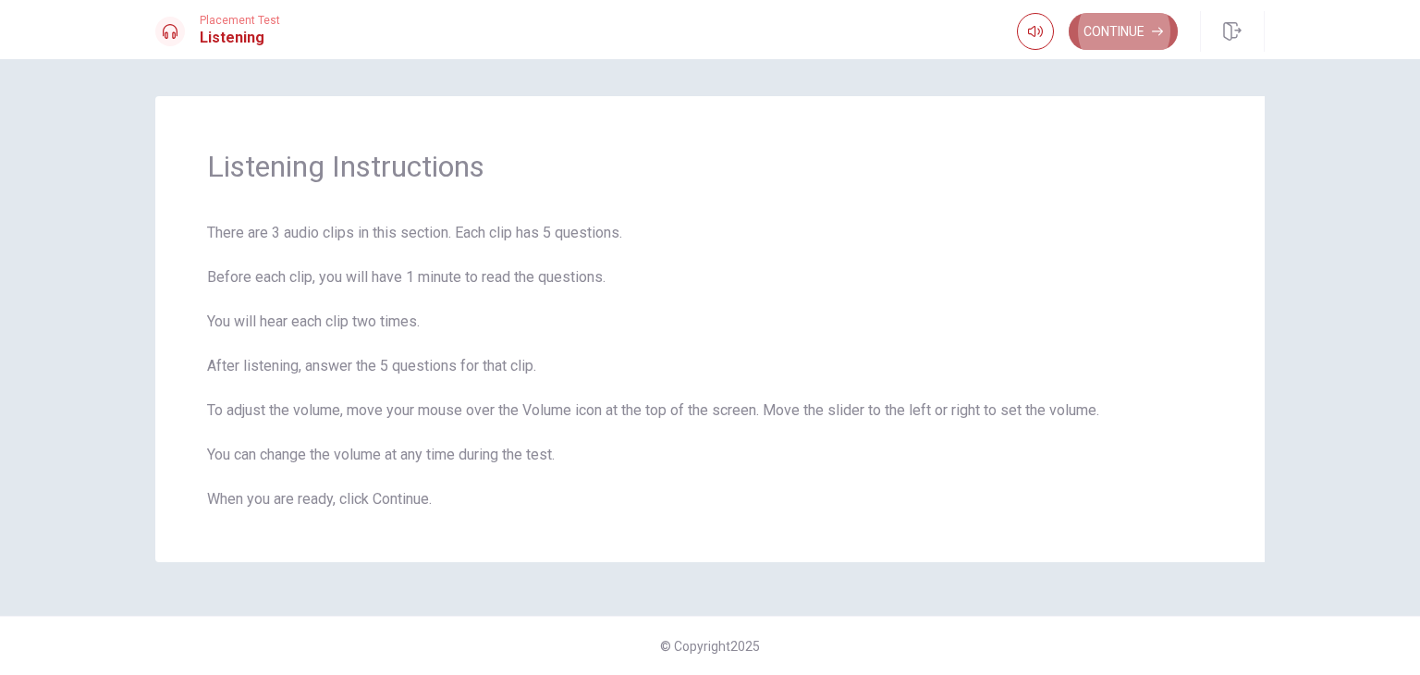
click at [1117, 34] on button "Continue" at bounding box center [1122, 31] width 109 height 37
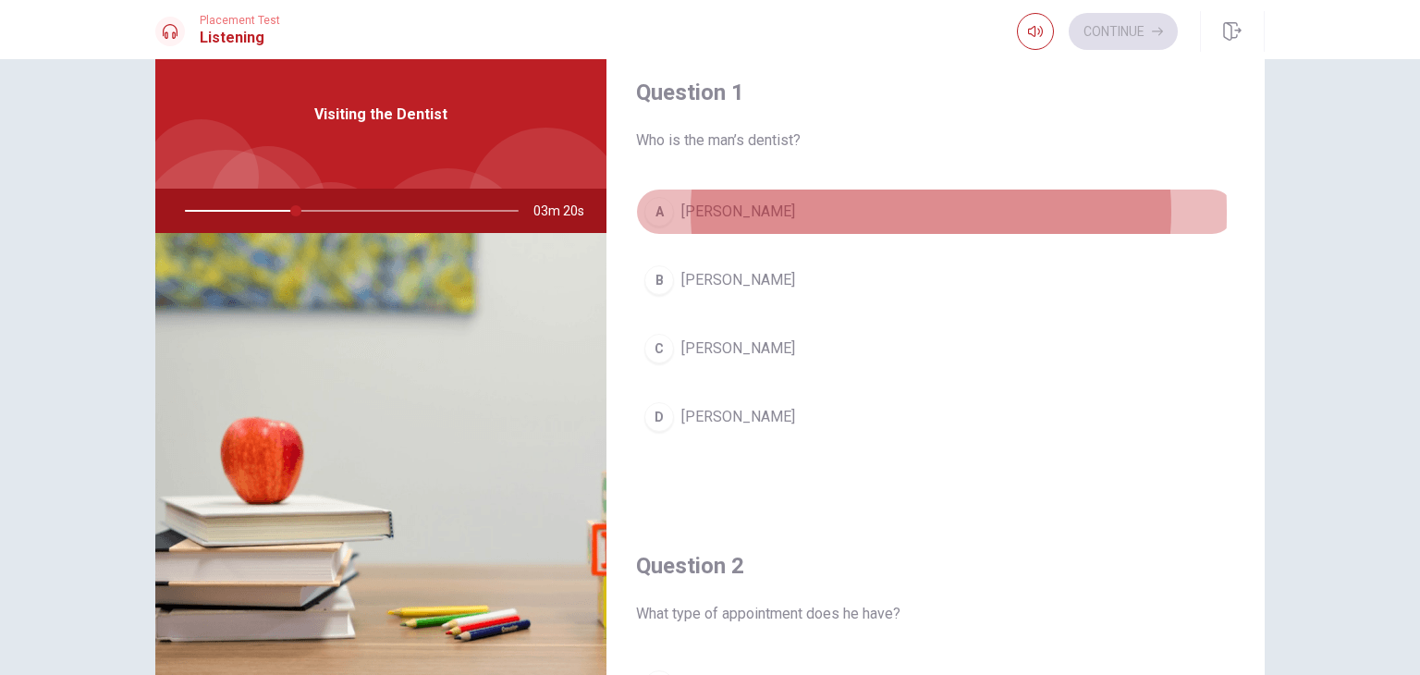
click at [655, 212] on div "A" at bounding box center [659, 212] width 30 height 30
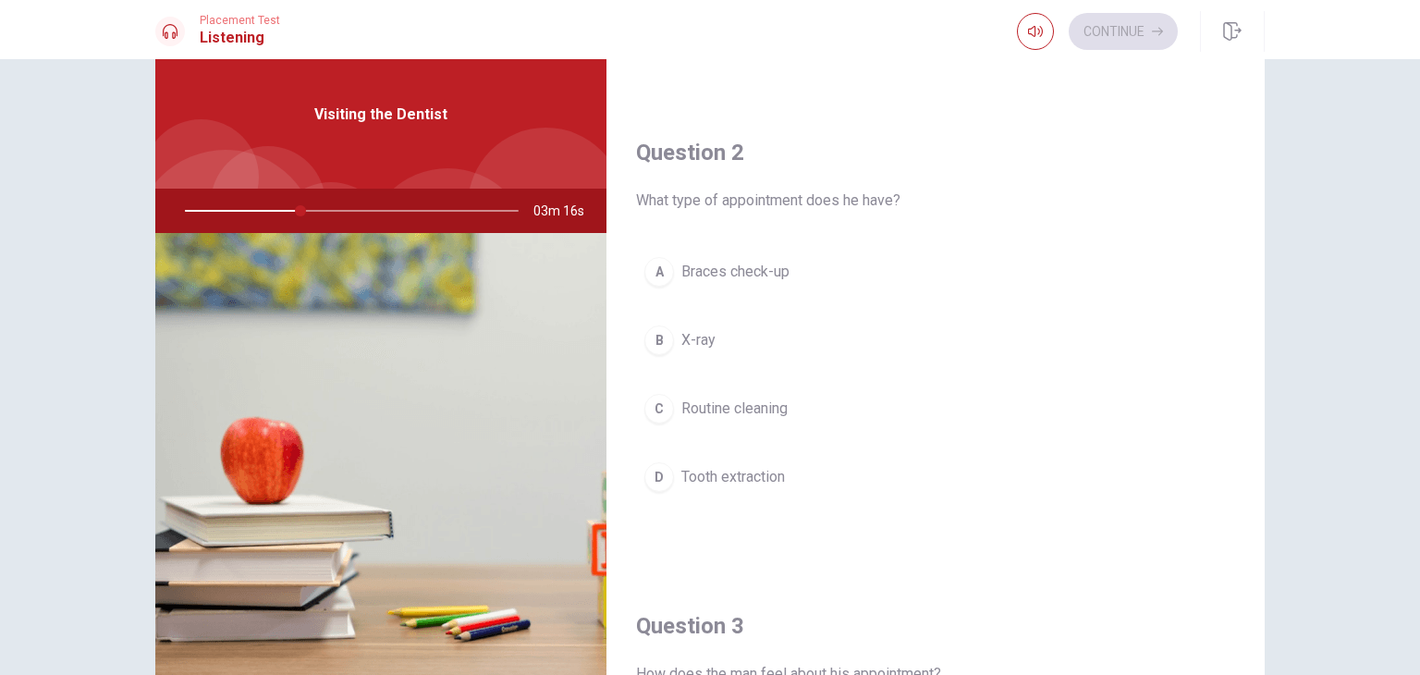
scroll to position [421, 0]
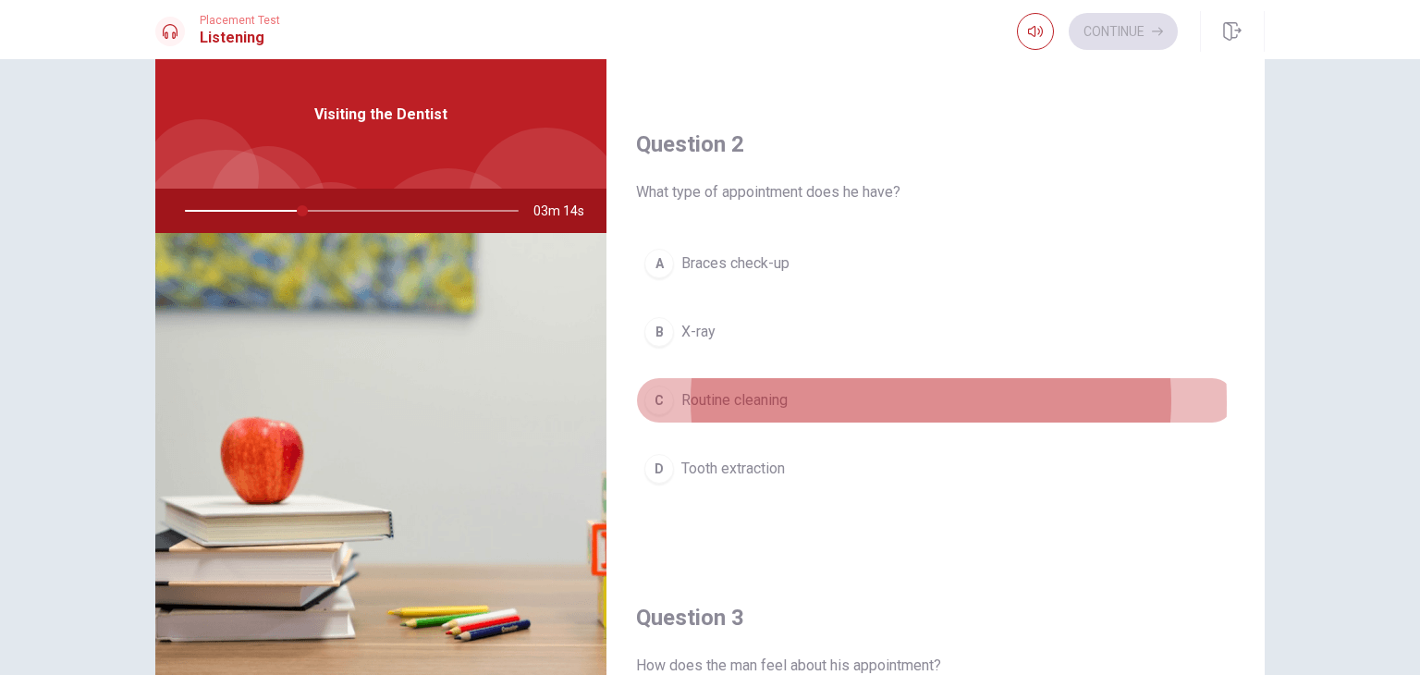
click at [662, 400] on div "C" at bounding box center [659, 400] width 30 height 30
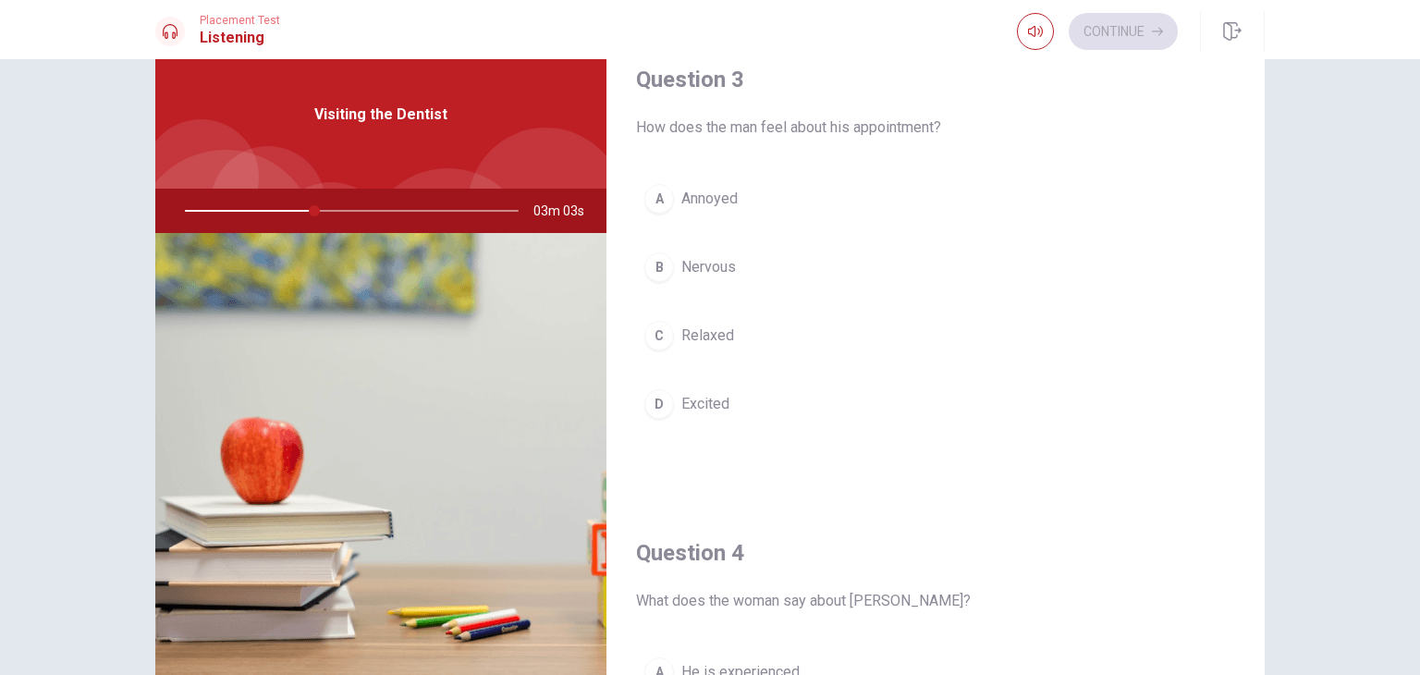
scroll to position [958, 0]
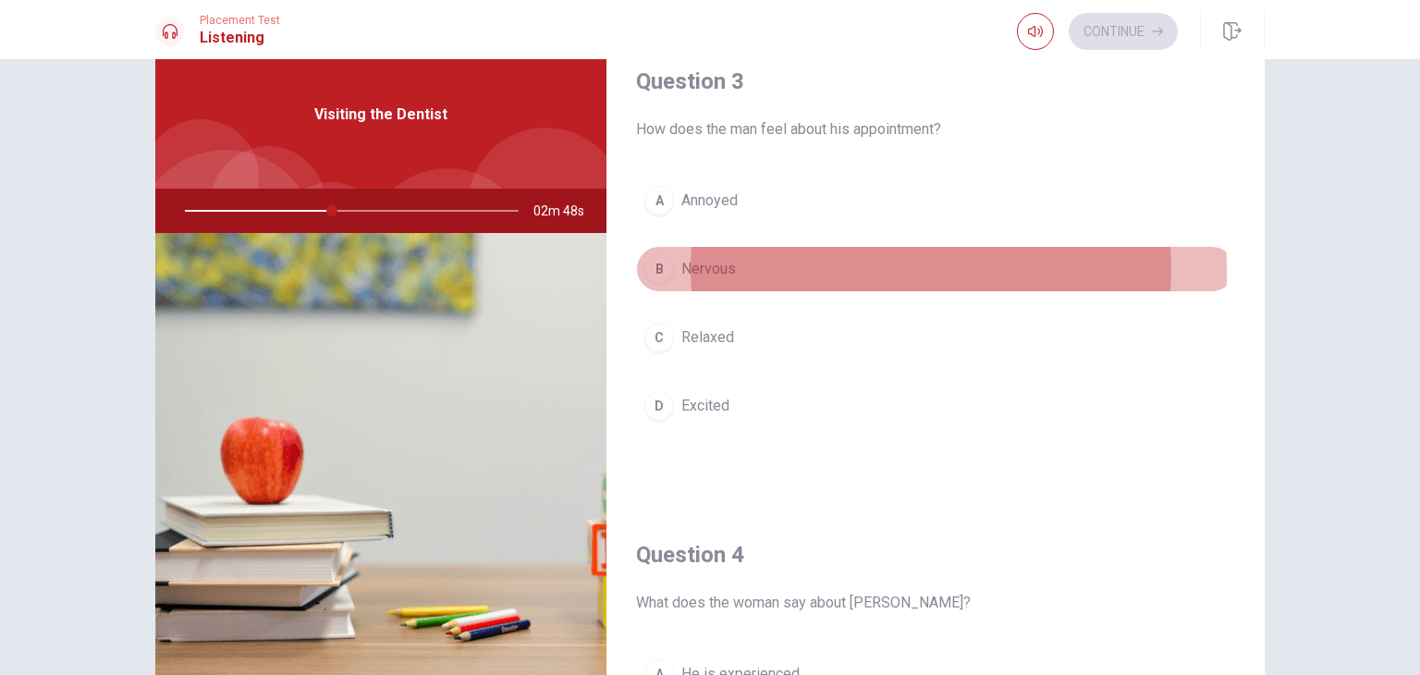
click at [654, 265] on div "B" at bounding box center [659, 269] width 30 height 30
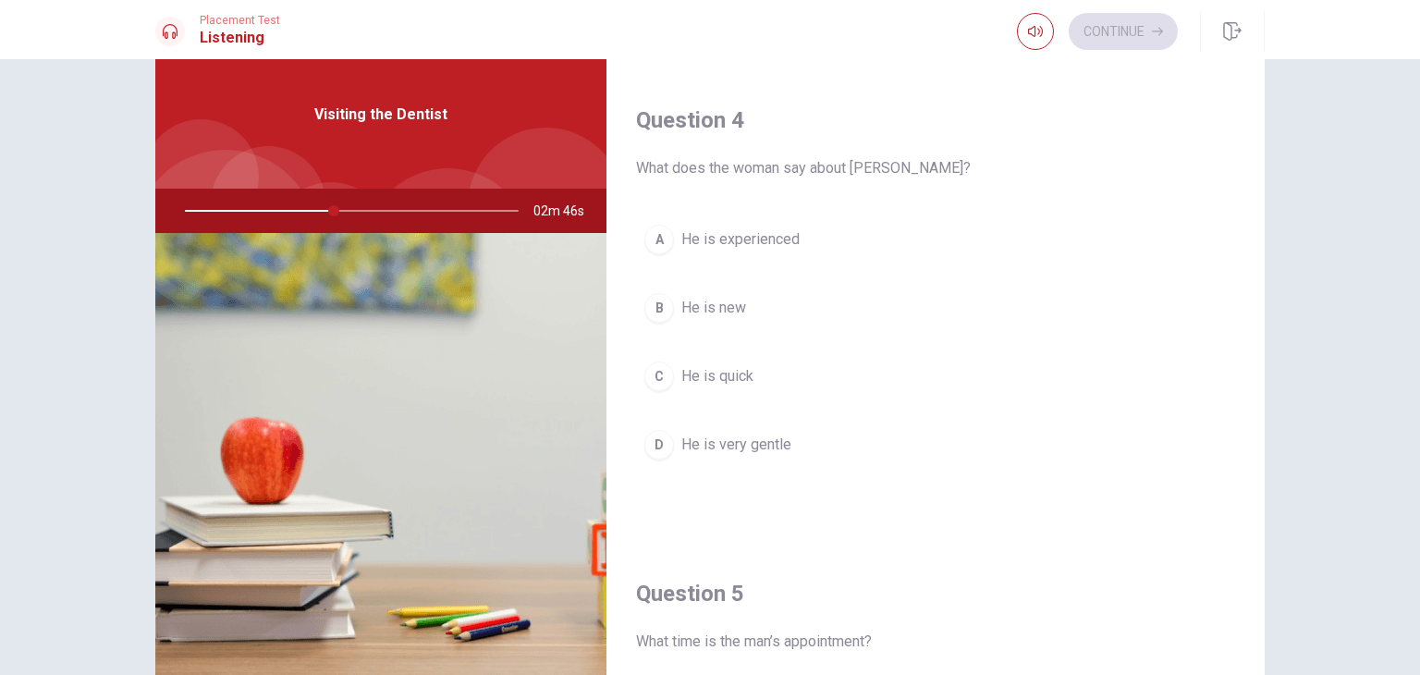
scroll to position [1390, 0]
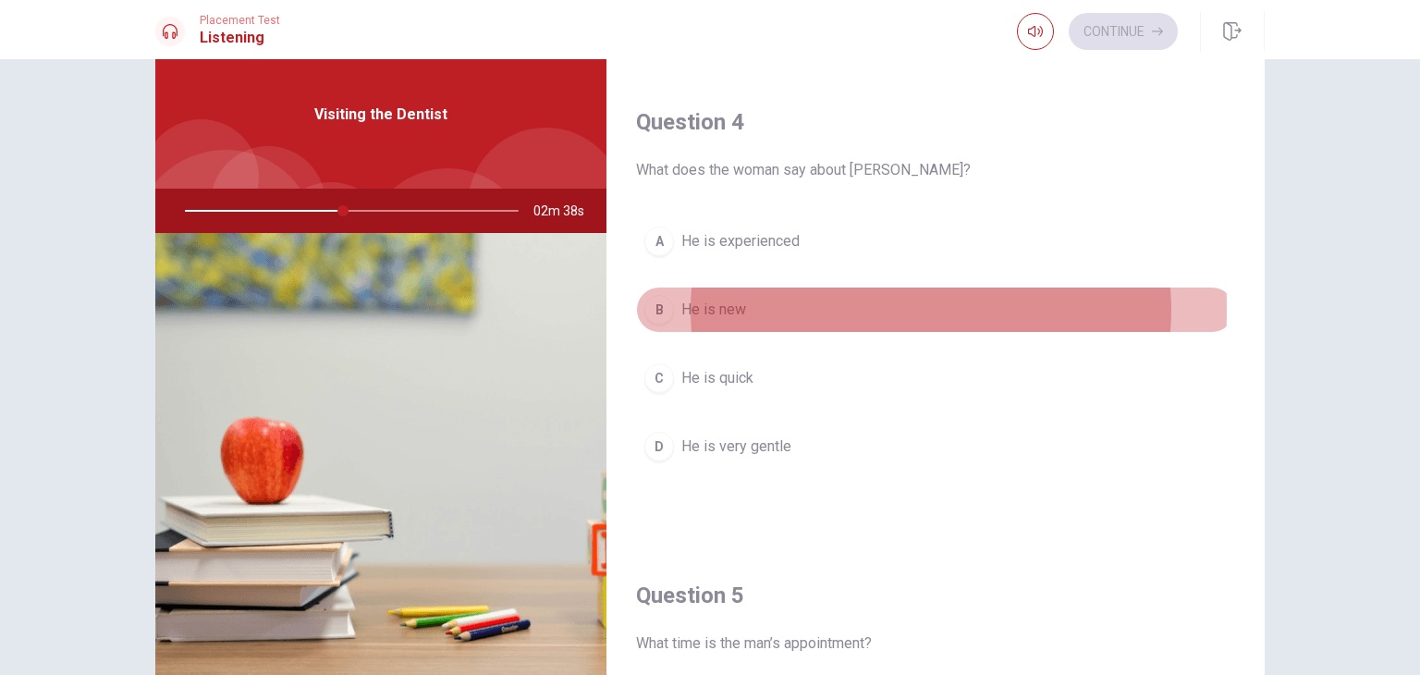
click at [652, 302] on div "B" at bounding box center [659, 310] width 30 height 30
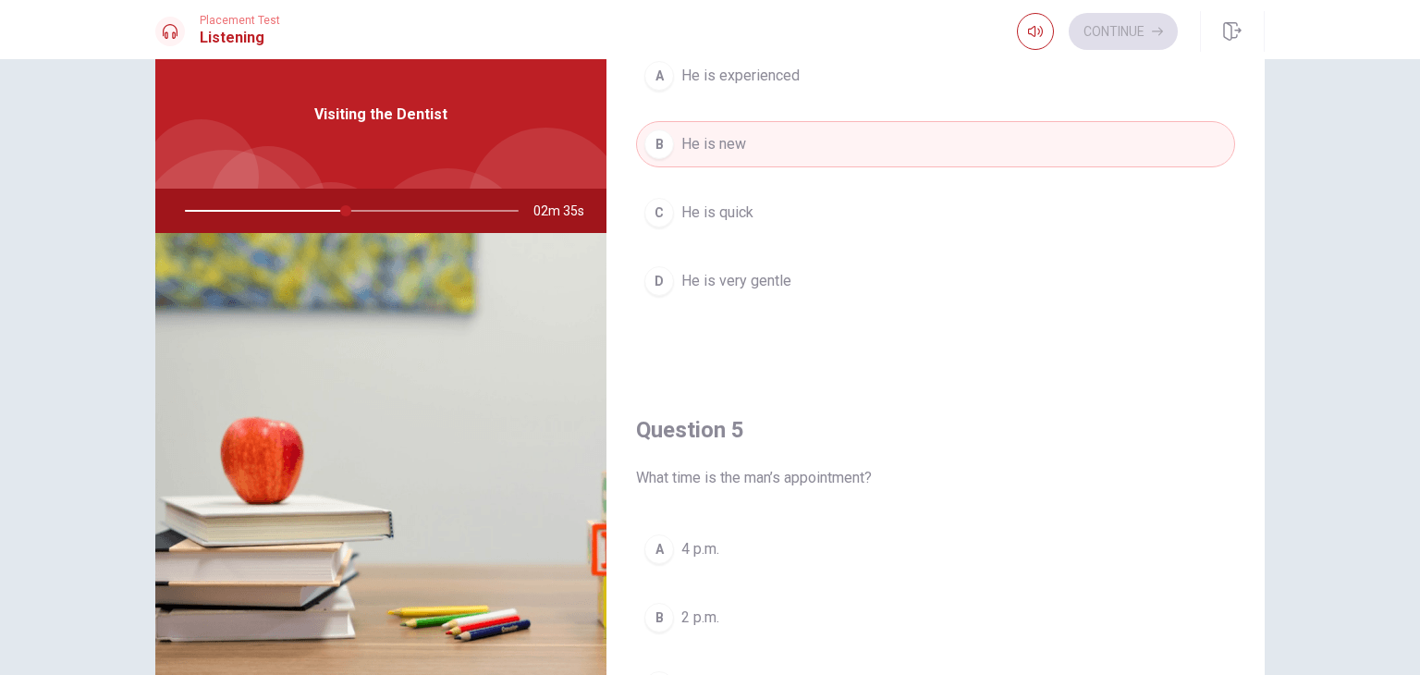
scroll to position [1554, 0]
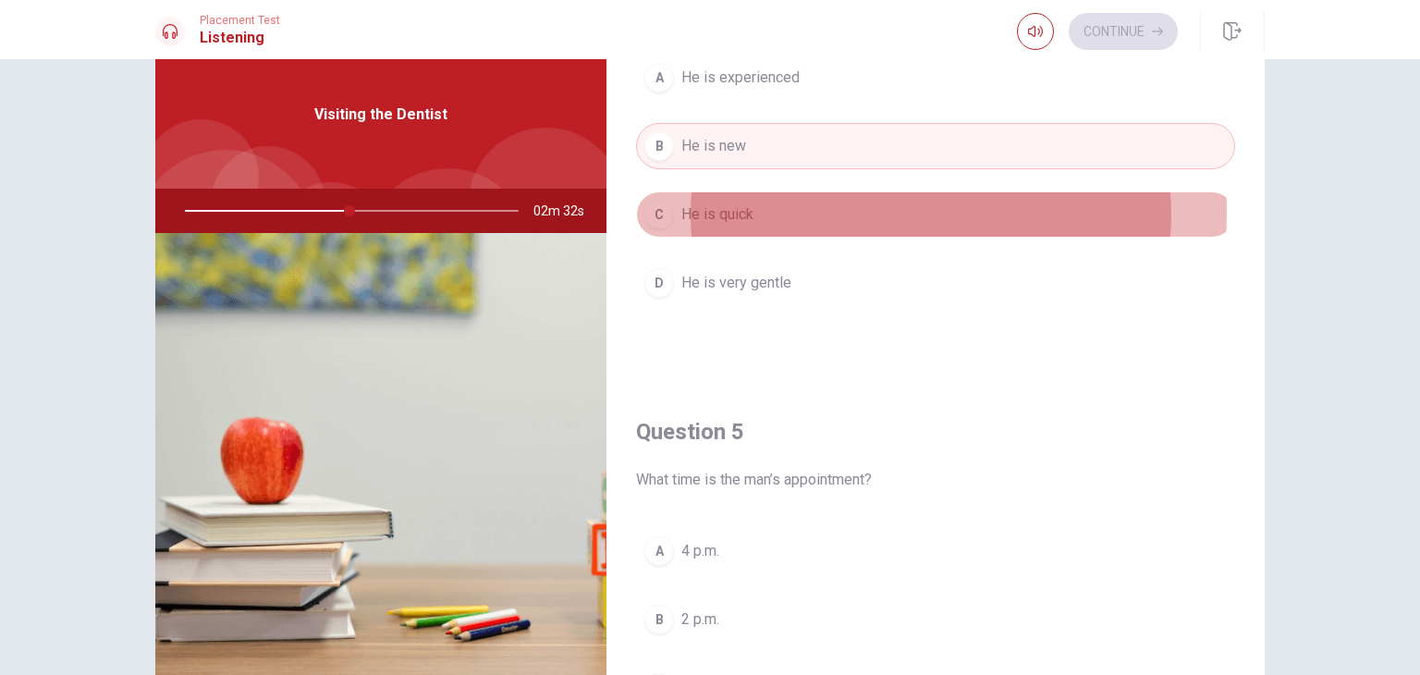
click at [744, 204] on span "He is quick" at bounding box center [717, 214] width 72 height 22
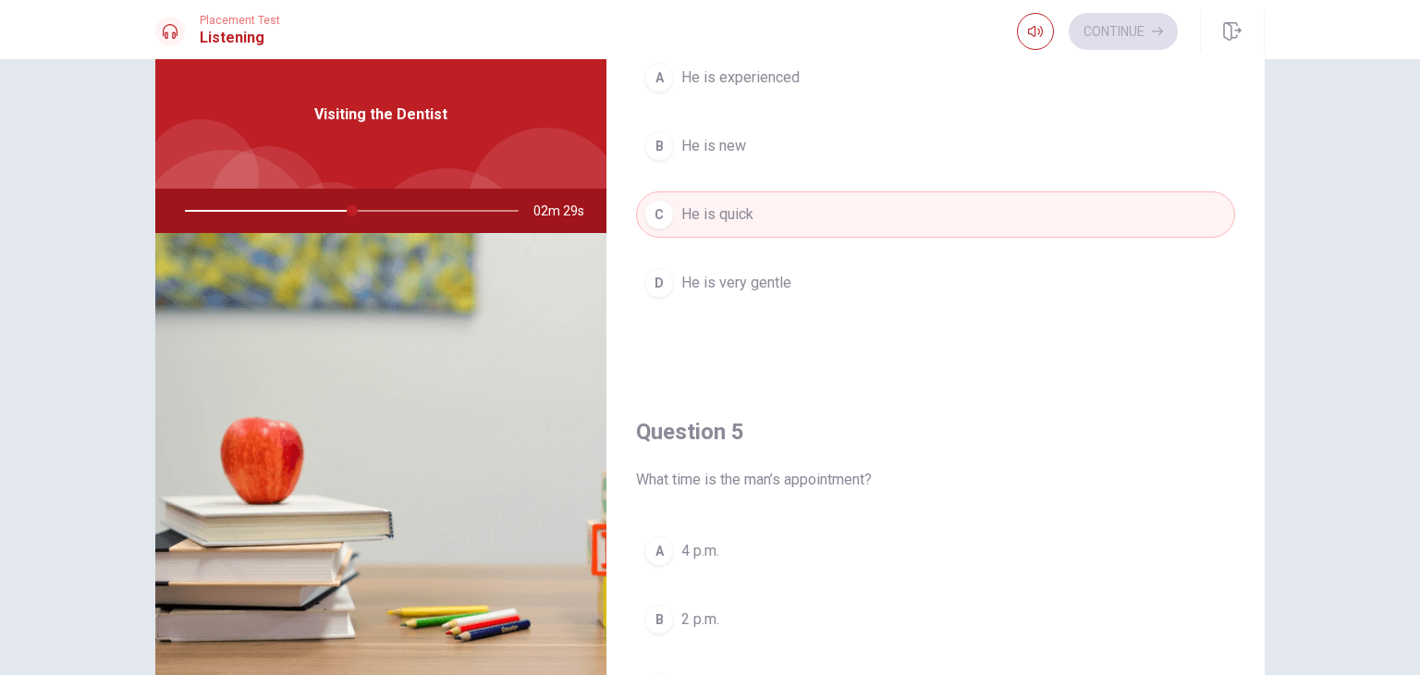
scroll to position [1716, 0]
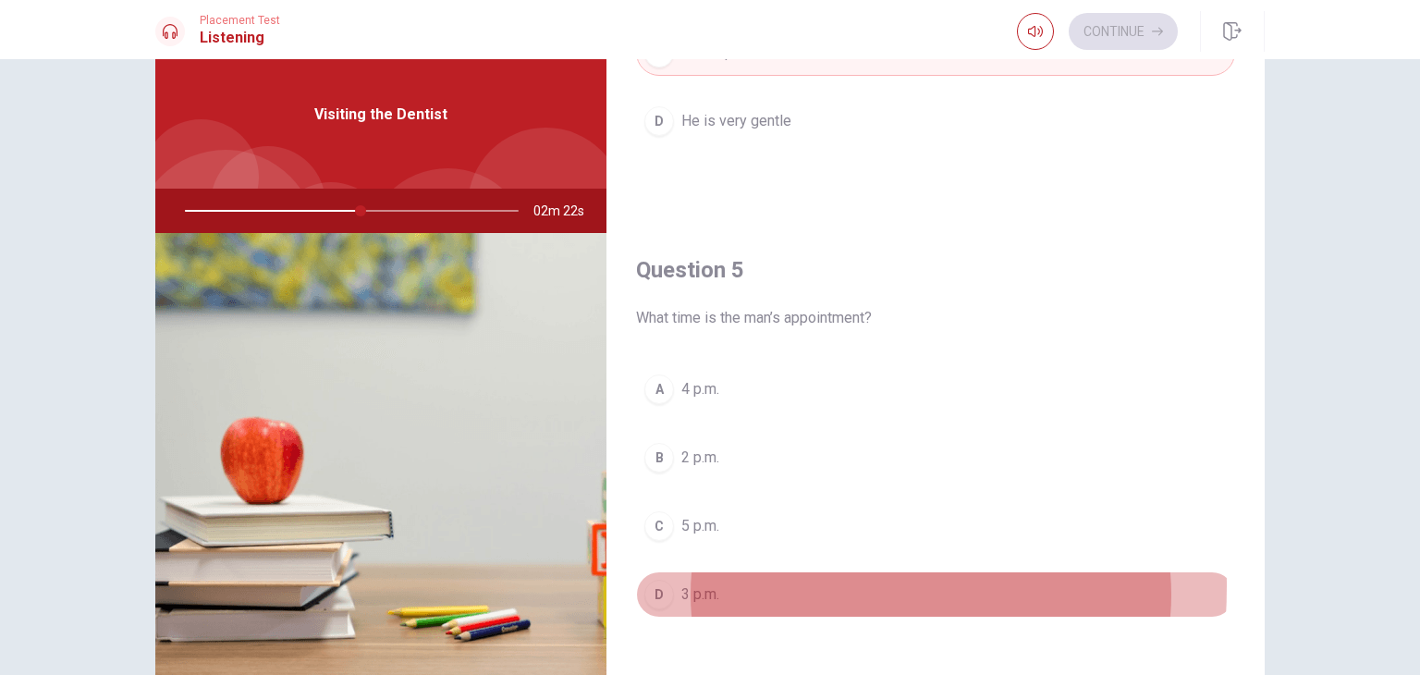
click at [658, 580] on div "D" at bounding box center [659, 595] width 30 height 30
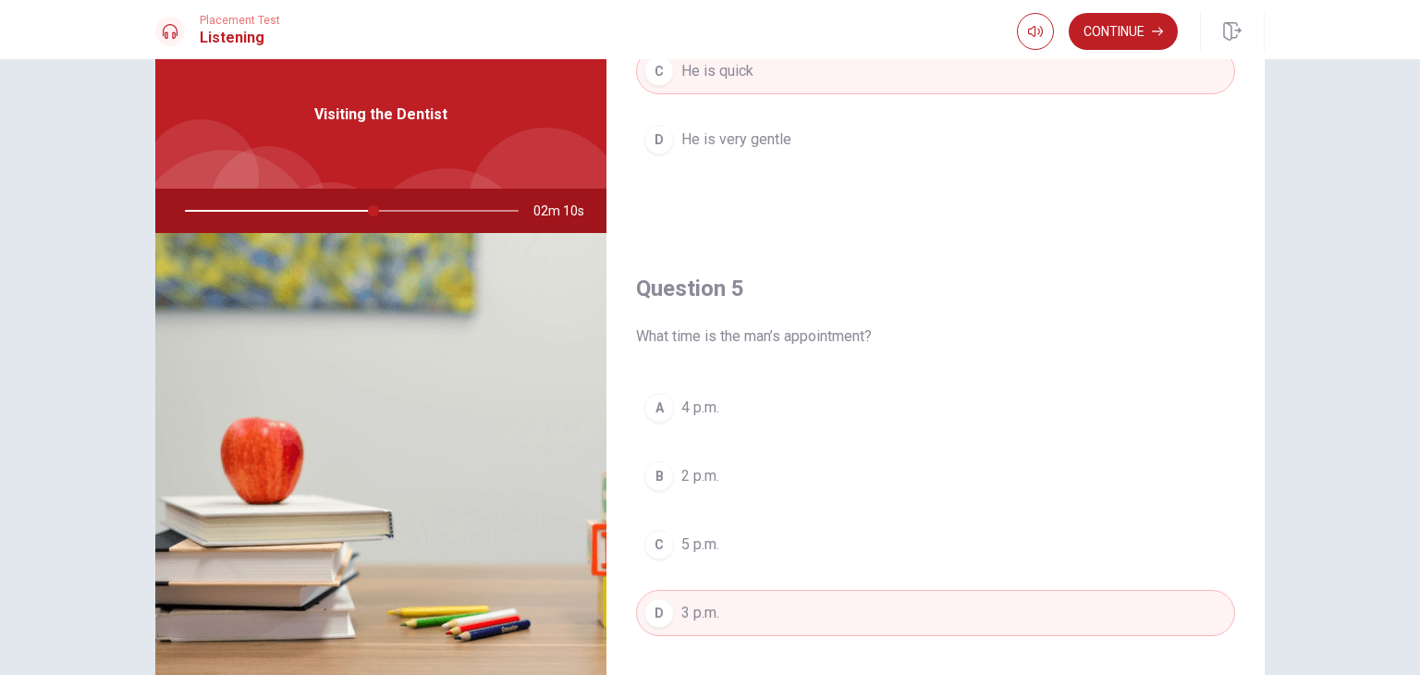
scroll to position [1697, 0]
click at [1149, 37] on button "Continue" at bounding box center [1122, 31] width 109 height 37
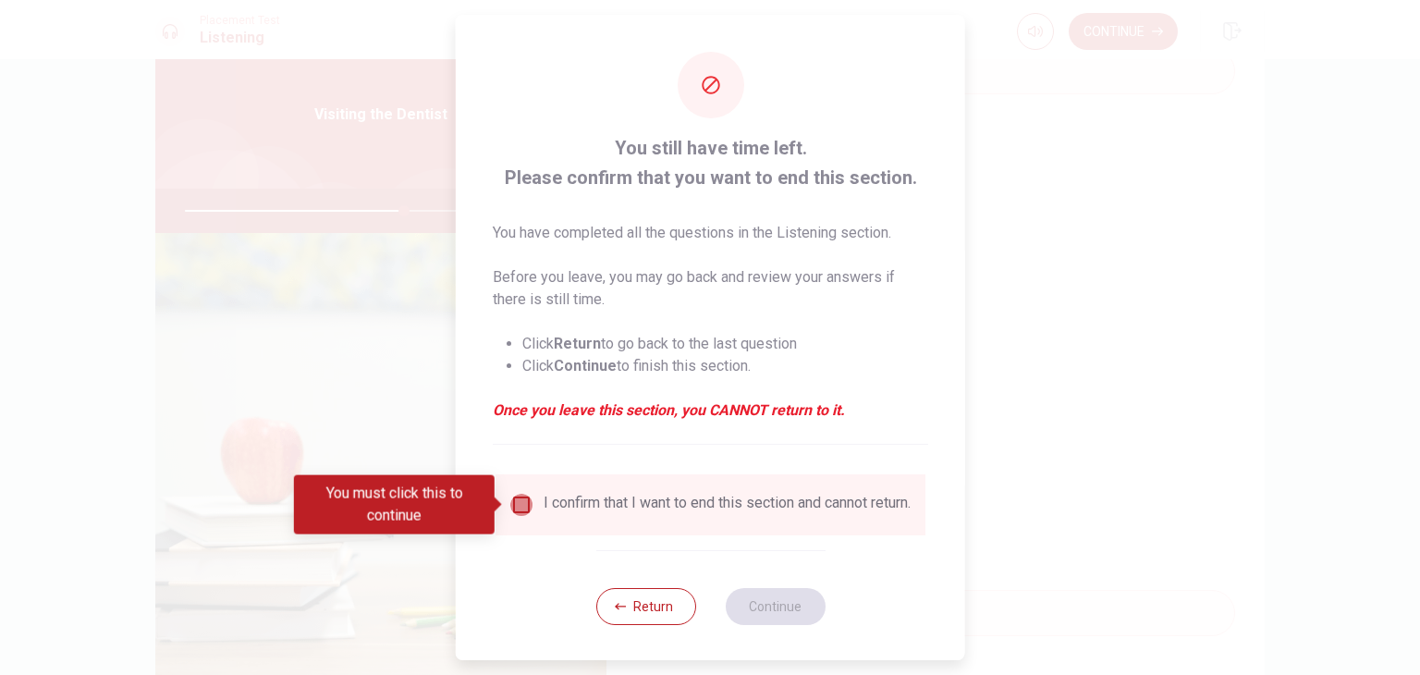
click at [524, 504] on input "You must click this to continue" at bounding box center [521, 505] width 22 height 22
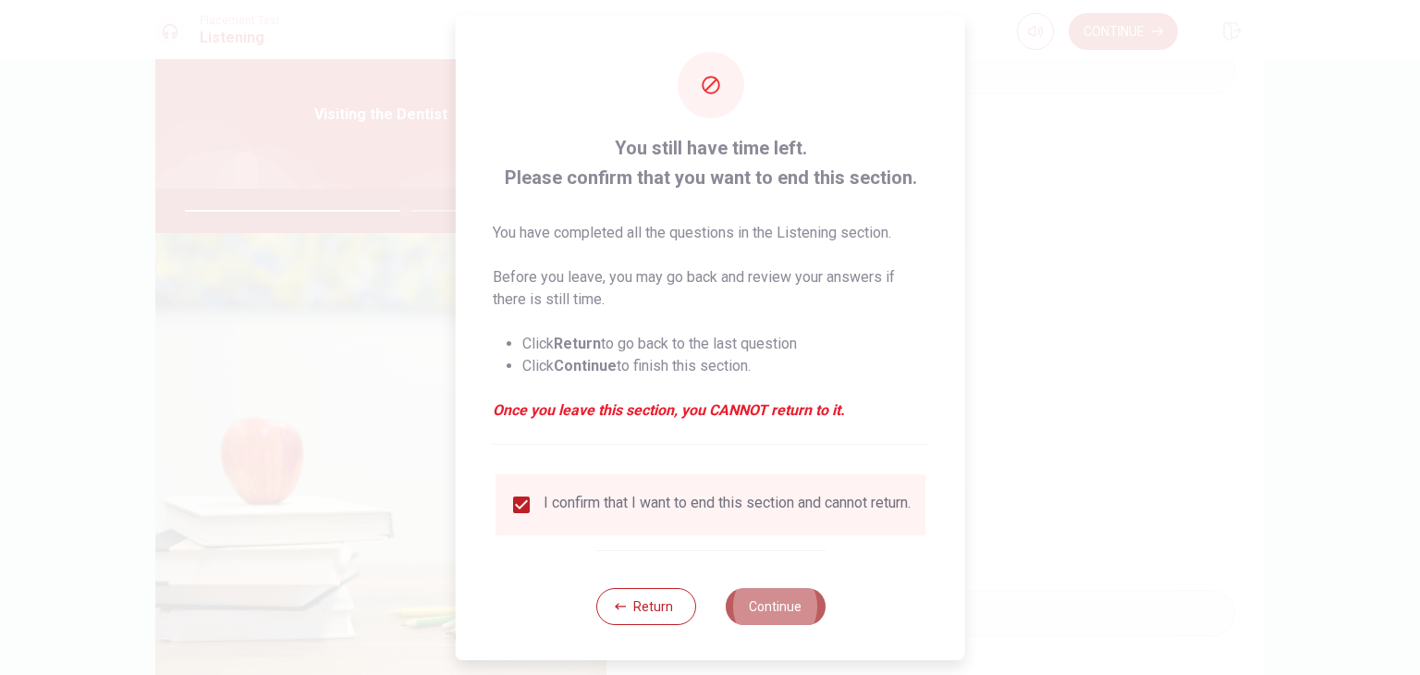
click at [798, 607] on button "Continue" at bounding box center [775, 606] width 100 height 37
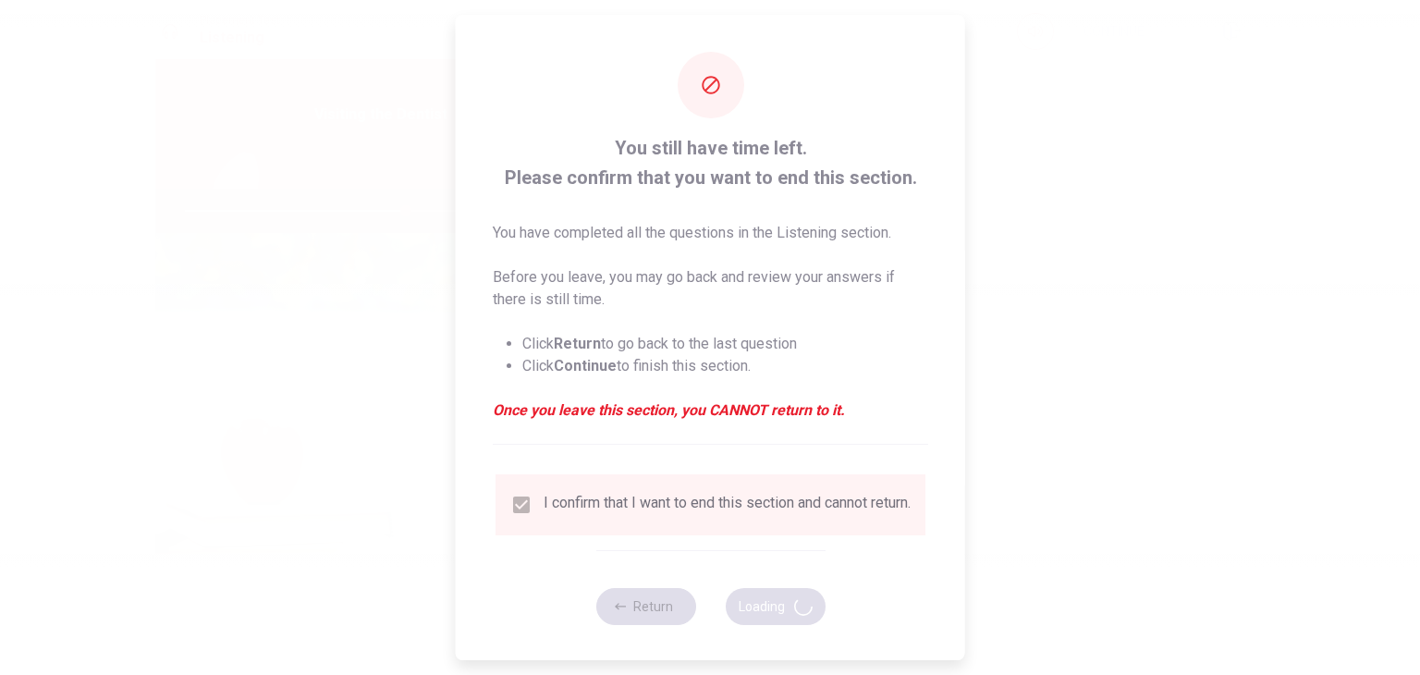
type input "67"
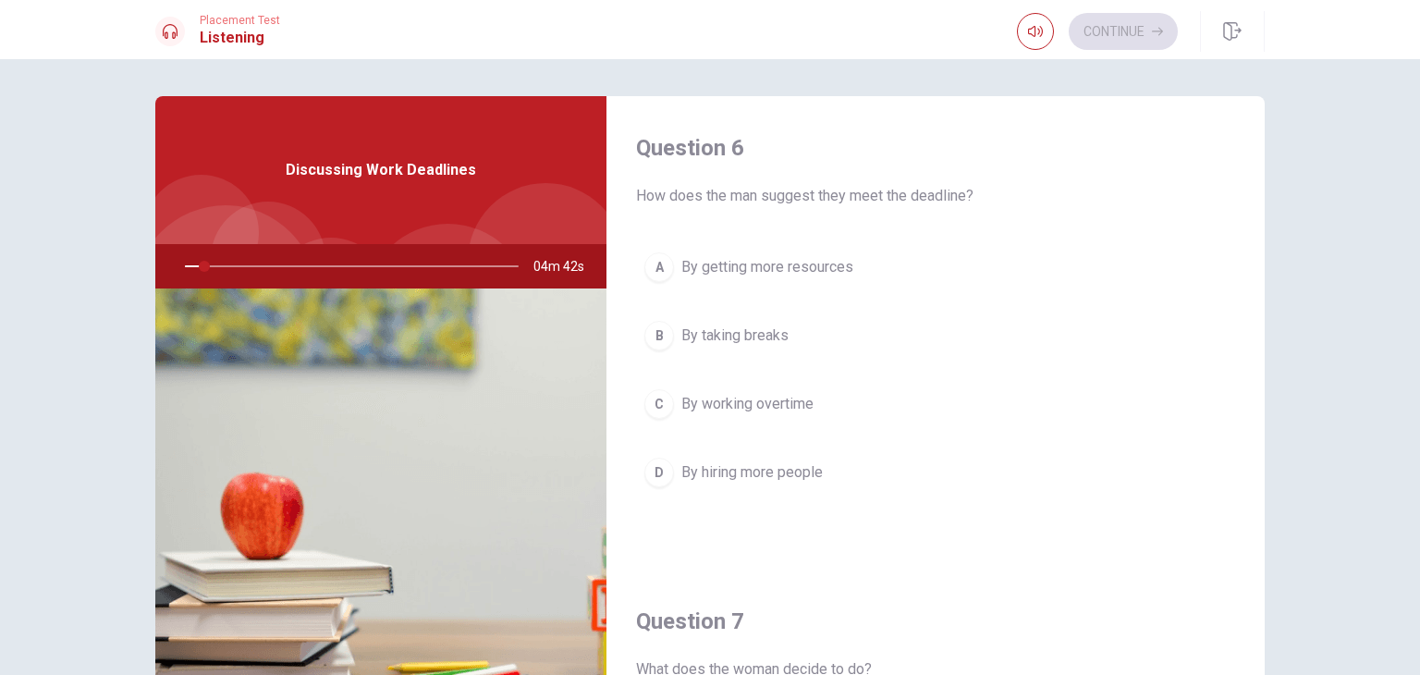
click at [798, 607] on h4 "Question 7" at bounding box center [935, 621] width 599 height 30
click at [654, 413] on div "C" at bounding box center [659, 404] width 30 height 30
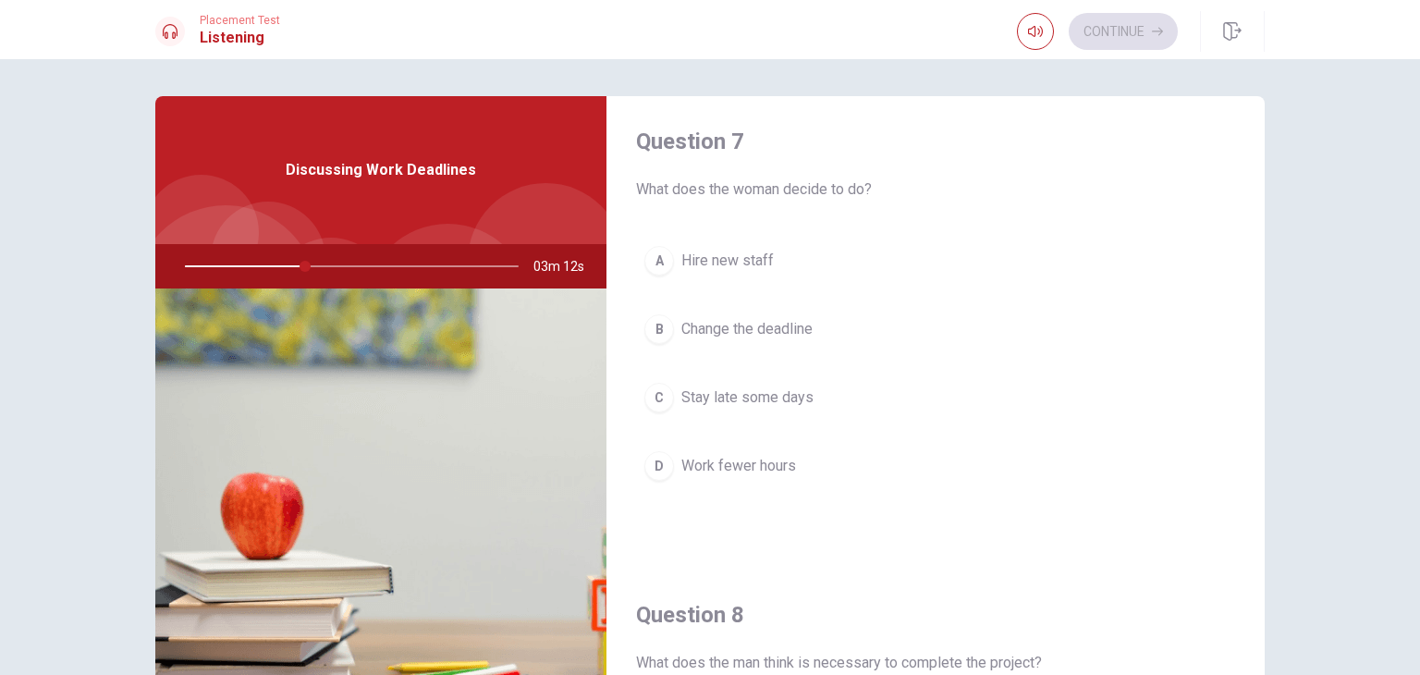
scroll to position [479, 0]
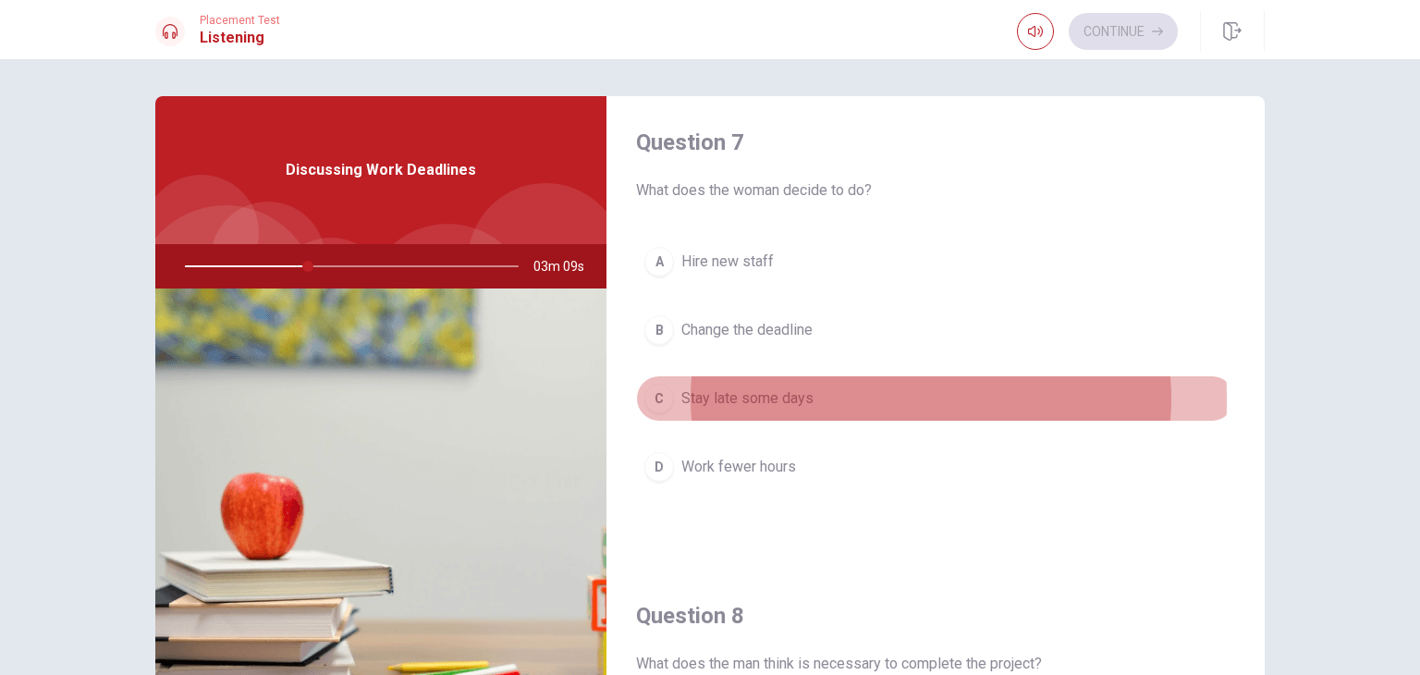
click at [669, 397] on button "C Stay late some days" at bounding box center [935, 398] width 599 height 46
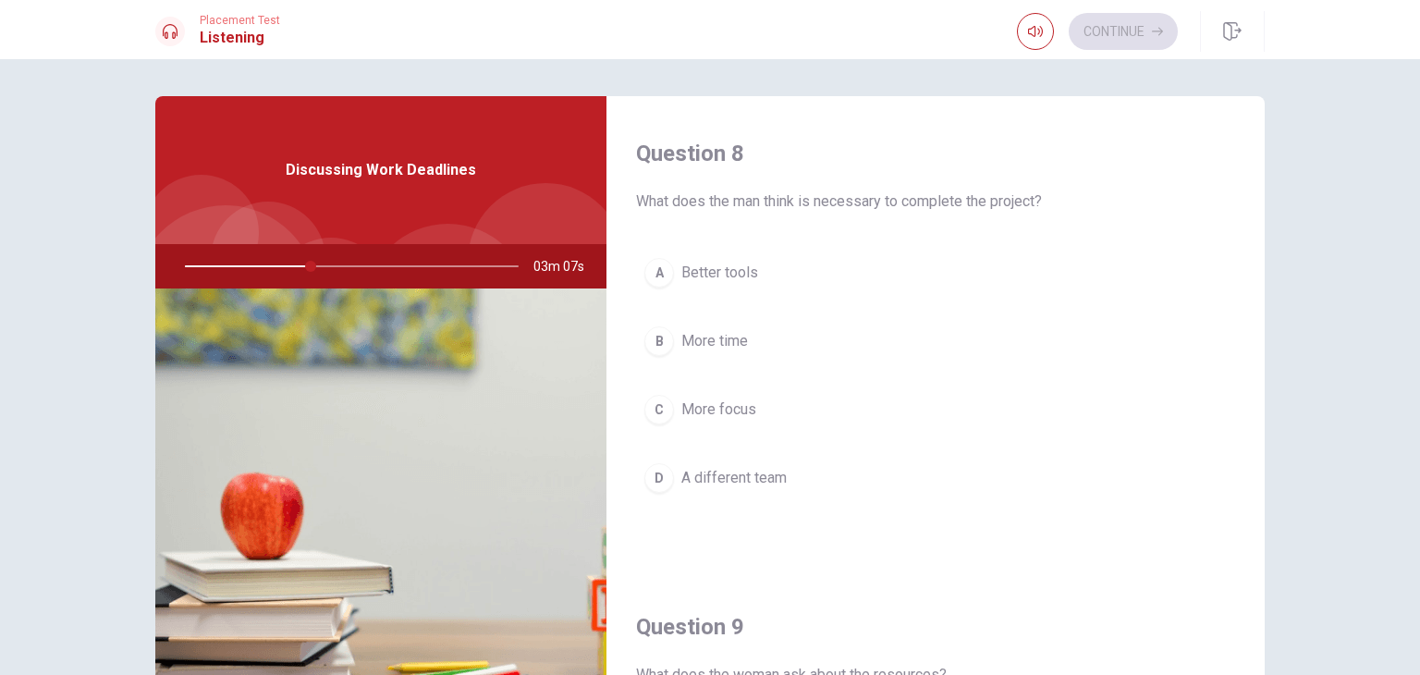
scroll to position [952, 0]
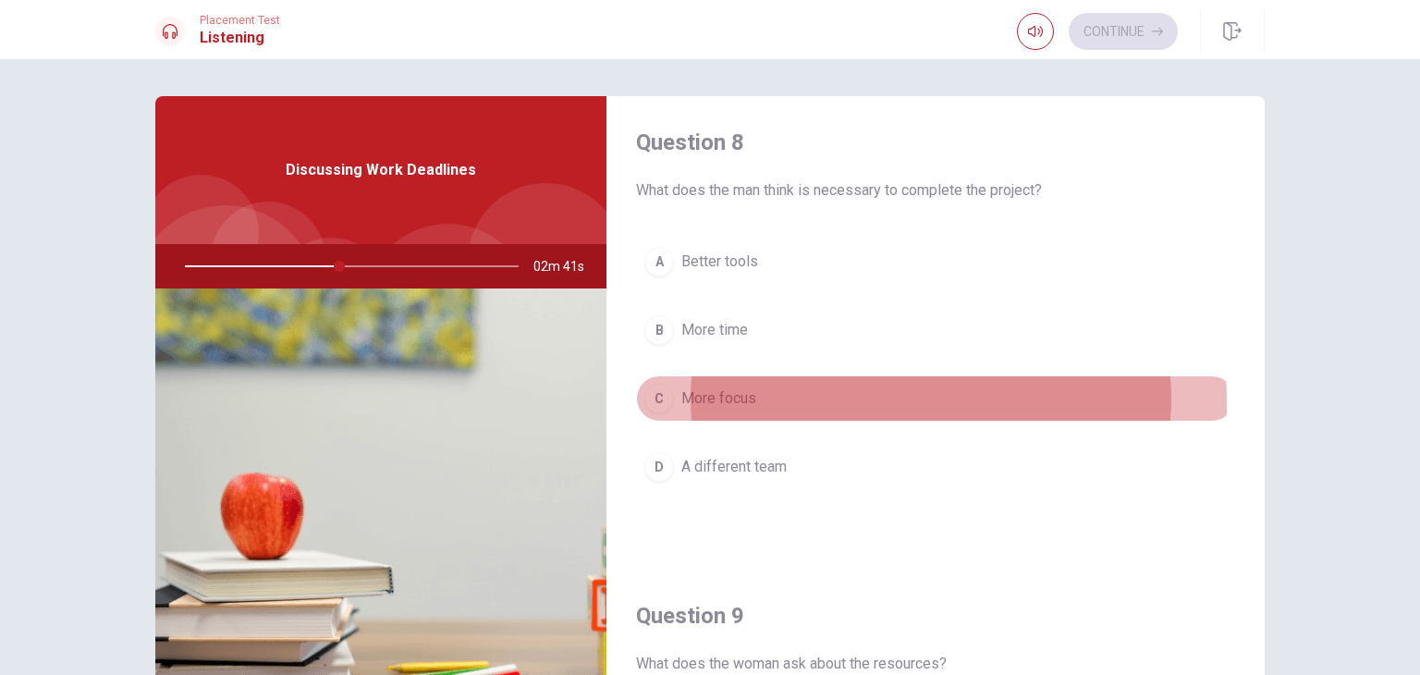
click at [681, 400] on span "More focus" at bounding box center [718, 398] width 75 height 22
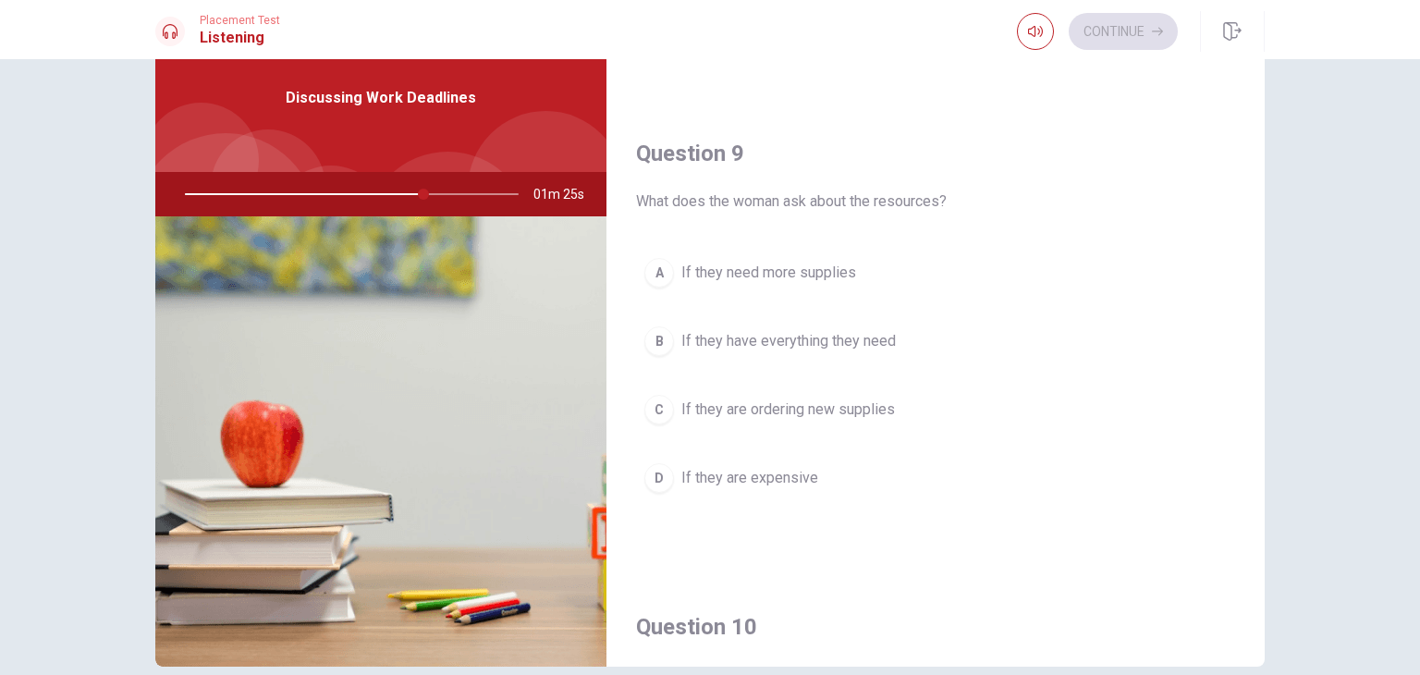
scroll to position [1357, 0]
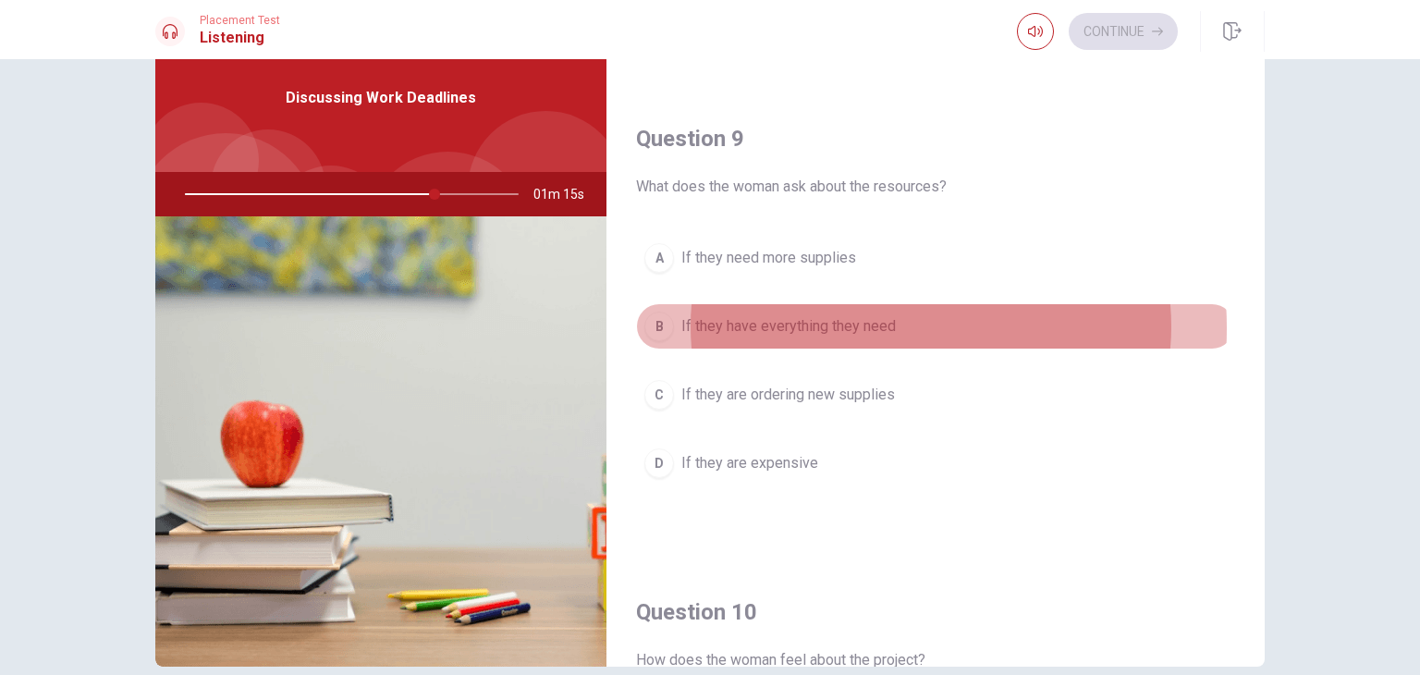
click at [826, 322] on span "If they have everything they need" at bounding box center [788, 326] width 214 height 22
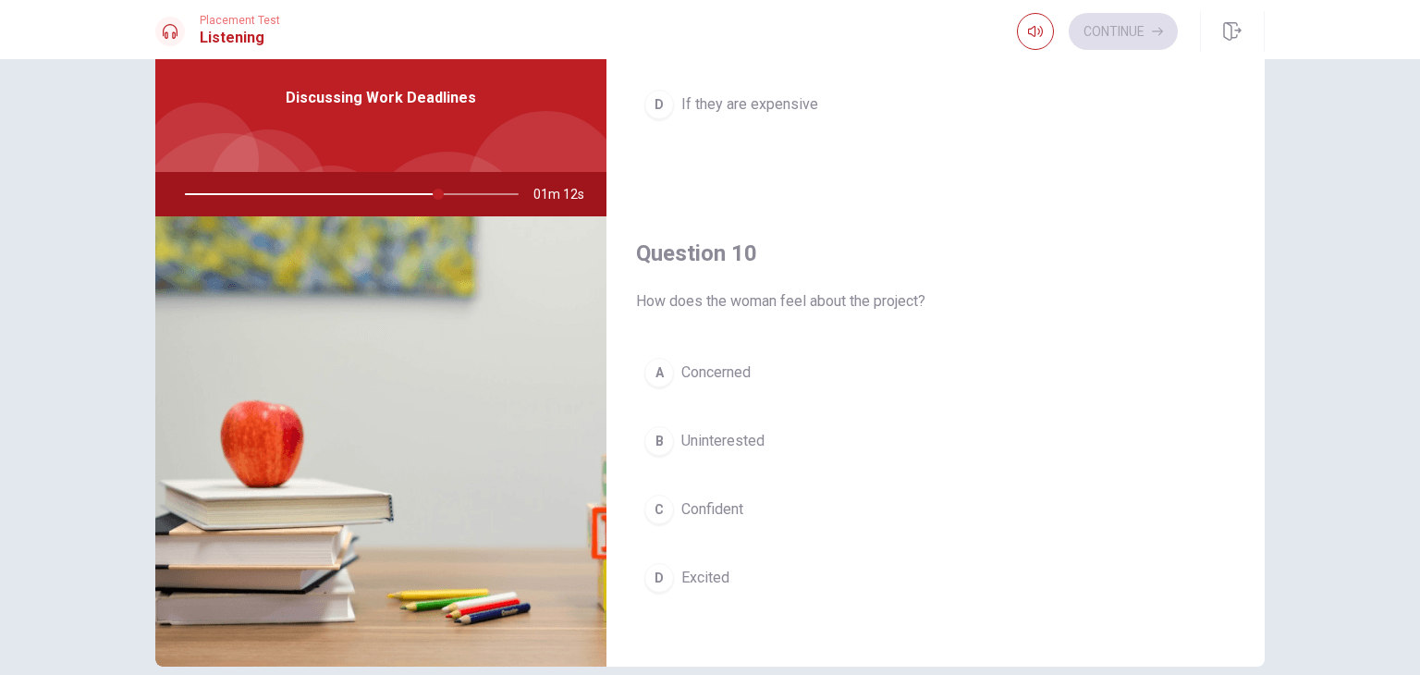
scroll to position [1716, 0]
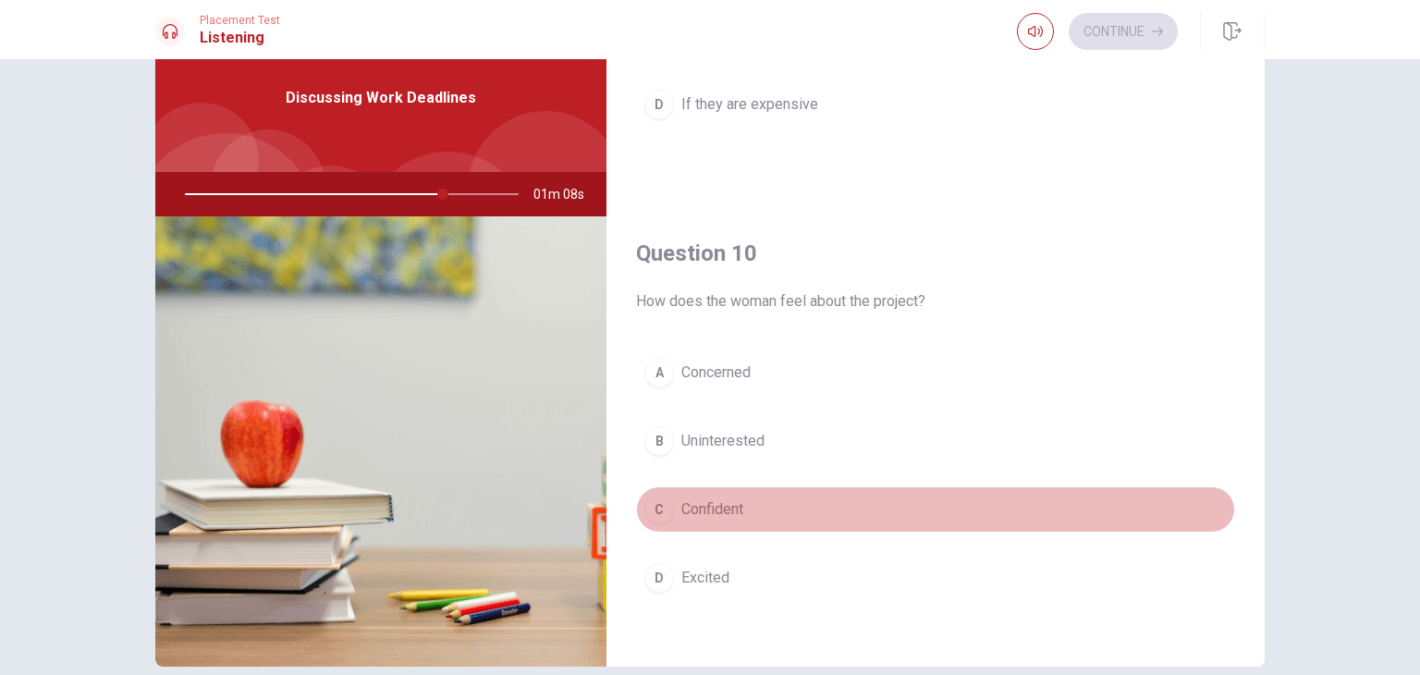
click at [951, 502] on button "C Confident" at bounding box center [935, 509] width 599 height 46
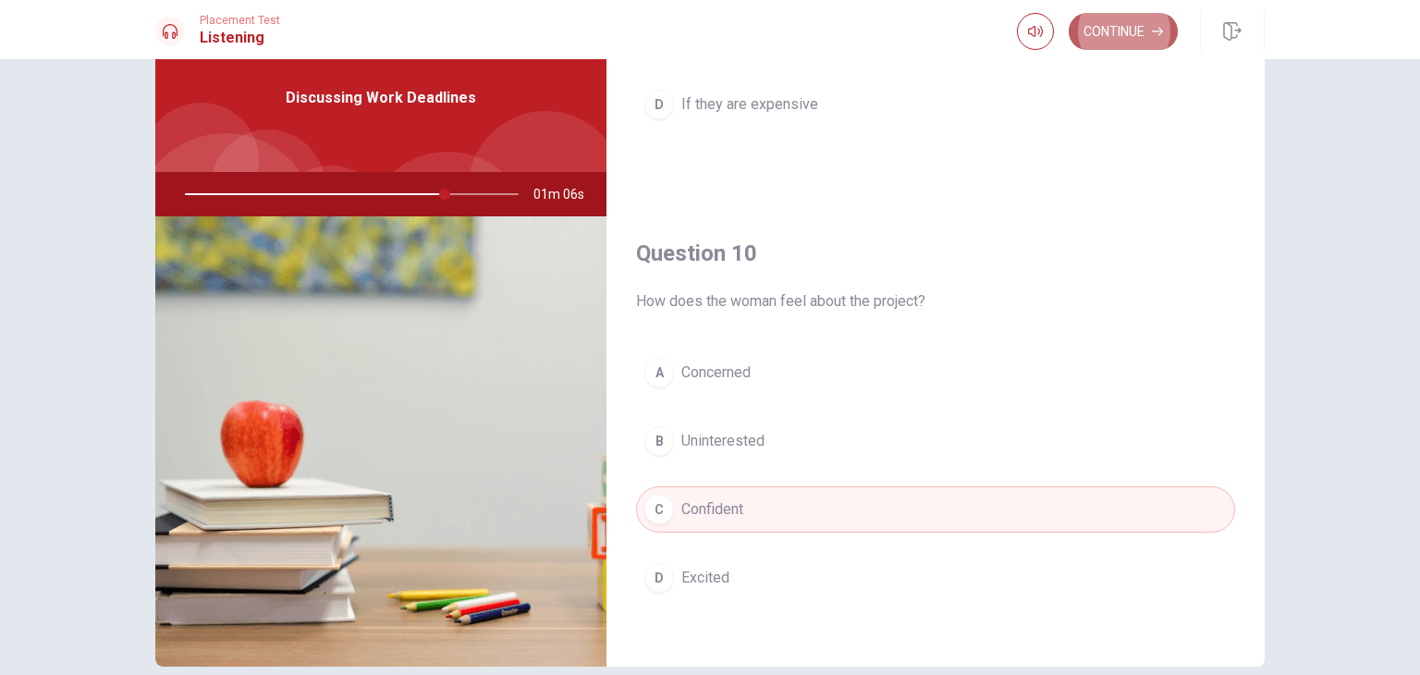
click at [1143, 43] on button "Continue" at bounding box center [1122, 31] width 109 height 37
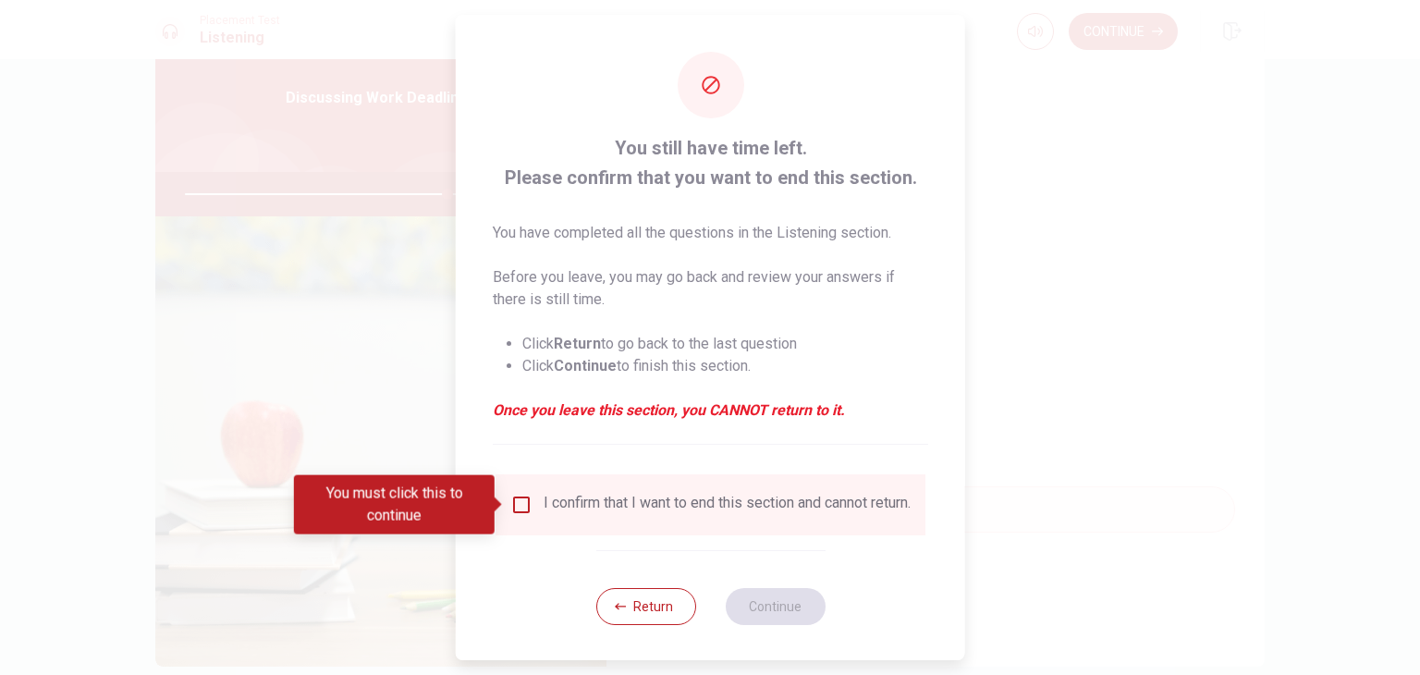
click at [623, 493] on div "I confirm that I want to end this section and cannot return." at bounding box center [710, 504] width 430 height 61
click at [513, 516] on div "I confirm that I want to end this section and cannot return." at bounding box center [710, 505] width 400 height 22
click at [517, 504] on input "You must click this to continue" at bounding box center [521, 505] width 22 height 22
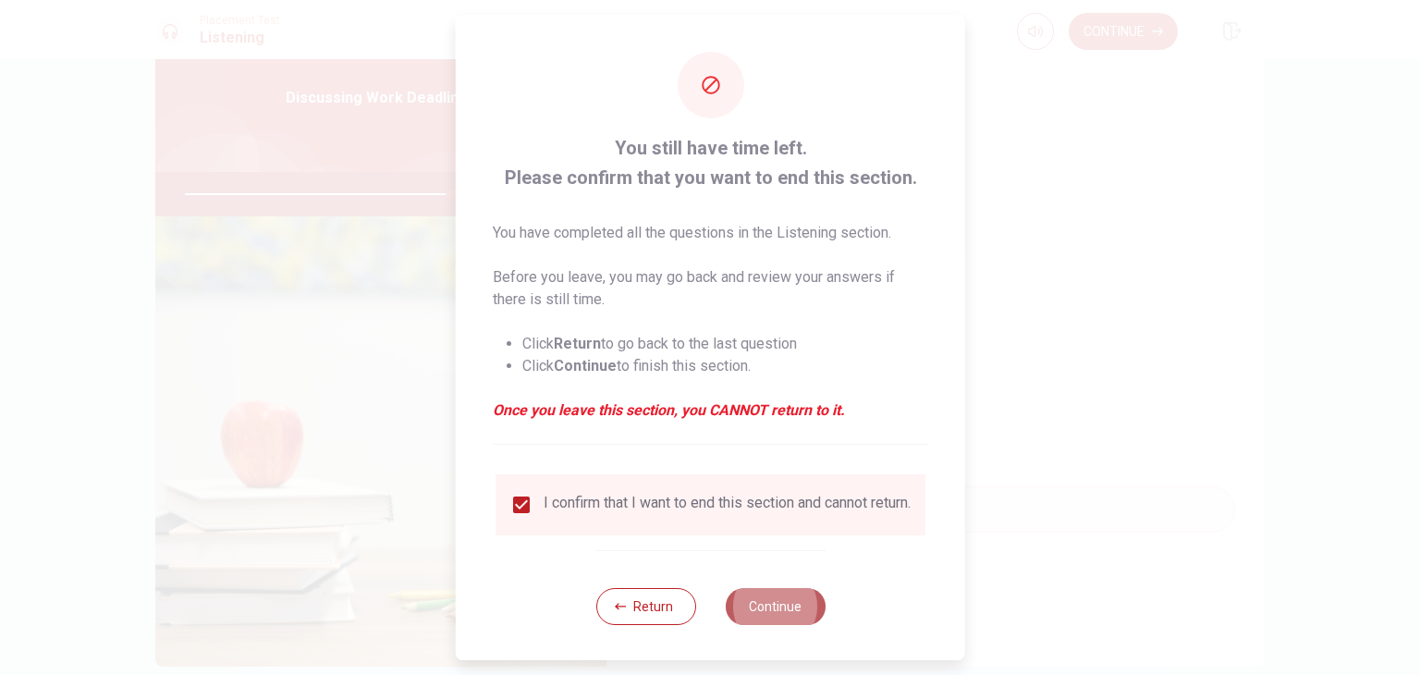
click at [787, 615] on button "Continue" at bounding box center [775, 606] width 100 height 37
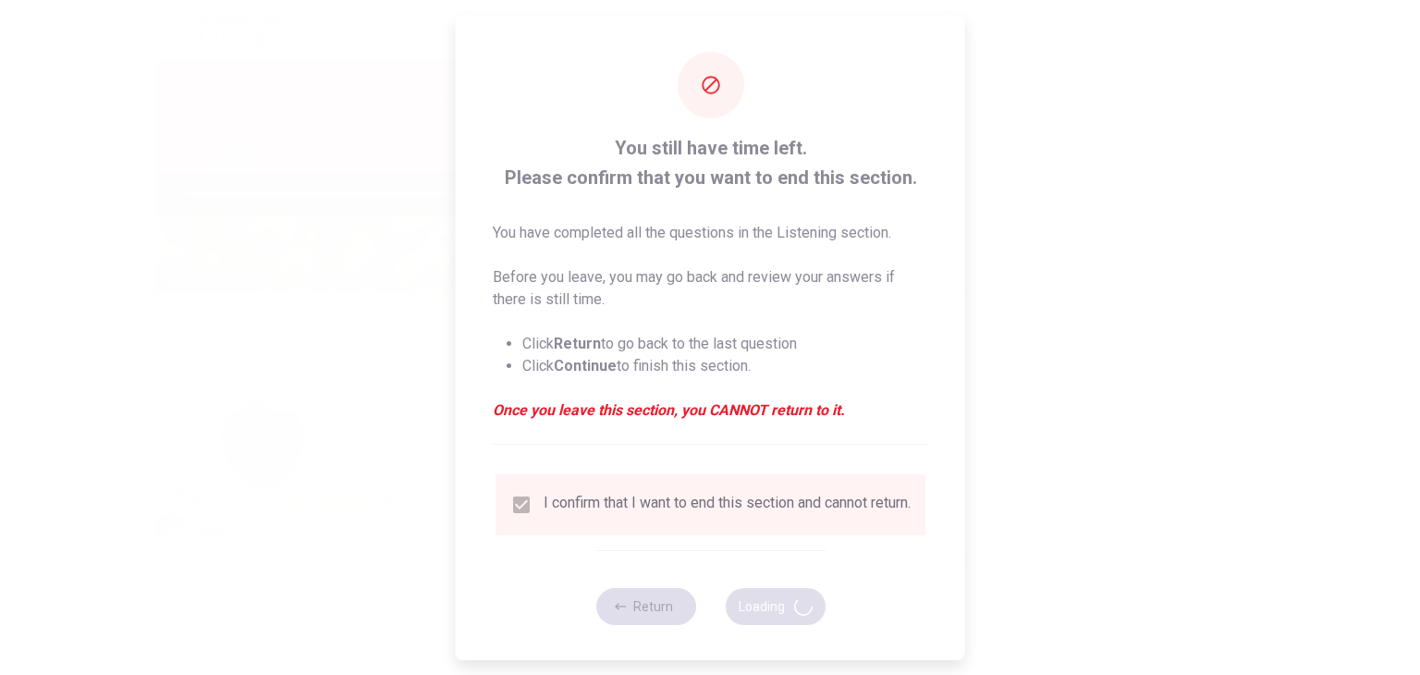
type input "80"
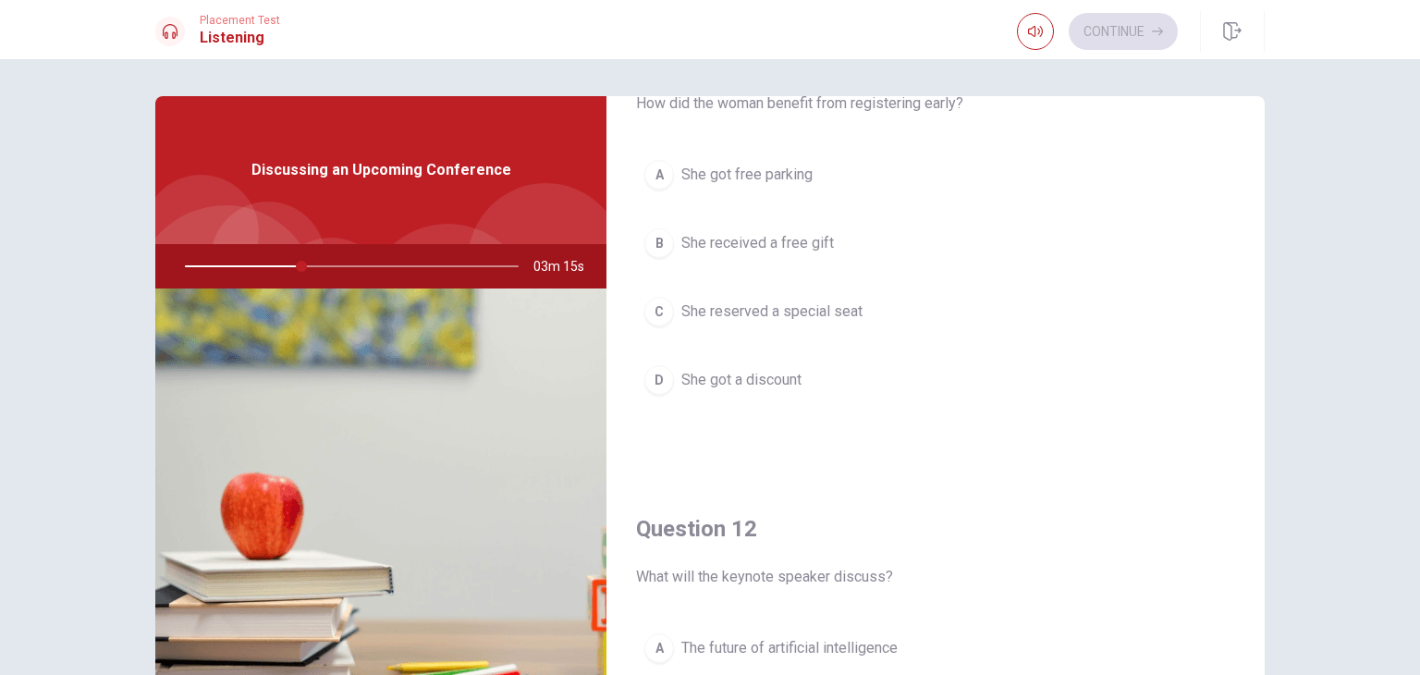
scroll to position [85, 0]
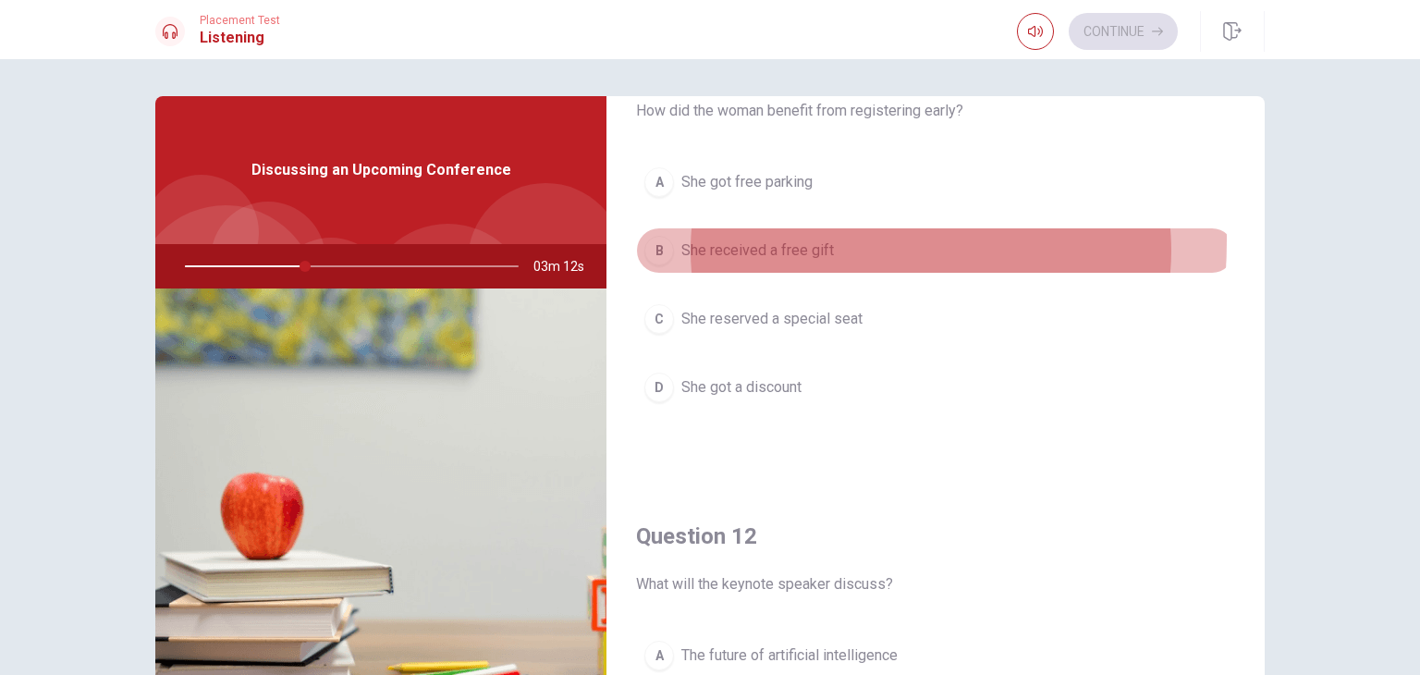
click at [746, 239] on span "She received a free gift" at bounding box center [757, 250] width 153 height 22
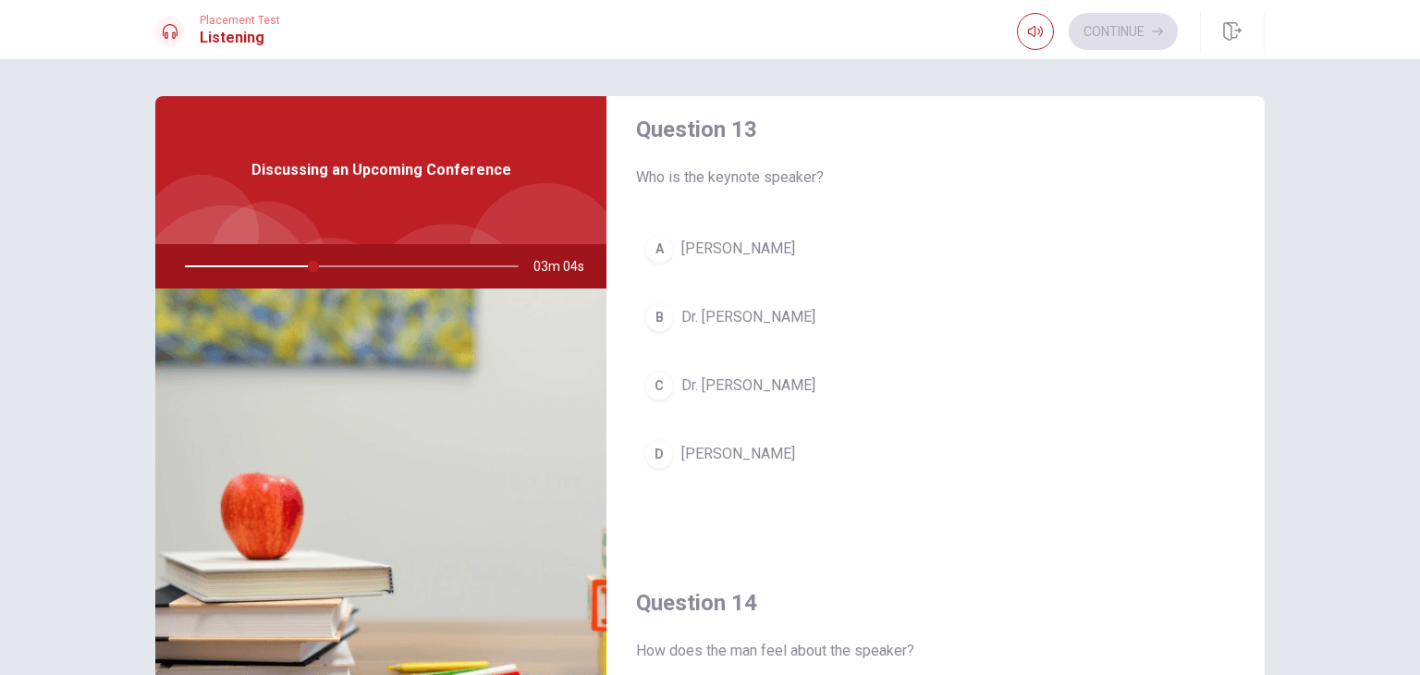
scroll to position [975, 0]
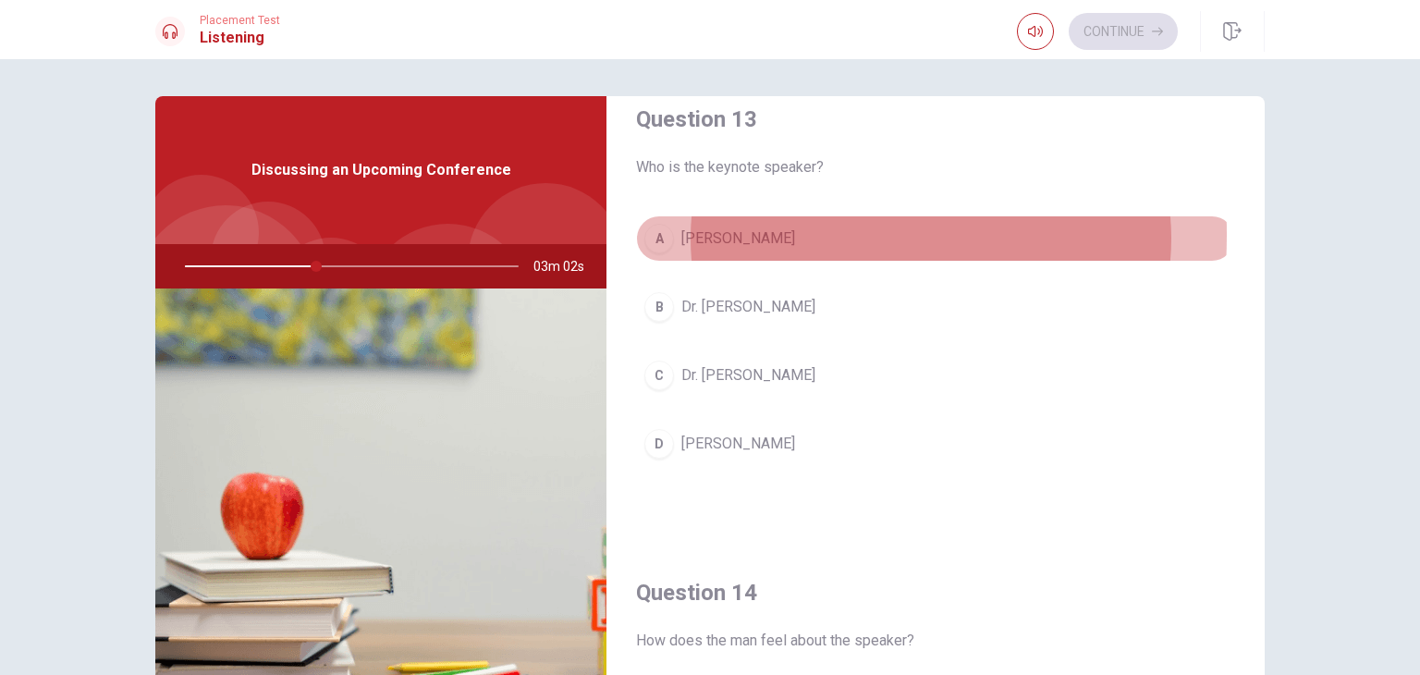
click at [710, 231] on span "[PERSON_NAME]" at bounding box center [738, 238] width 114 height 22
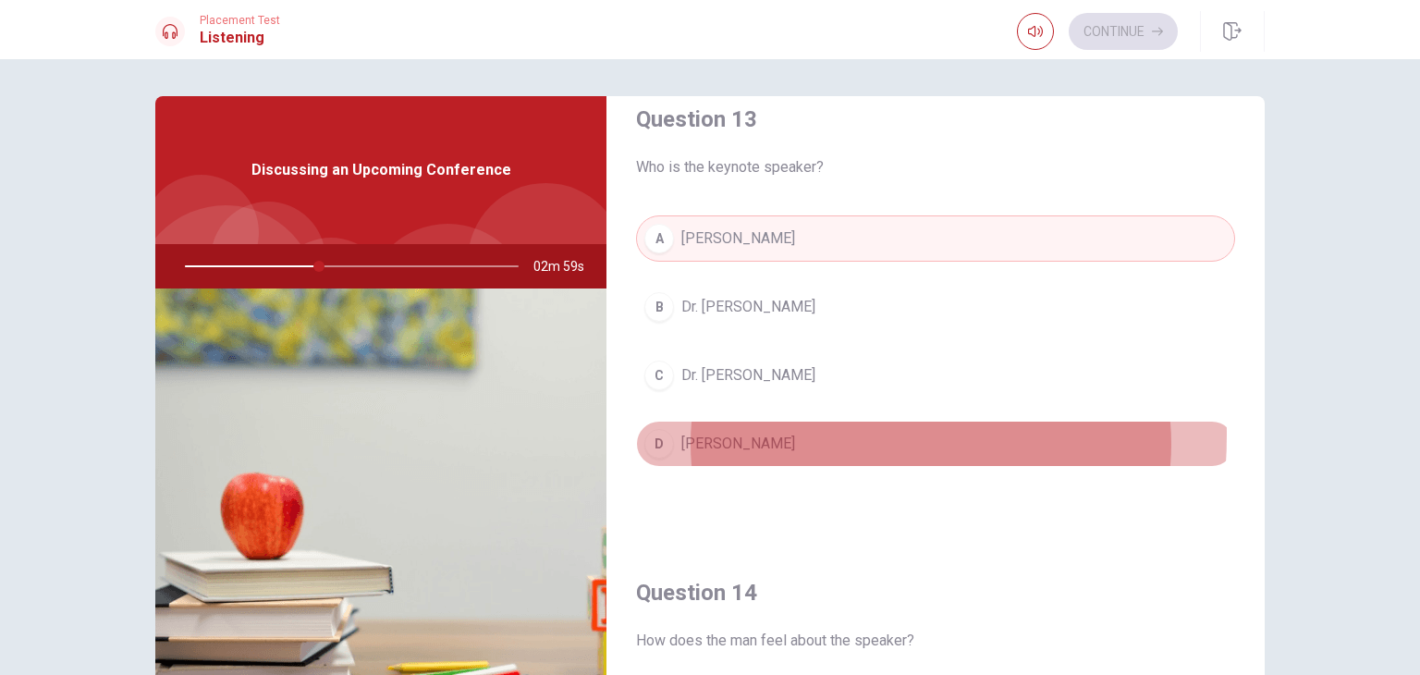
click at [753, 433] on span "[PERSON_NAME]" at bounding box center [738, 444] width 114 height 22
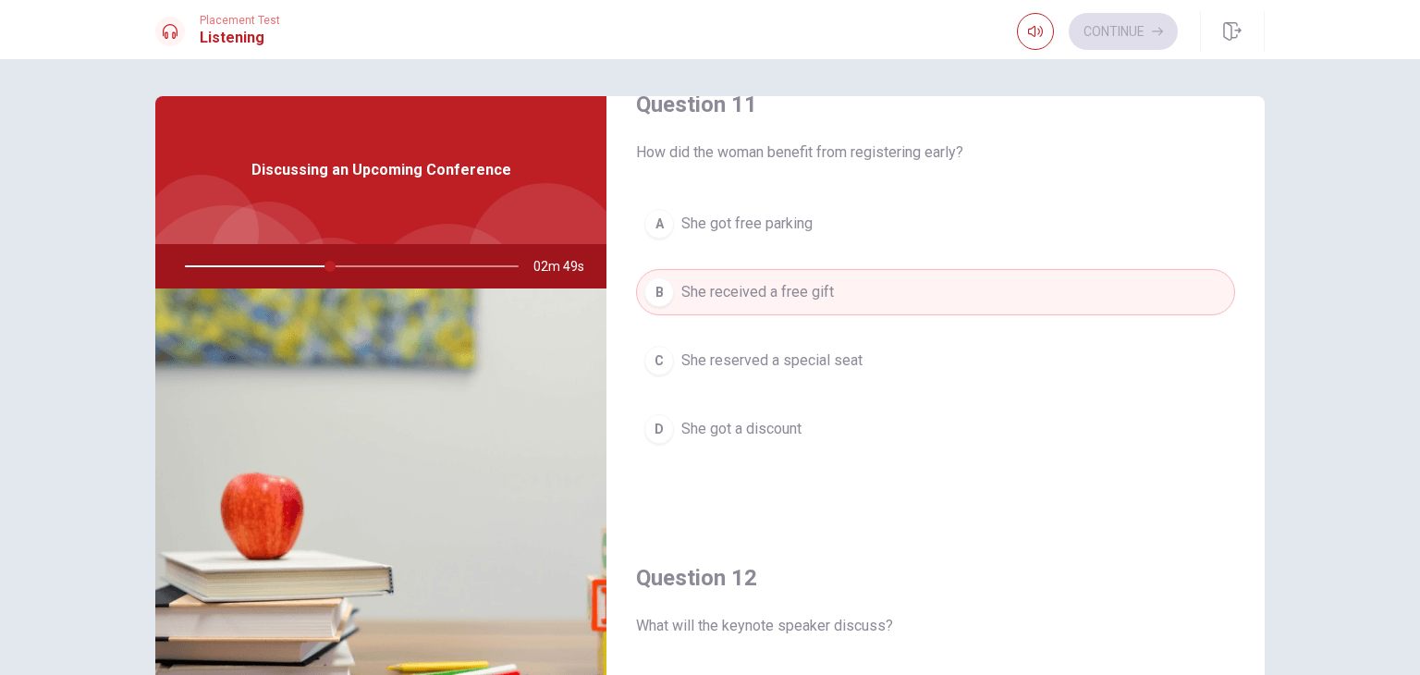
scroll to position [0, 0]
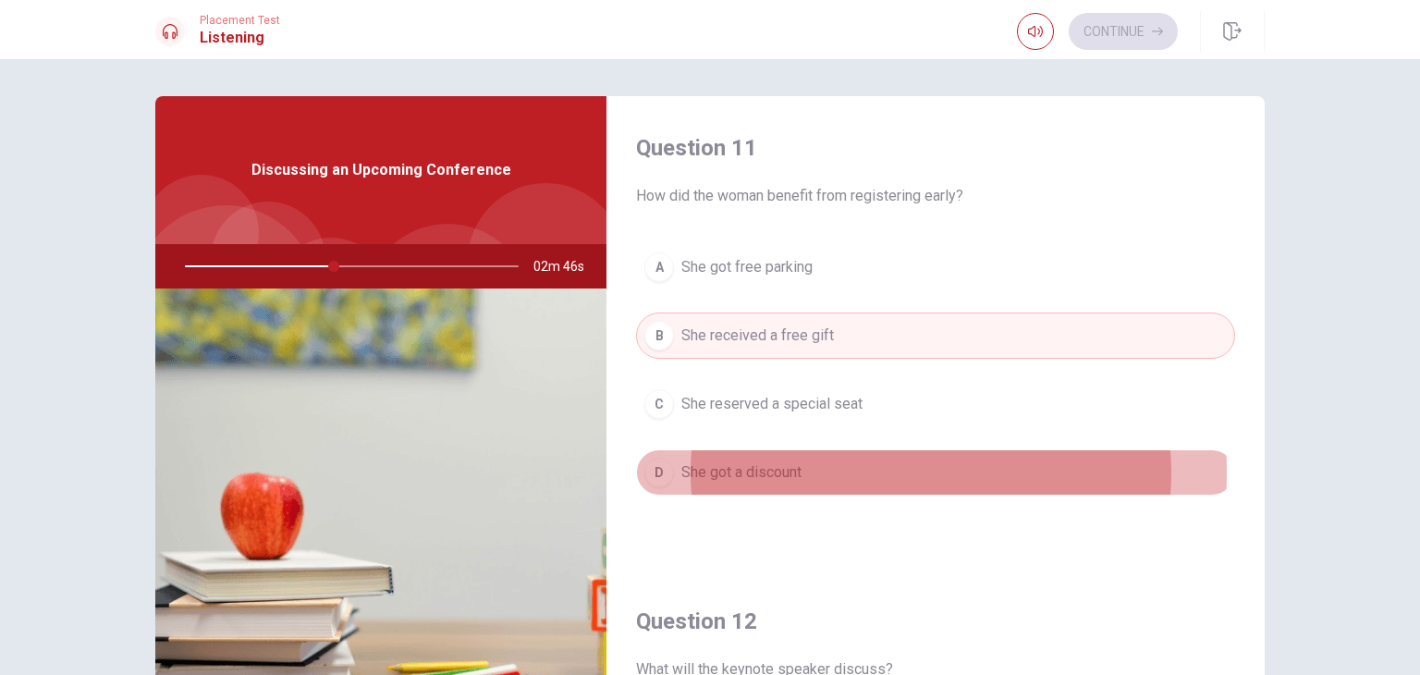
click at [784, 470] on span "She got a discount" at bounding box center [741, 472] width 120 height 22
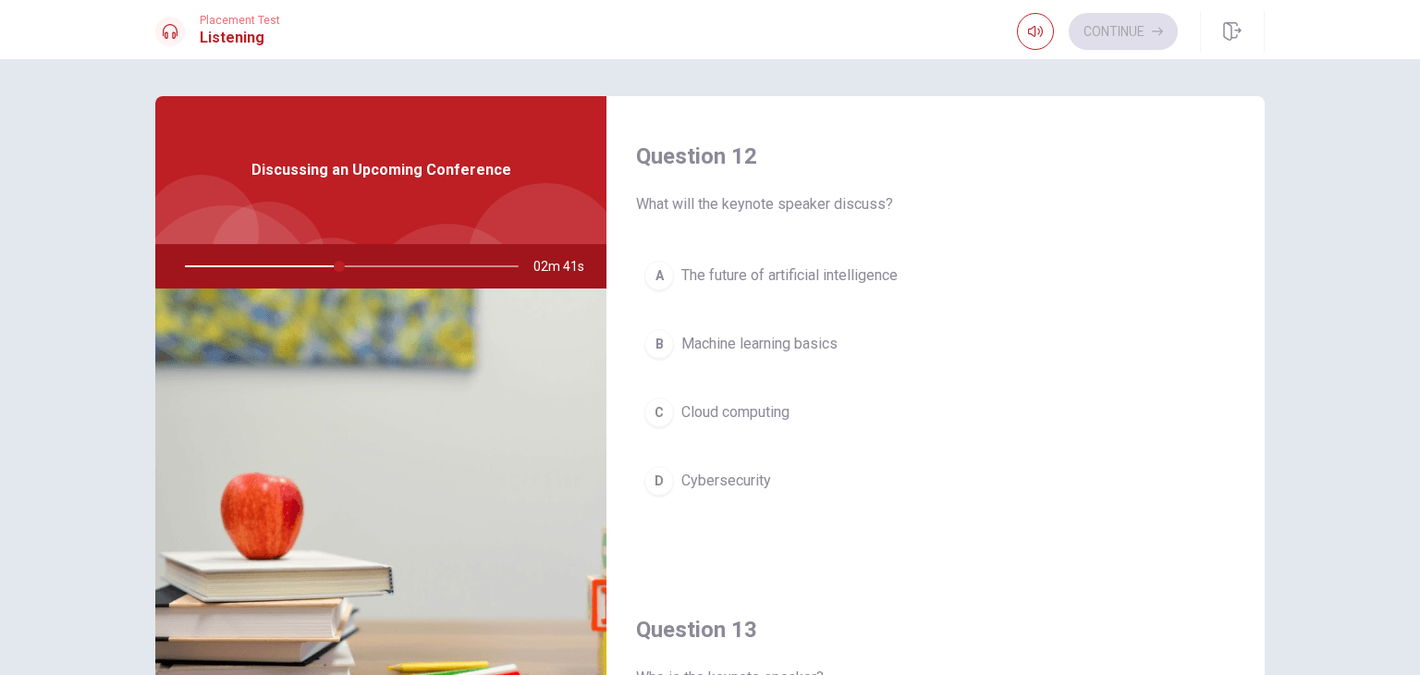
scroll to position [464, 0]
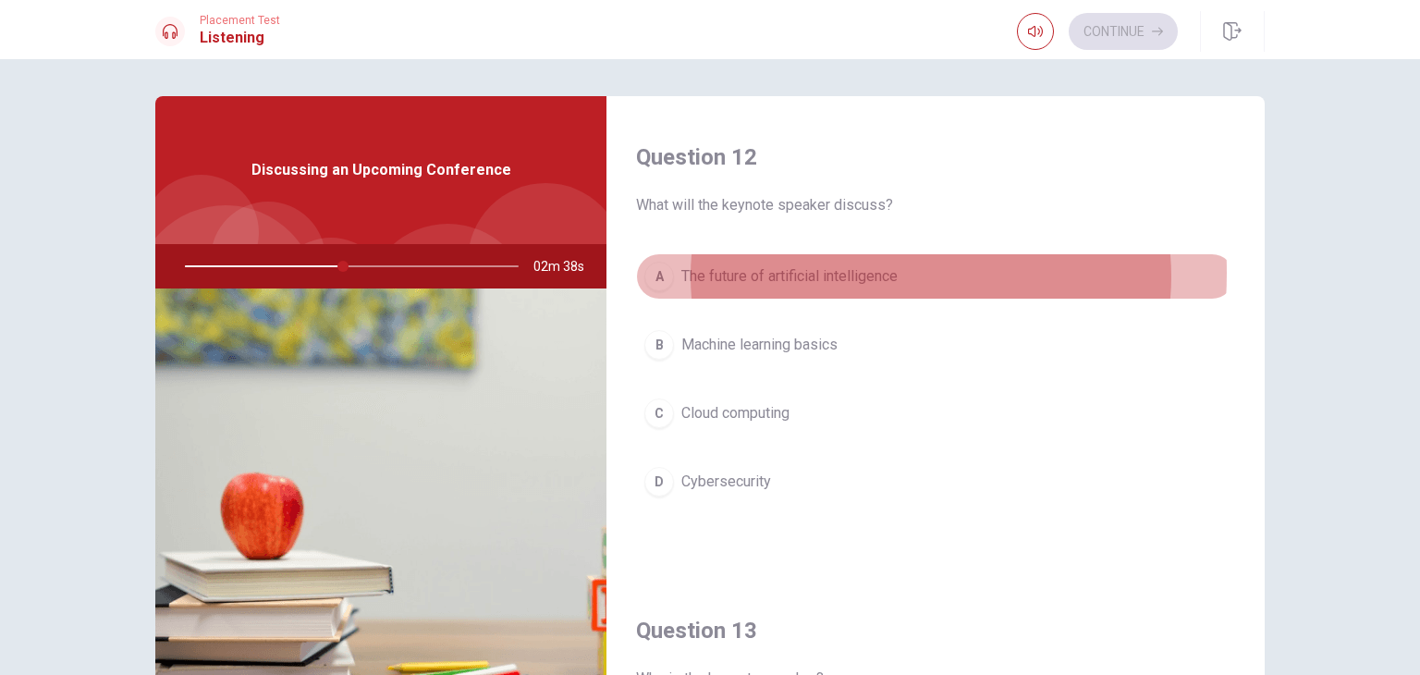
click at [797, 271] on span "The future of artificial intelligence" at bounding box center [789, 276] width 216 height 22
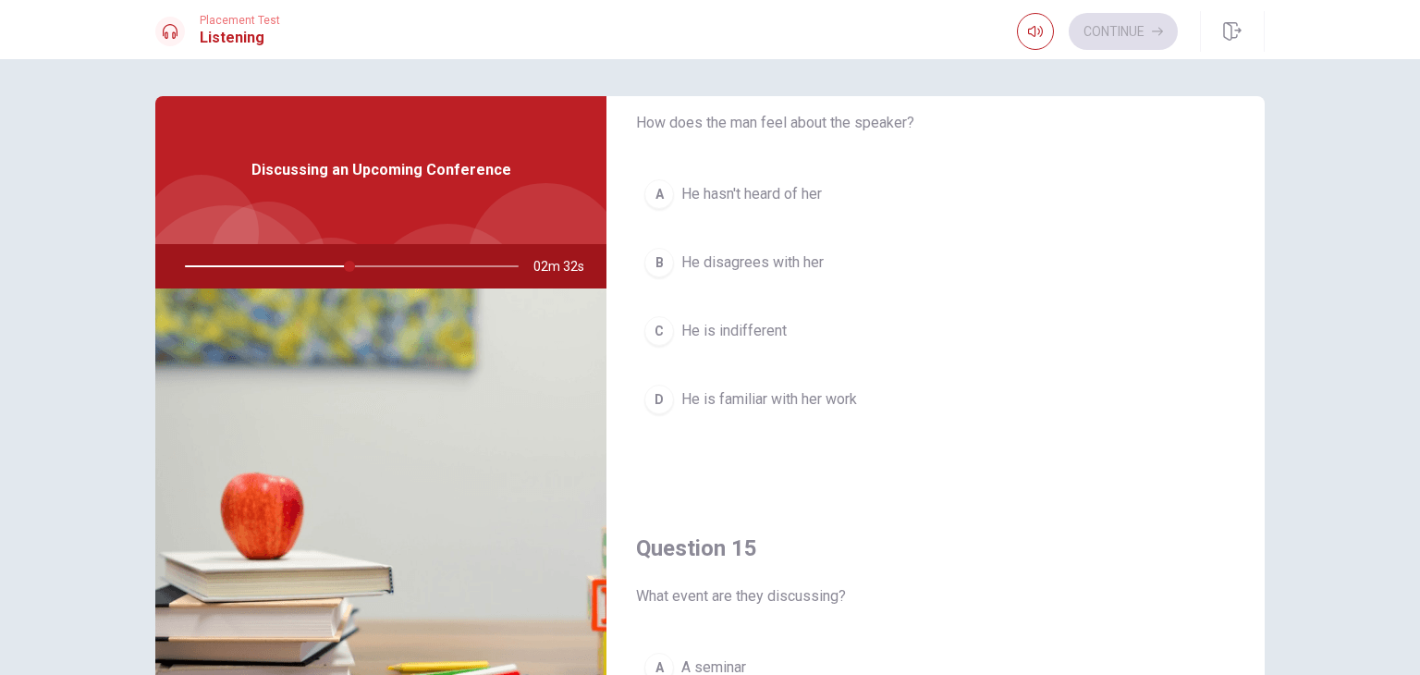
scroll to position [1494, 0]
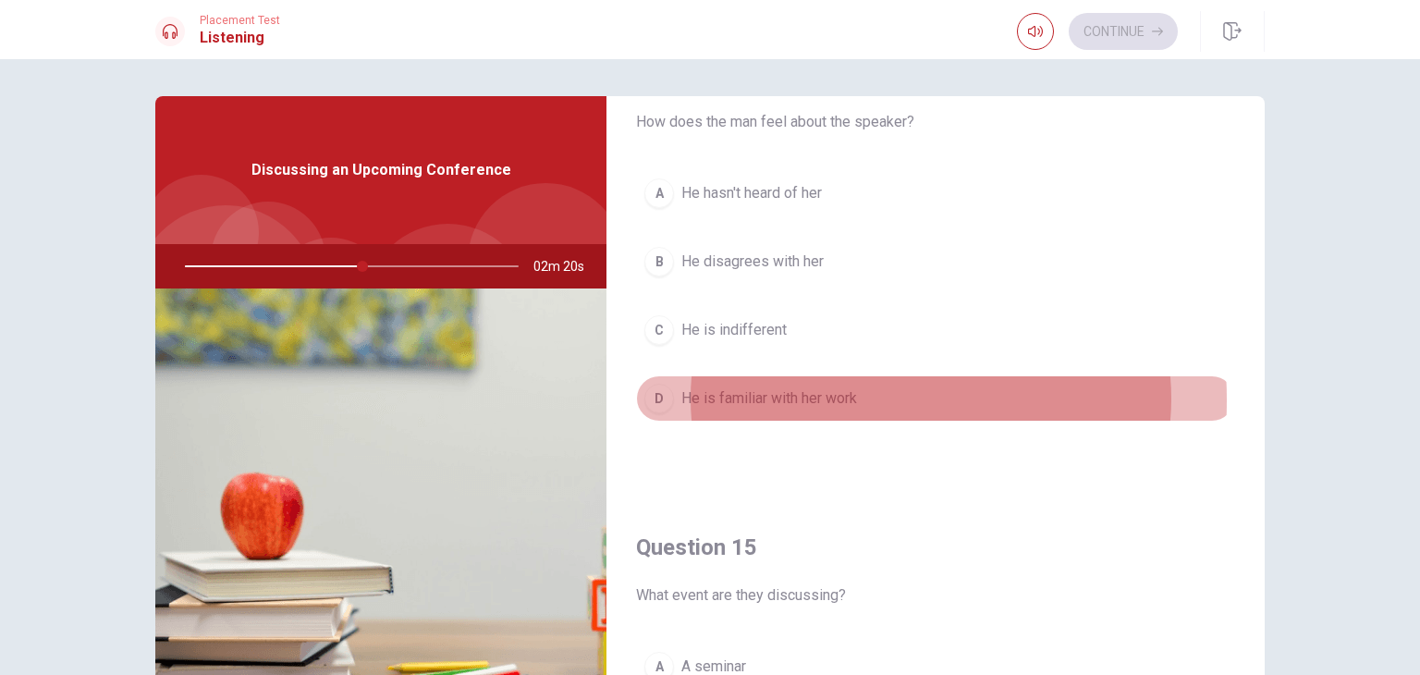
click at [769, 395] on span "He is familiar with her work" at bounding box center [769, 398] width 176 height 22
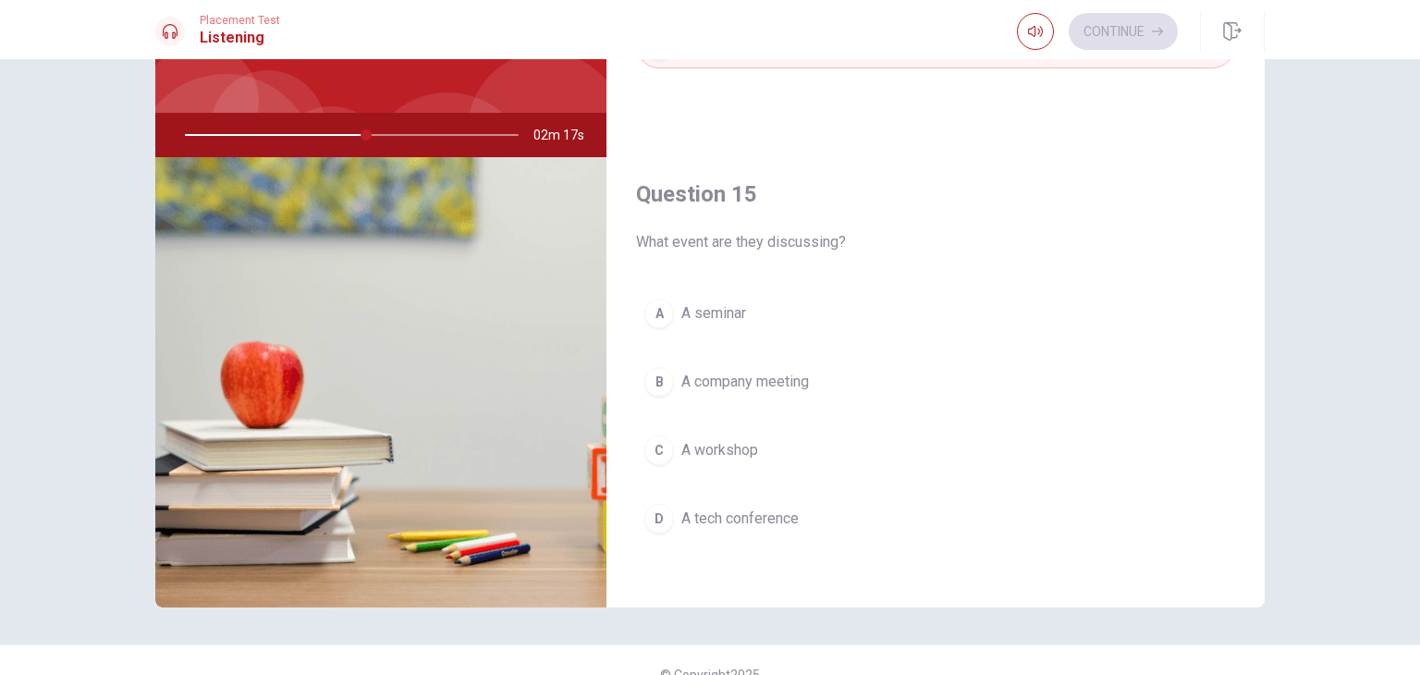
scroll to position [131, 0]
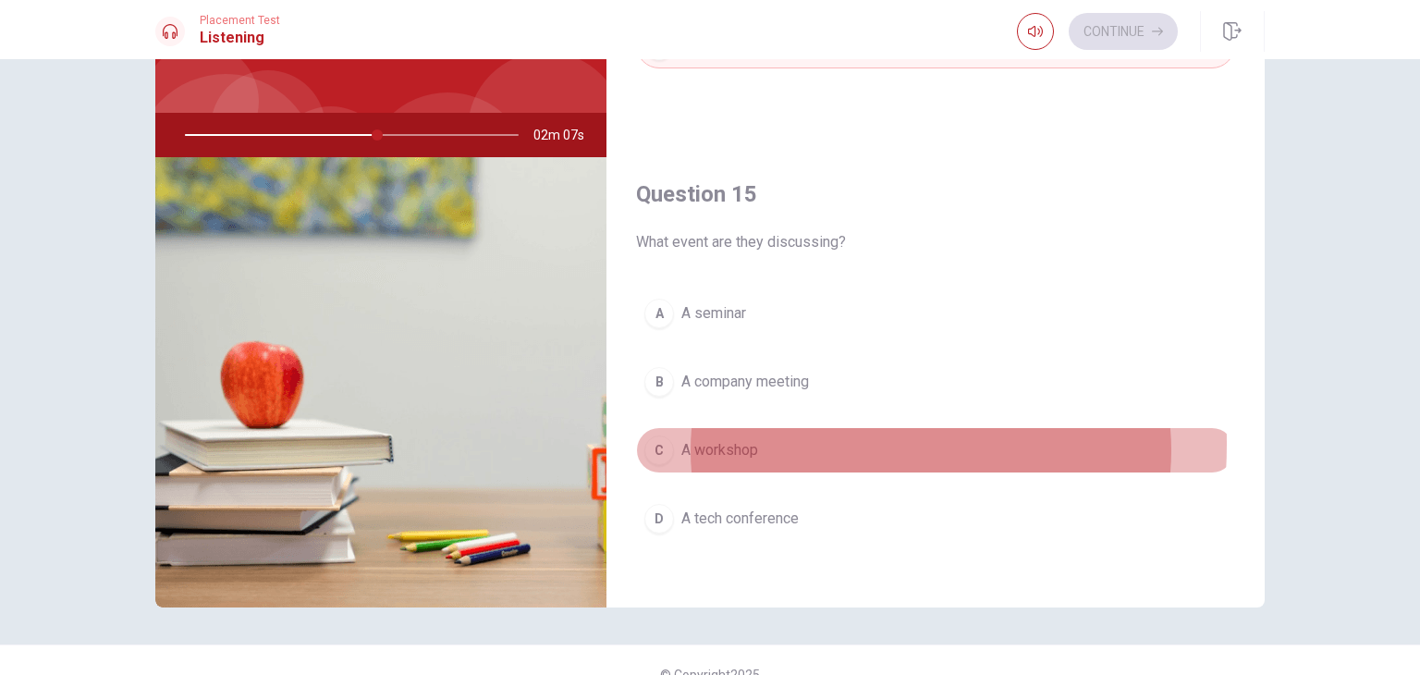
click at [735, 439] on span "A workshop" at bounding box center [719, 450] width 77 height 22
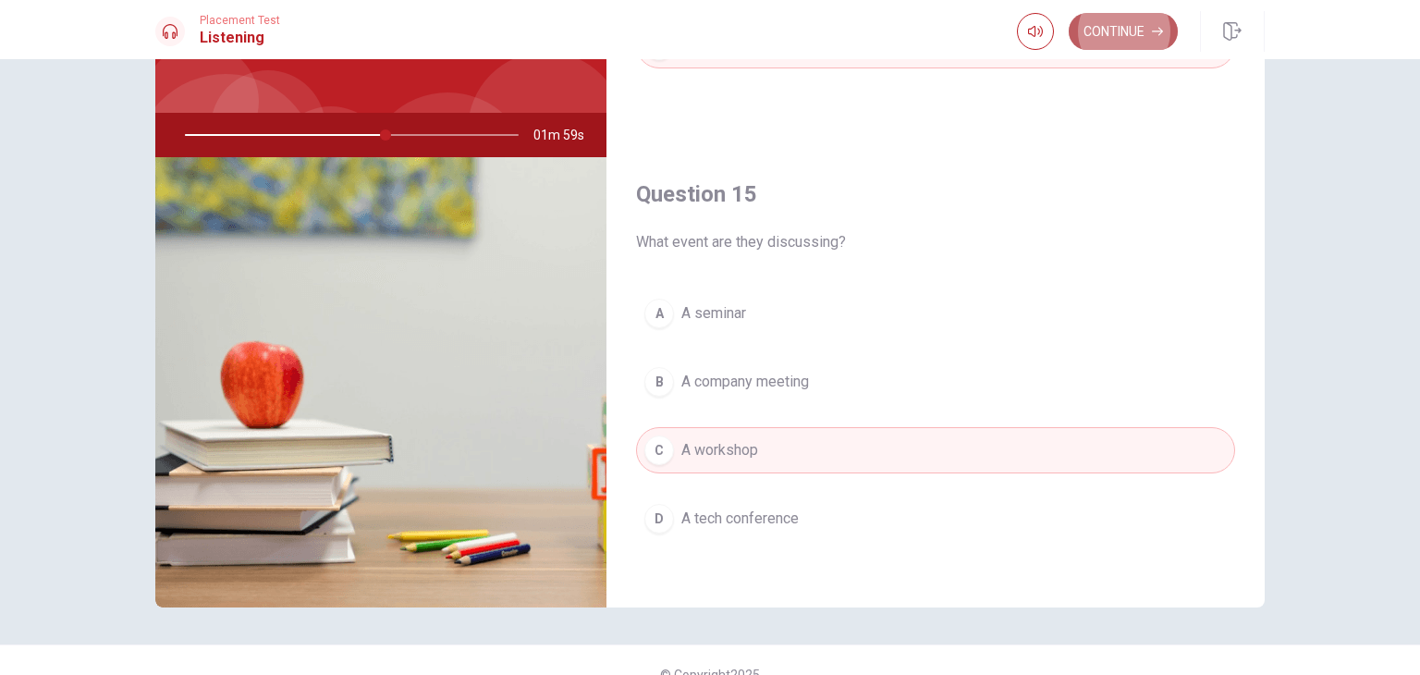
click at [1117, 40] on button "Continue" at bounding box center [1122, 31] width 109 height 37
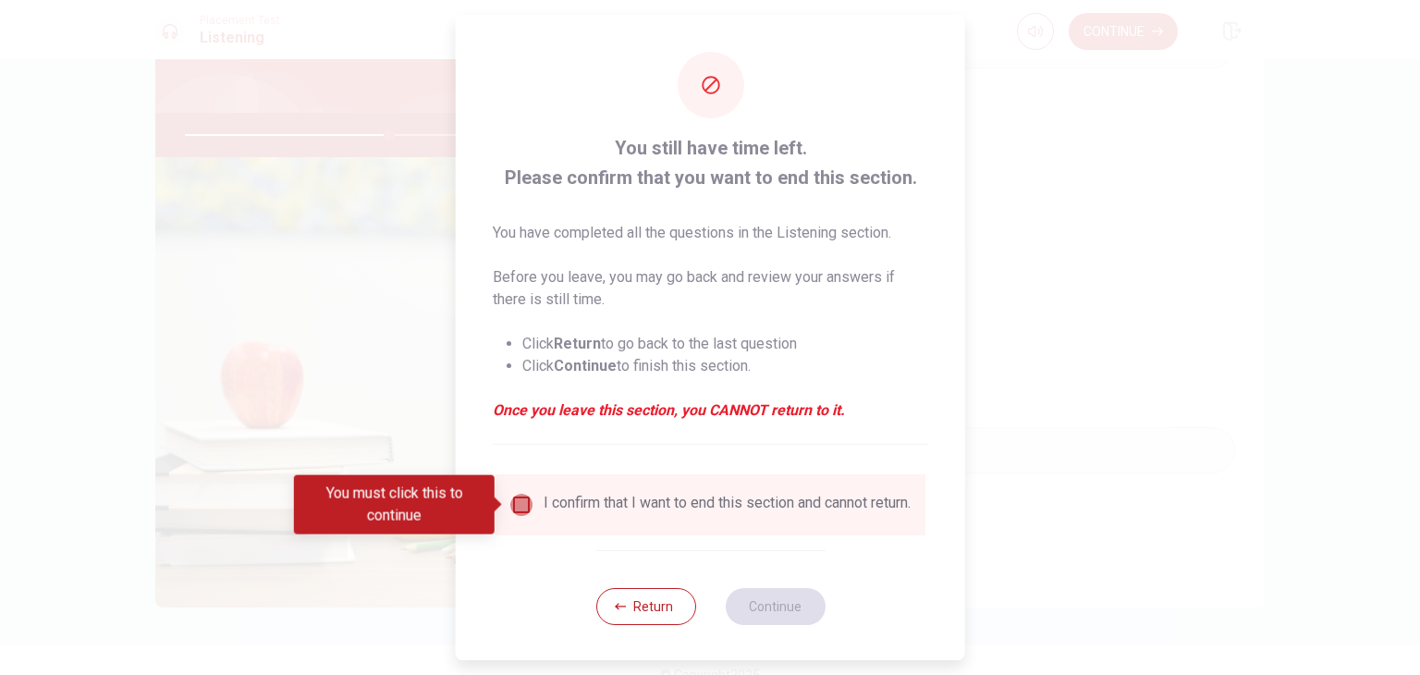
click at [520, 498] on input "You must click this to continue" at bounding box center [521, 505] width 22 height 22
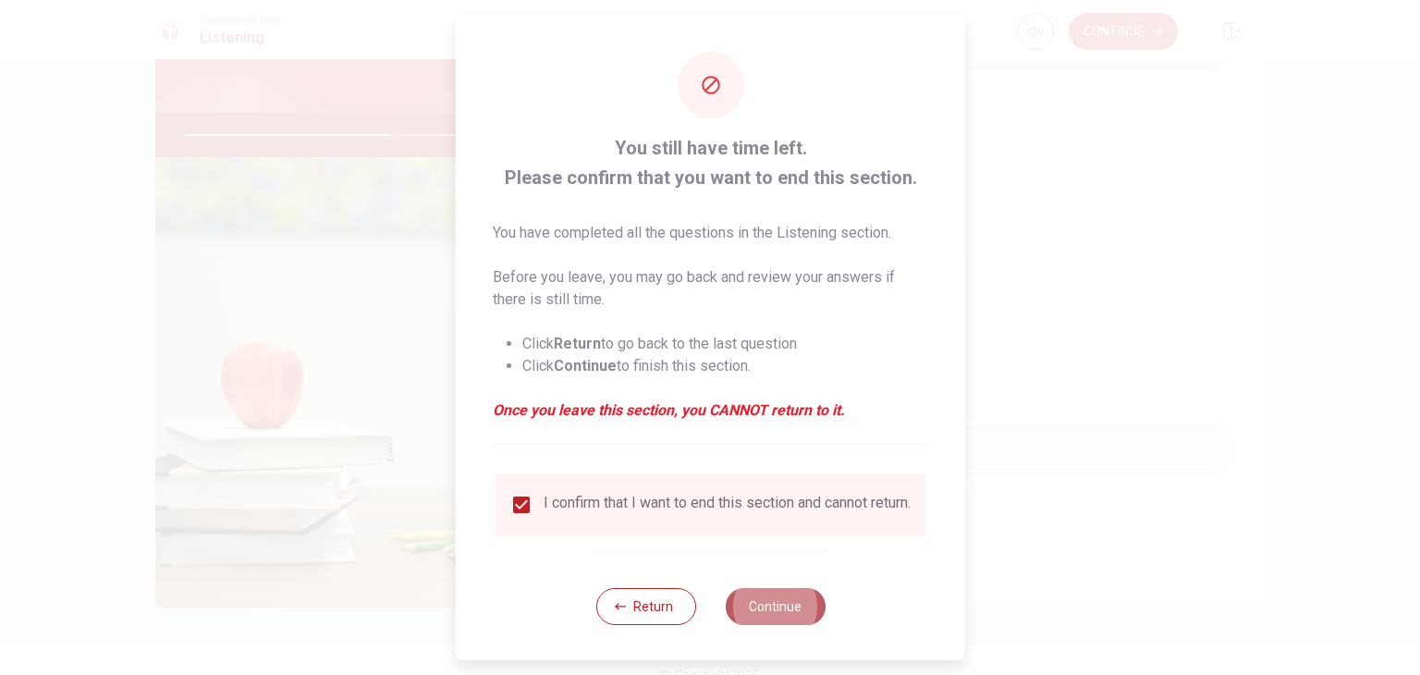
click at [757, 625] on button "Continue" at bounding box center [775, 606] width 100 height 37
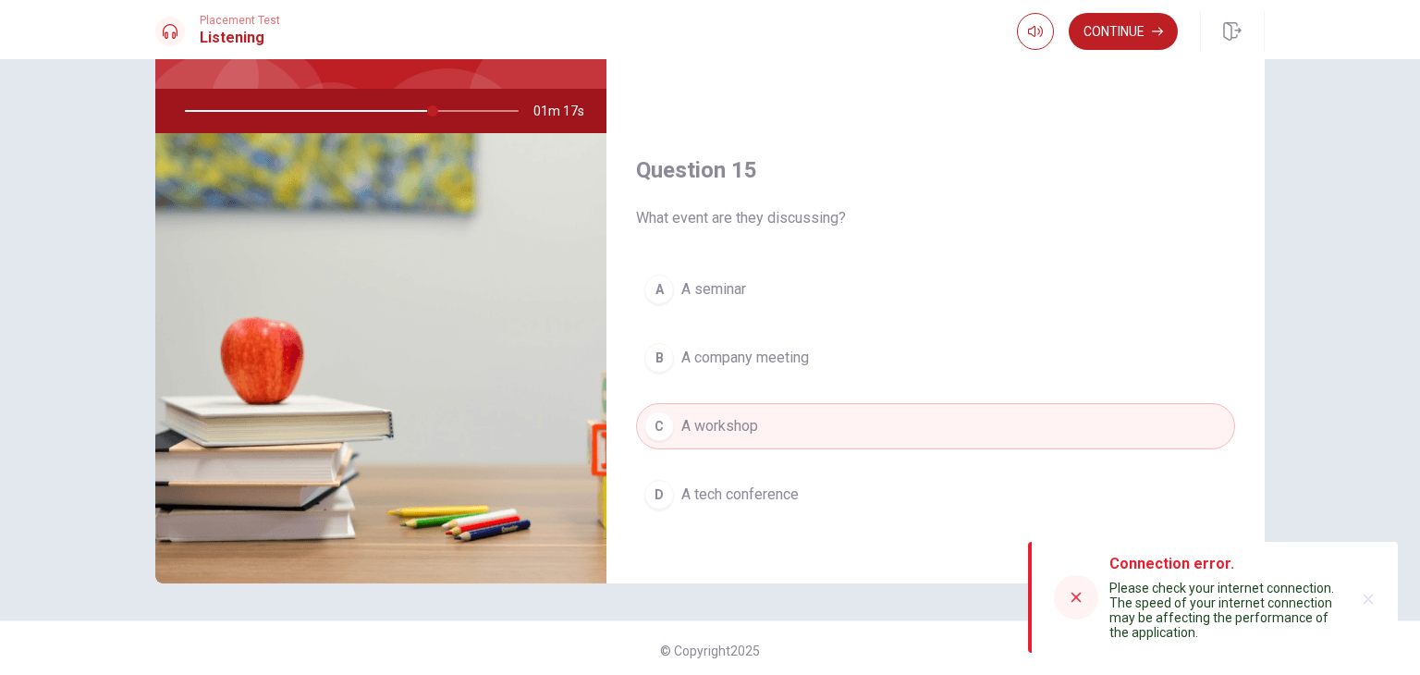
scroll to position [160, 0]
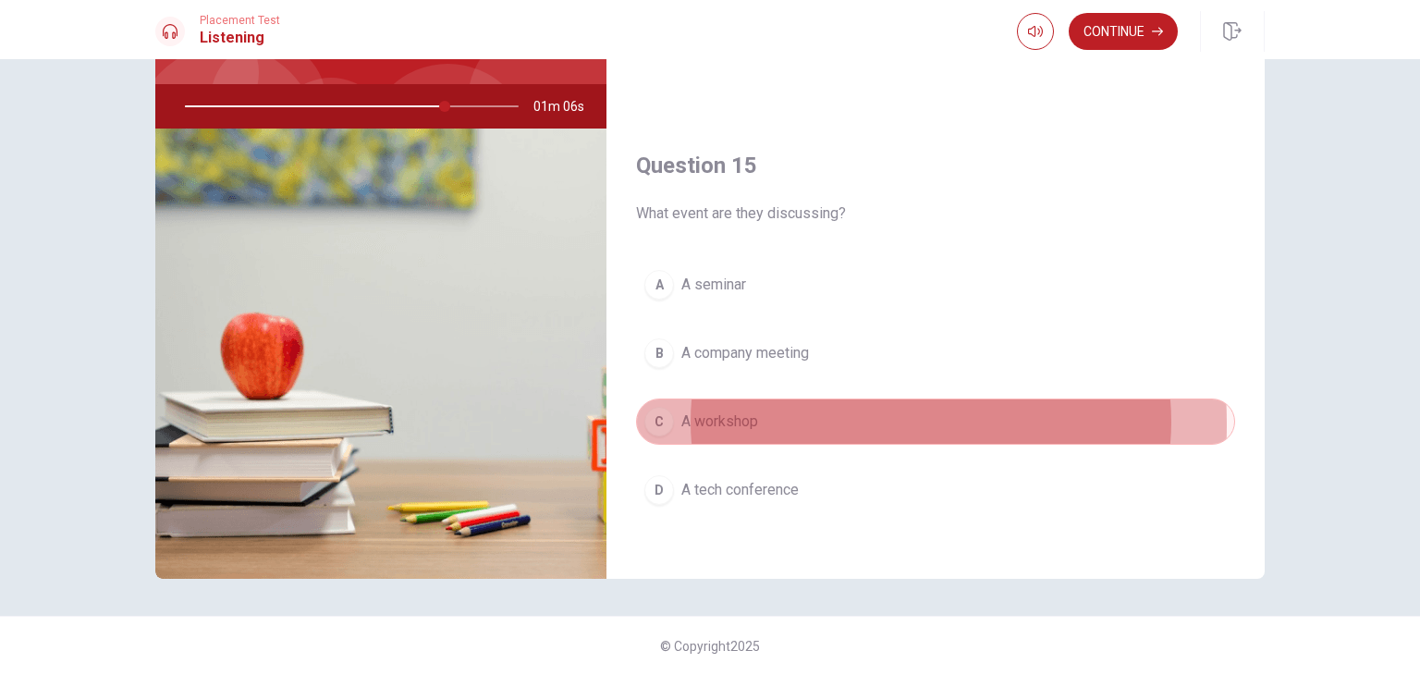
click at [758, 416] on button "C A workshop" at bounding box center [935, 421] width 599 height 46
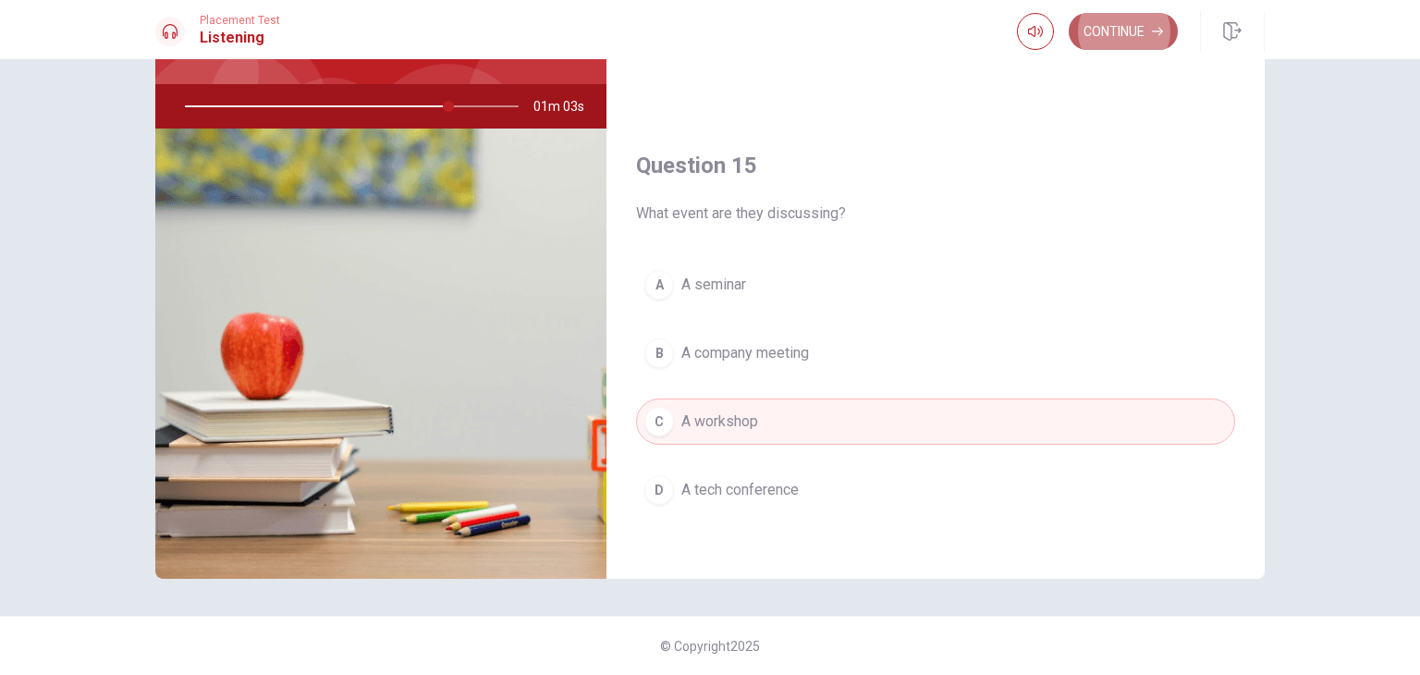
click at [1131, 16] on button "Continue" at bounding box center [1122, 31] width 109 height 37
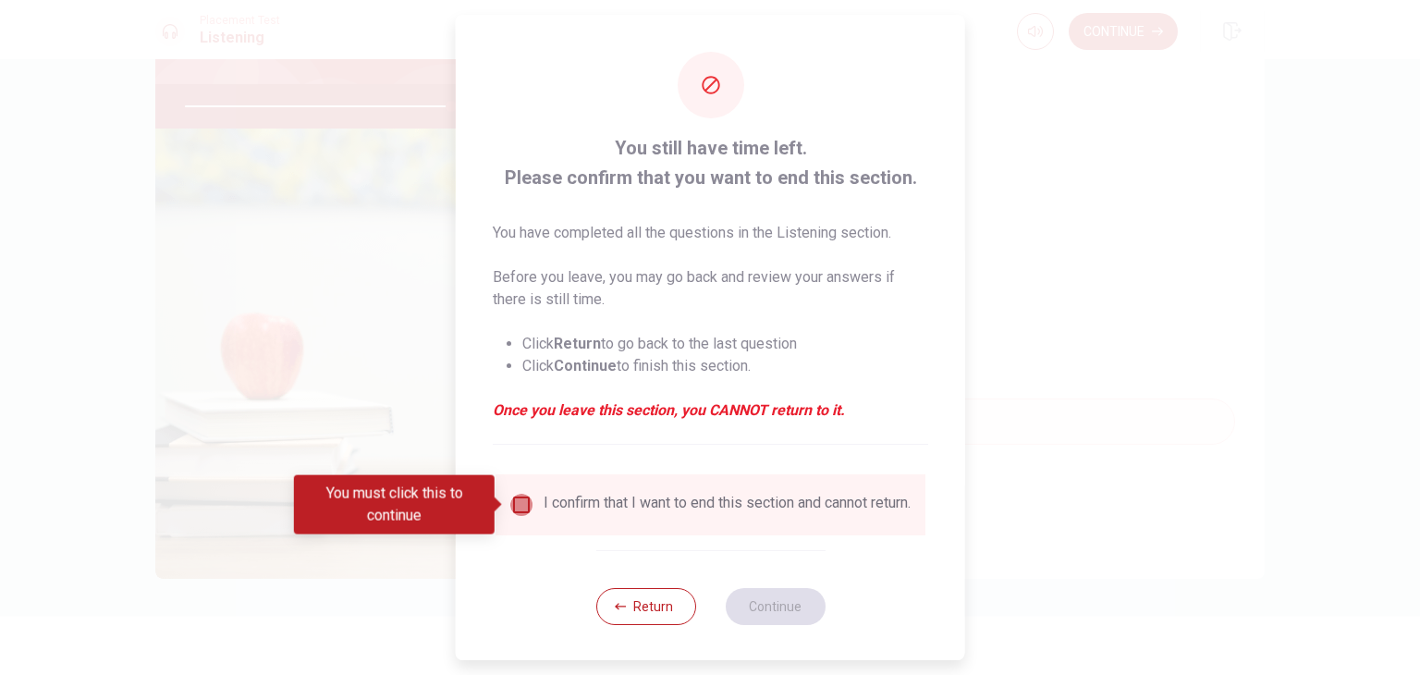
click at [518, 499] on input "You must click this to continue" at bounding box center [521, 505] width 22 height 22
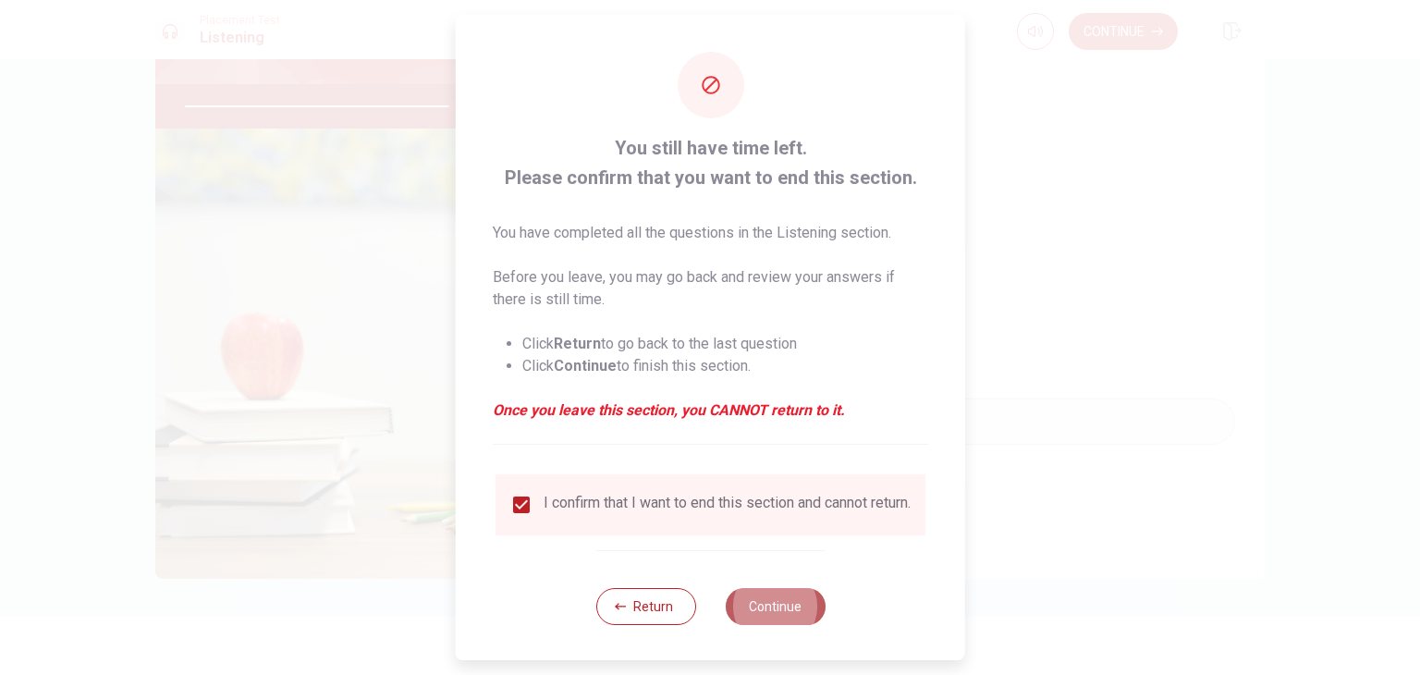
click at [756, 625] on button "Continue" at bounding box center [775, 606] width 100 height 37
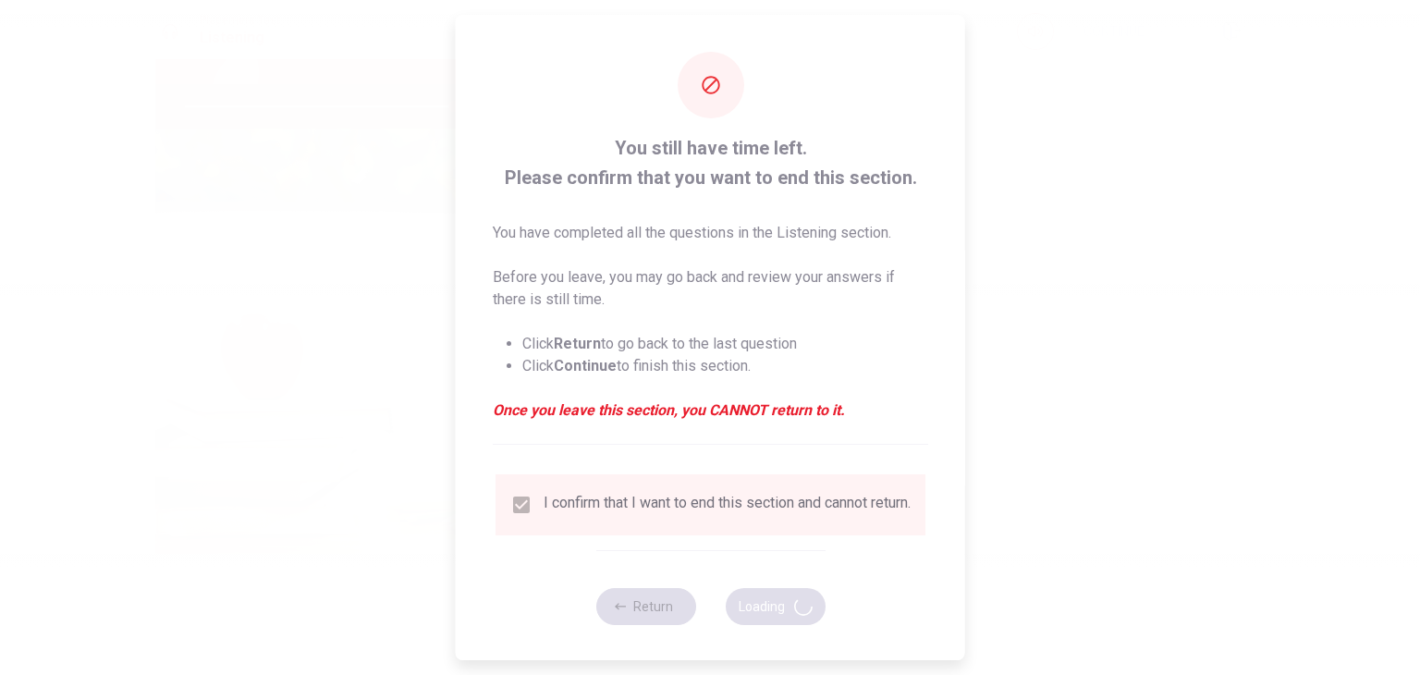
type input "81"
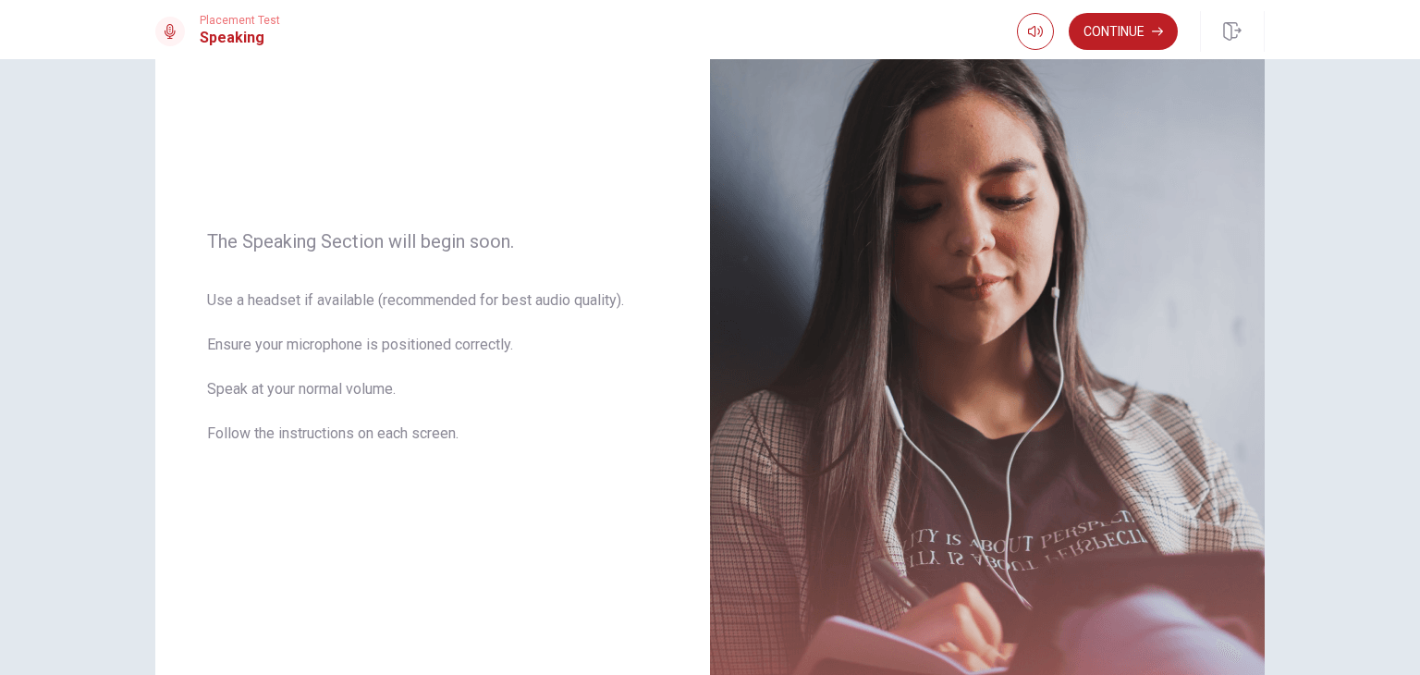
scroll to position [150, 0]
click at [1139, 37] on button "Continue" at bounding box center [1122, 31] width 109 height 37
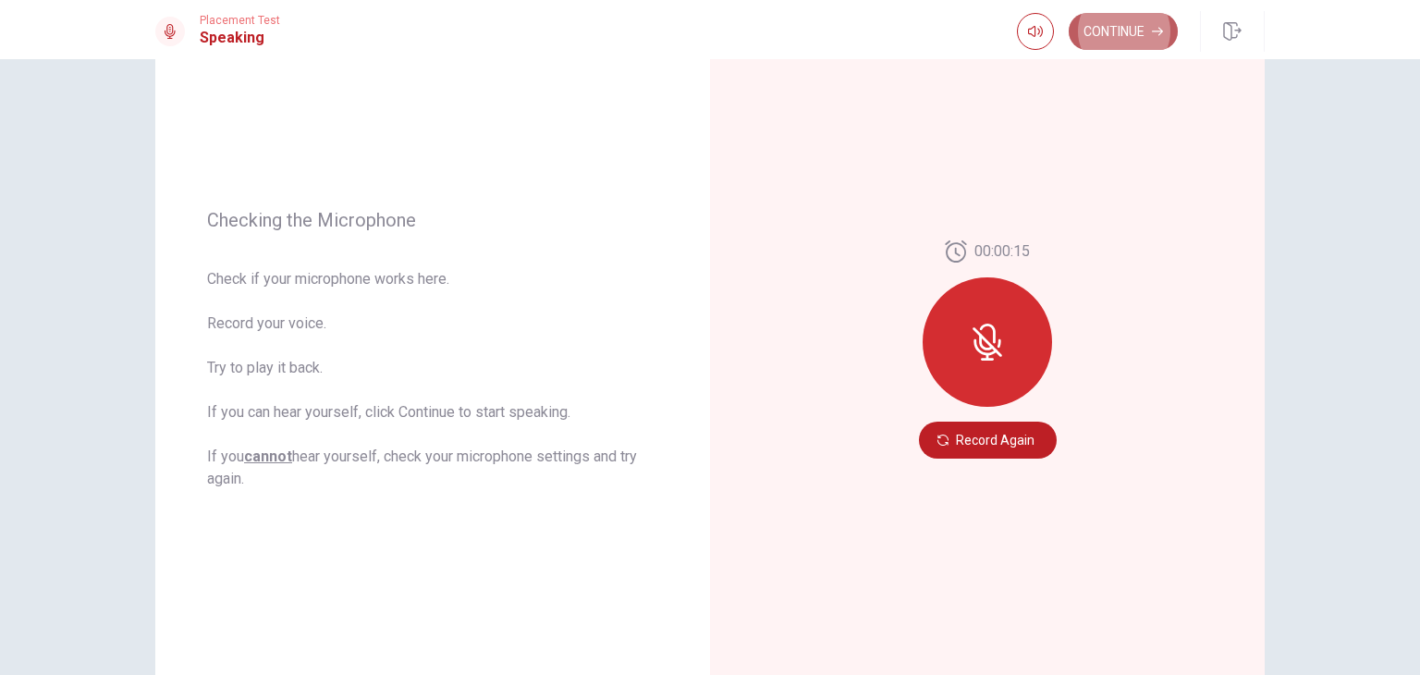
click at [1120, 26] on button "Continue" at bounding box center [1122, 31] width 109 height 37
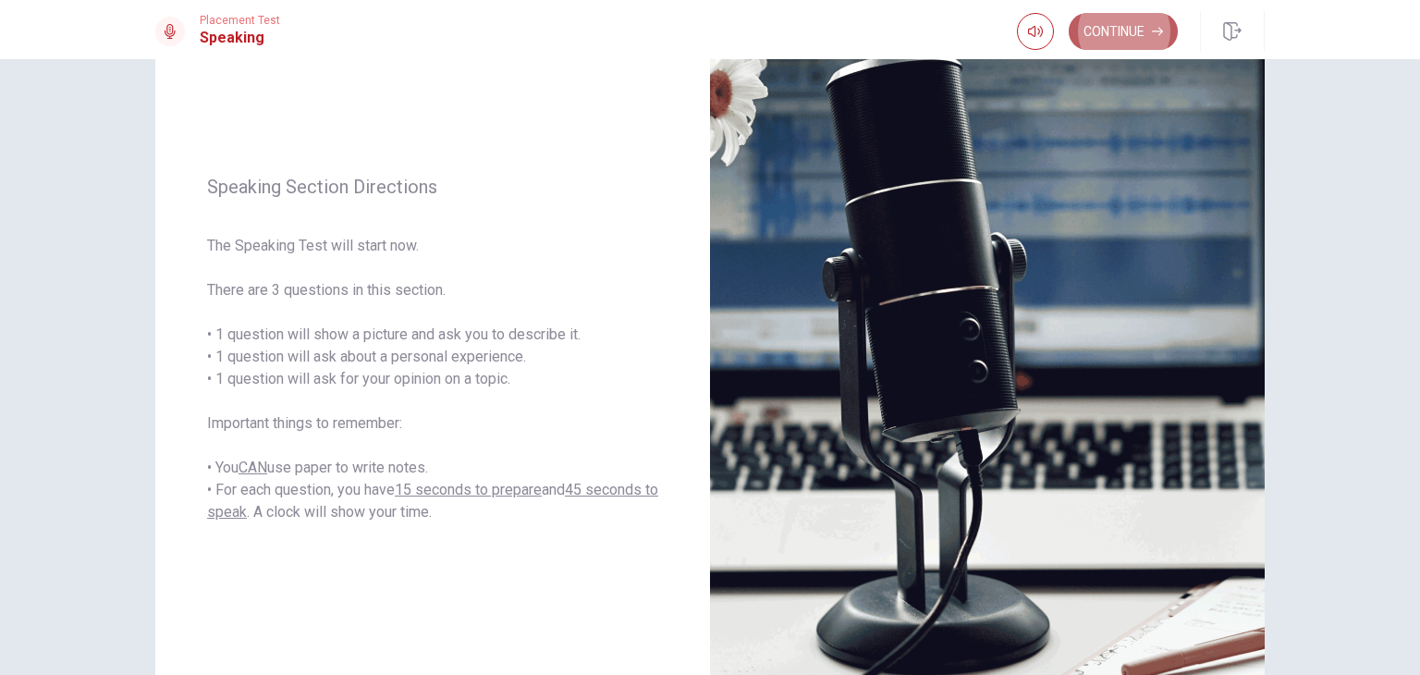
click at [1117, 31] on button "Continue" at bounding box center [1122, 31] width 109 height 37
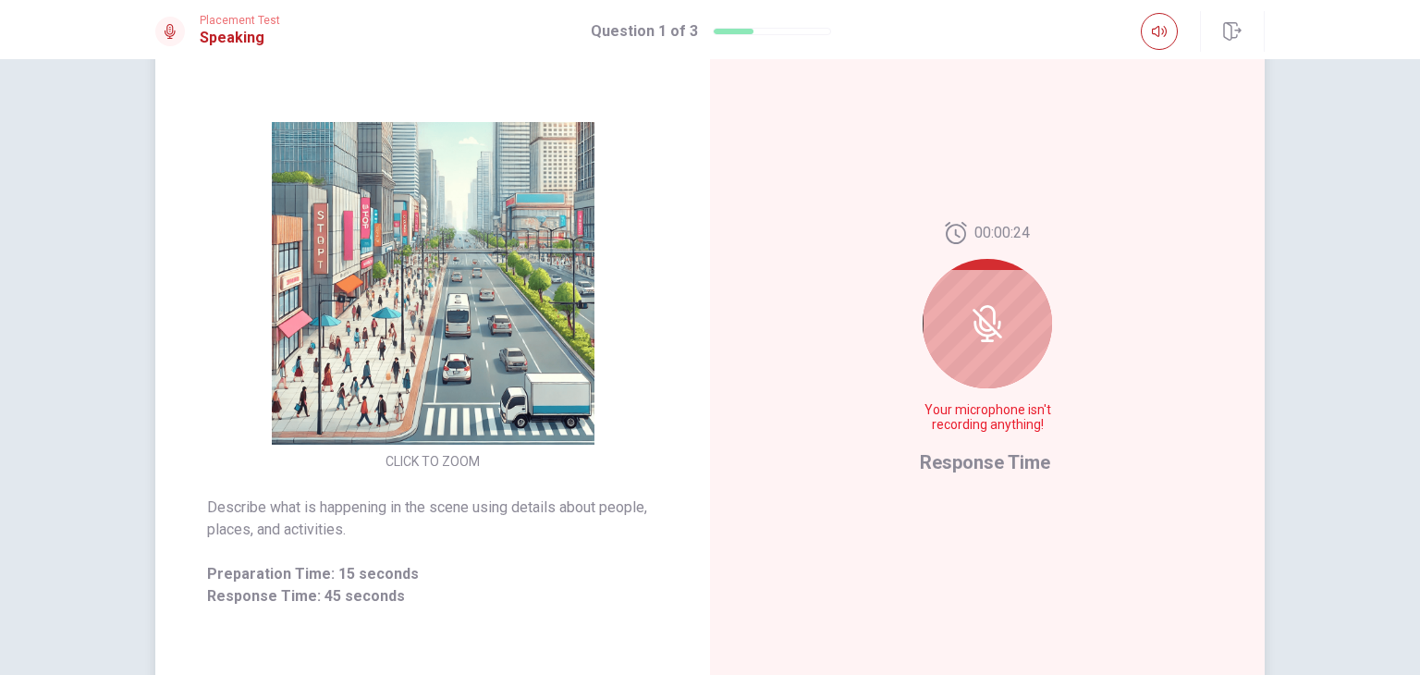
click at [1030, 332] on div at bounding box center [986, 323] width 129 height 129
click at [935, 362] on div at bounding box center [986, 323] width 129 height 129
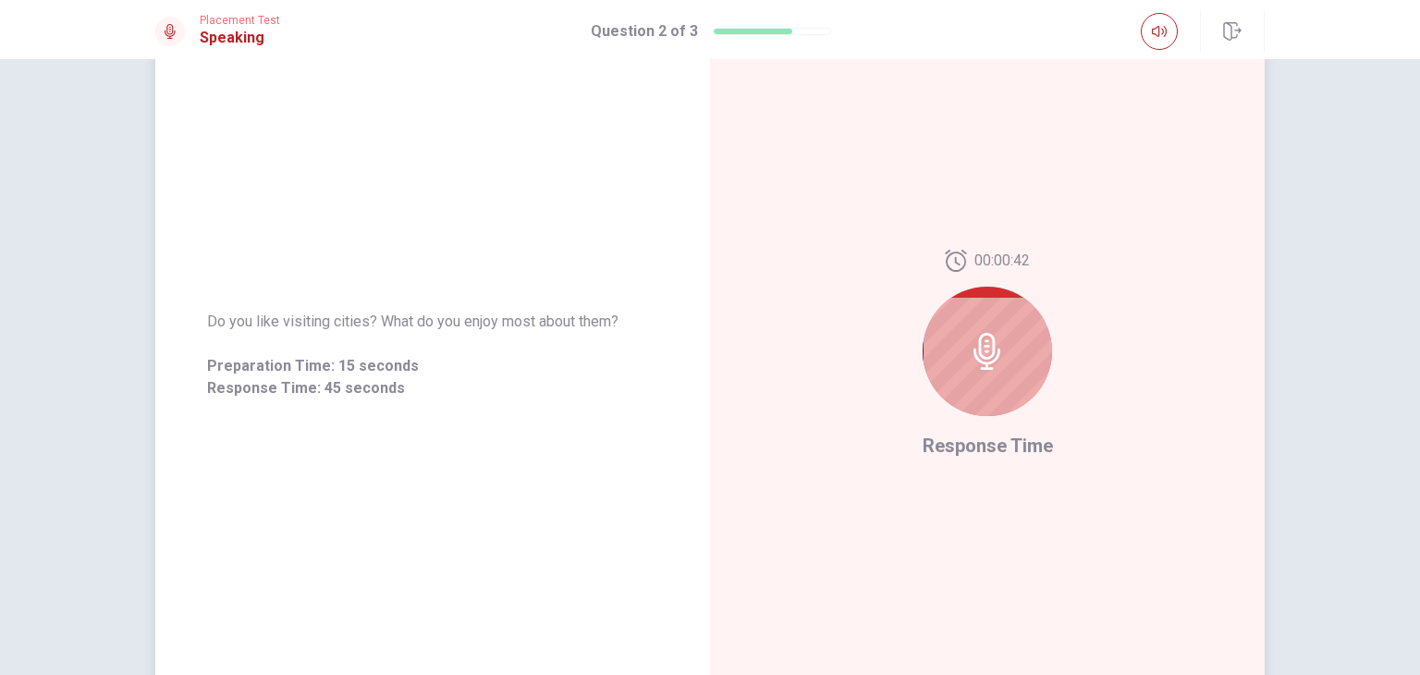
scroll to position [144, 0]
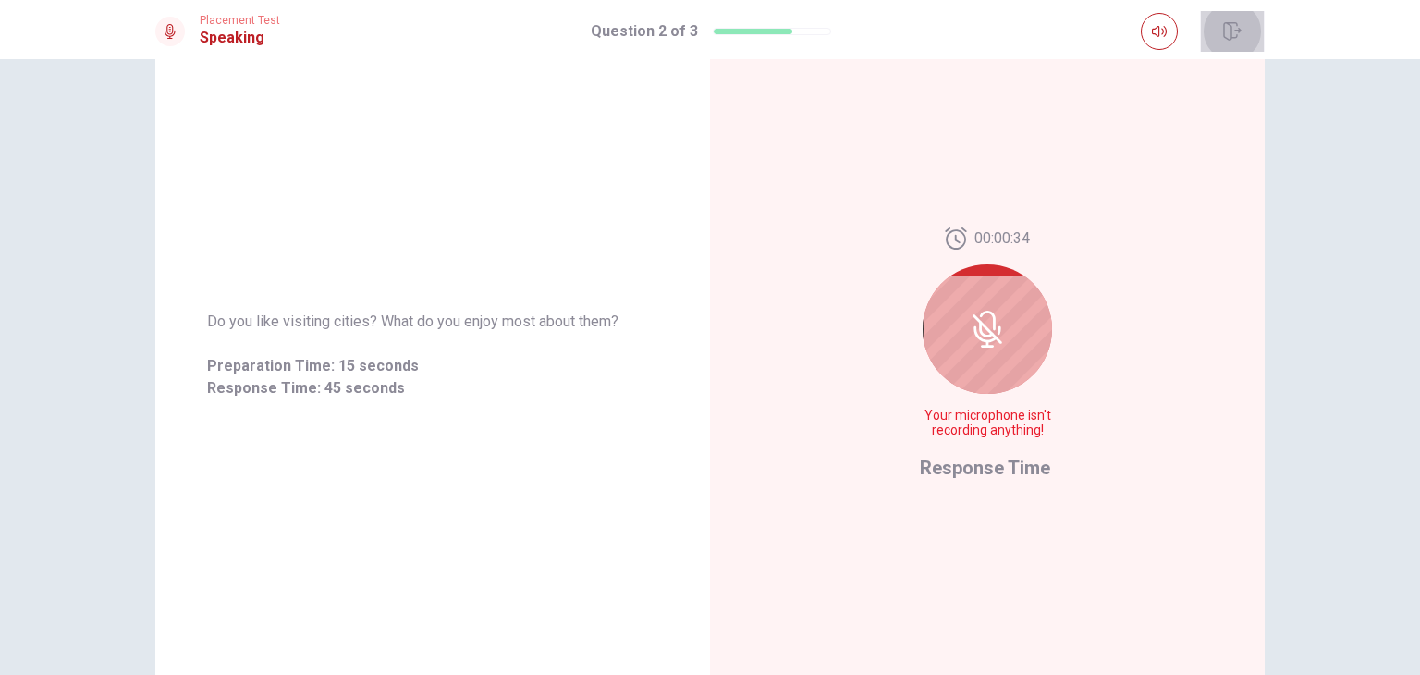
click at [1250, 19] on button "button" at bounding box center [1232, 31] width 65 height 41
